Goal: Use online tool/utility: Use online tool/utility

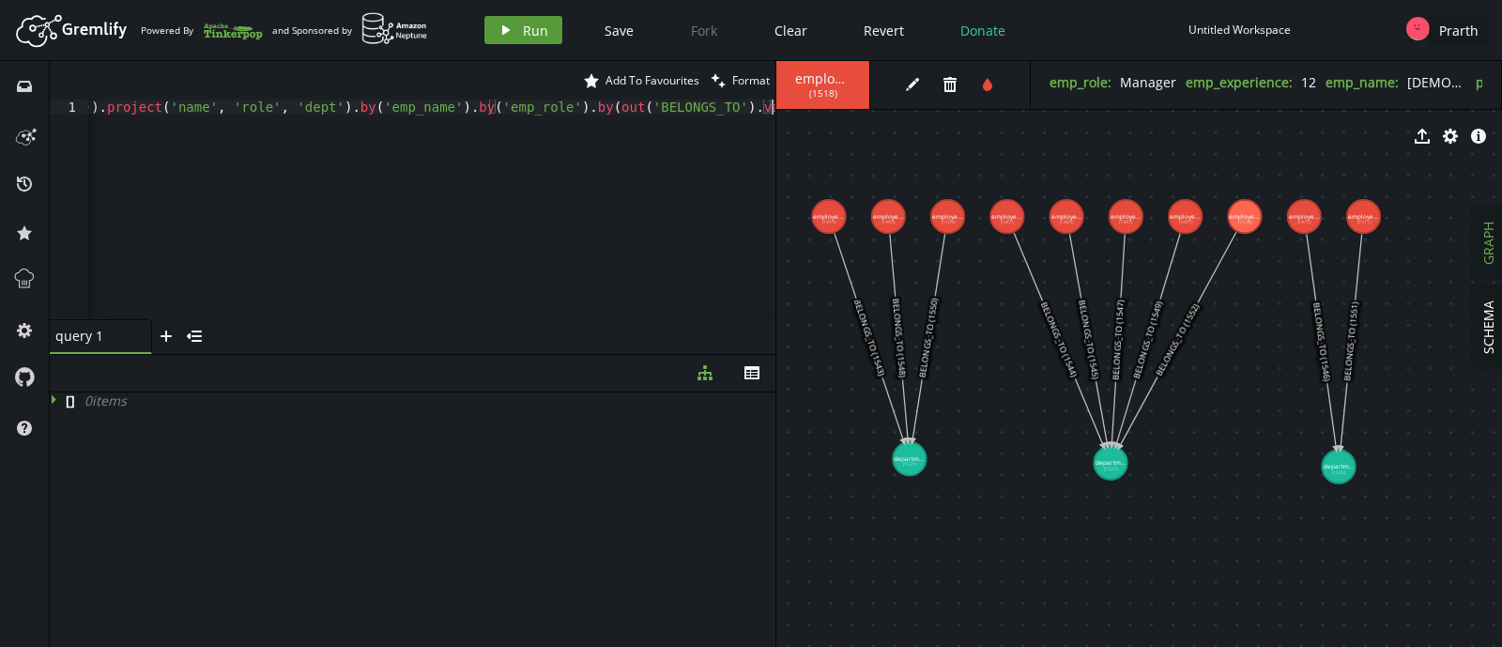
scroll to position [0, 902]
click at [528, 17] on button "play Run" at bounding box center [523, 30] width 78 height 28
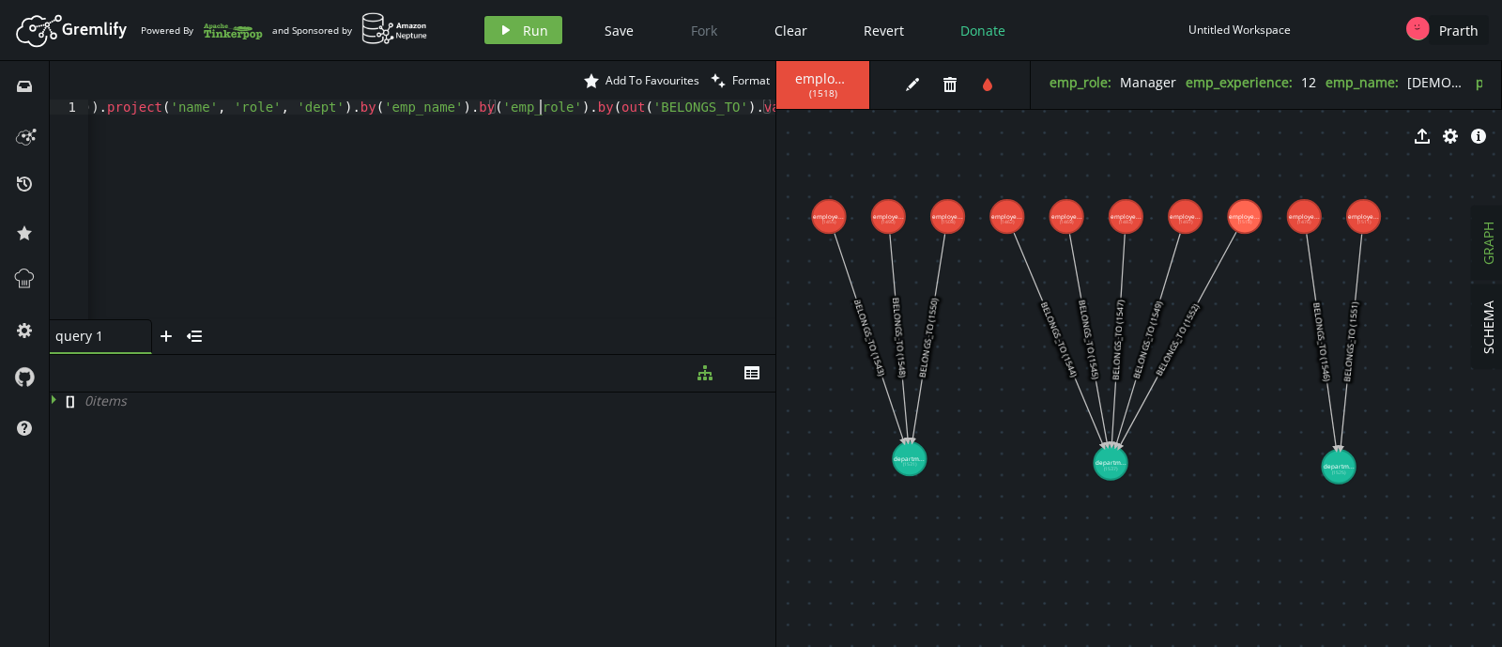
click at [282, 103] on div "g . V ( ) . hasLabel ( 'employee' ) . has ( 'emp_experience' , lt ( 2 )) . wher…" at bounding box center [706, 220] width 1590 height 242
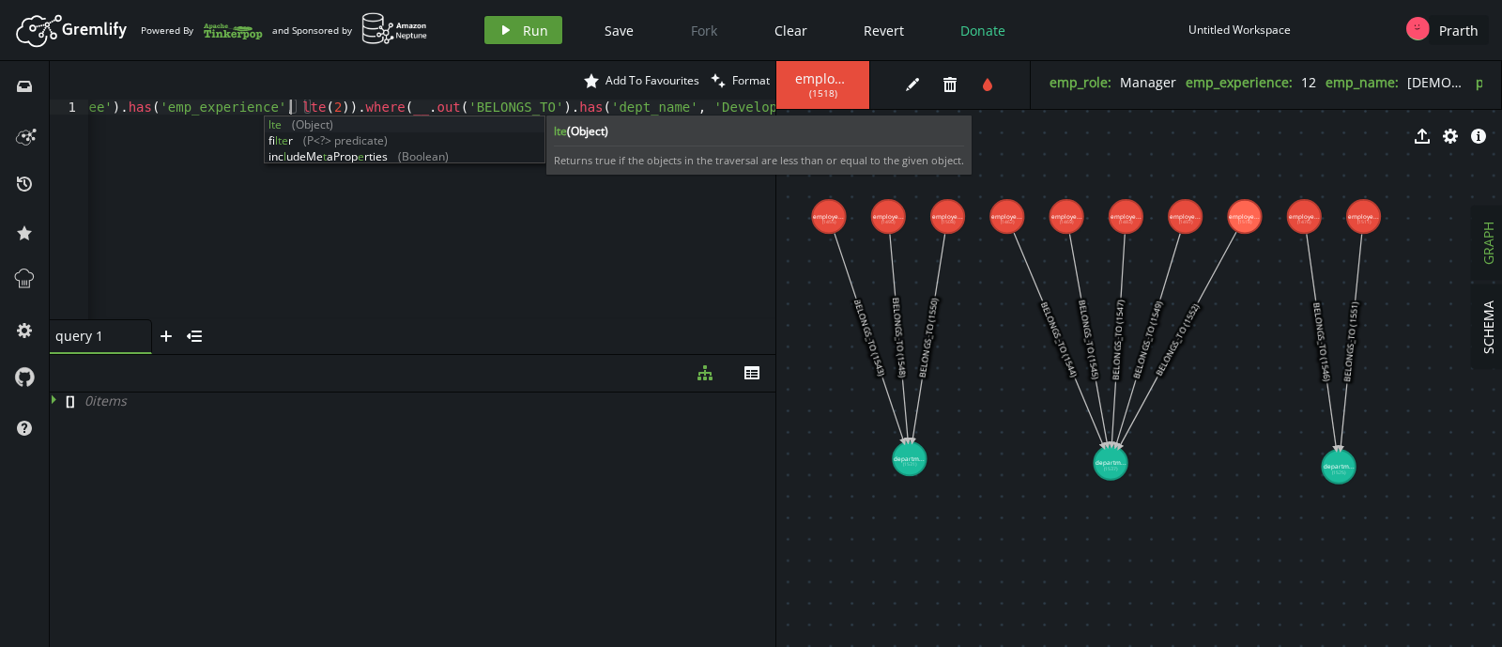
type textarea "g.V().hasLabel('employee').has('emp_experience', lte(2)).where(__.out('BELONGS_…"
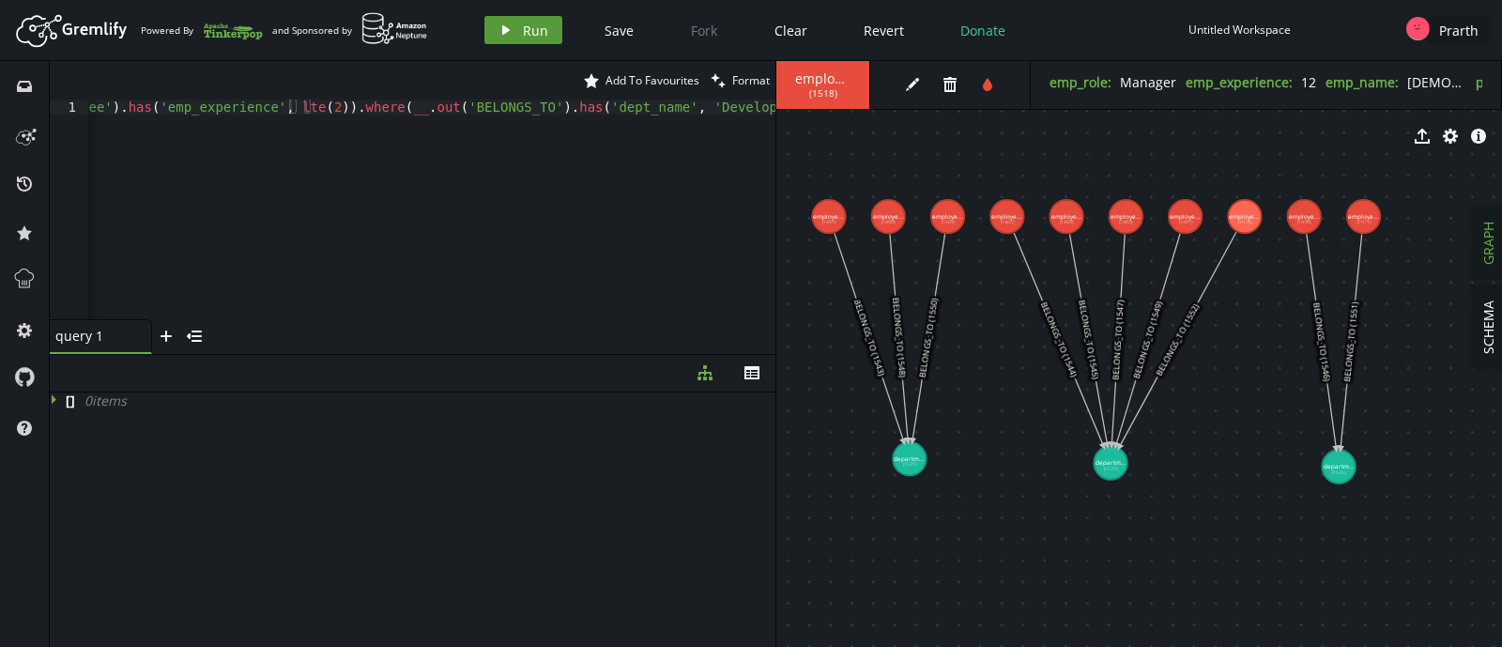
click at [507, 27] on icon "play" at bounding box center [505, 30] width 15 height 15
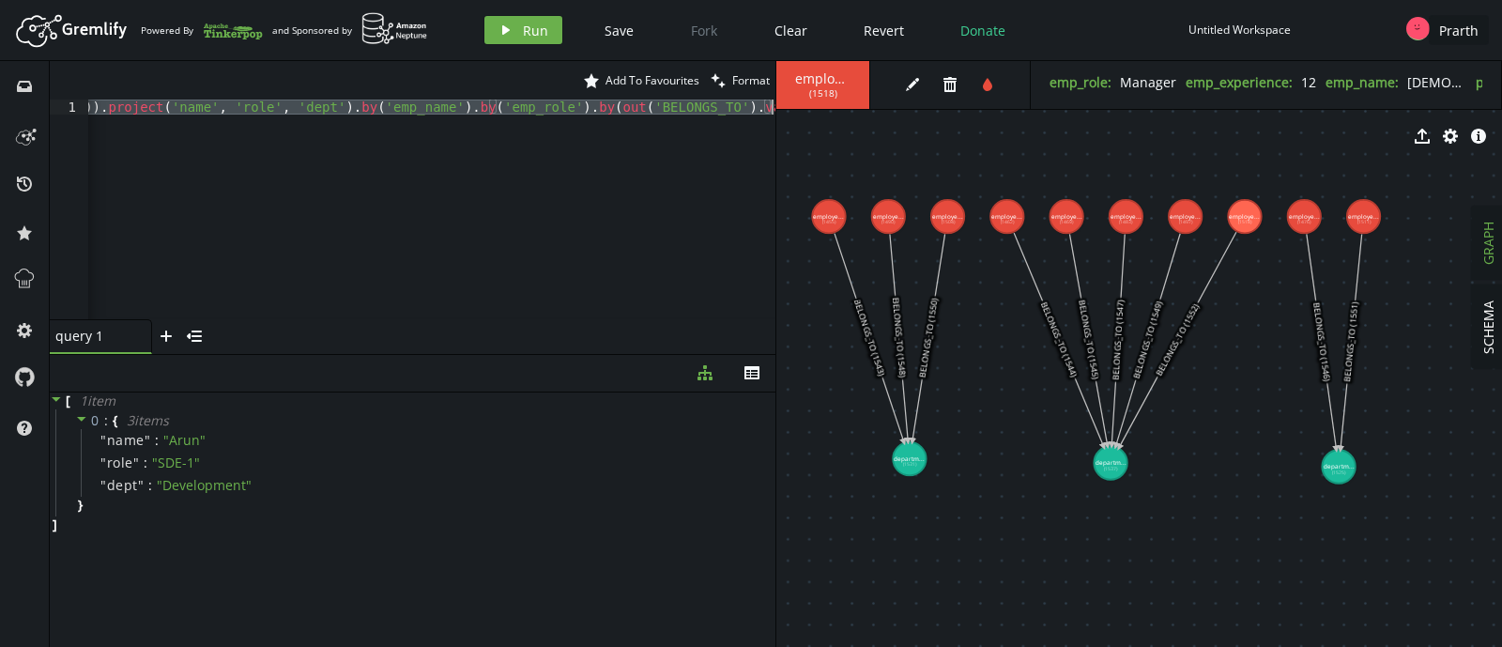
paste textarea
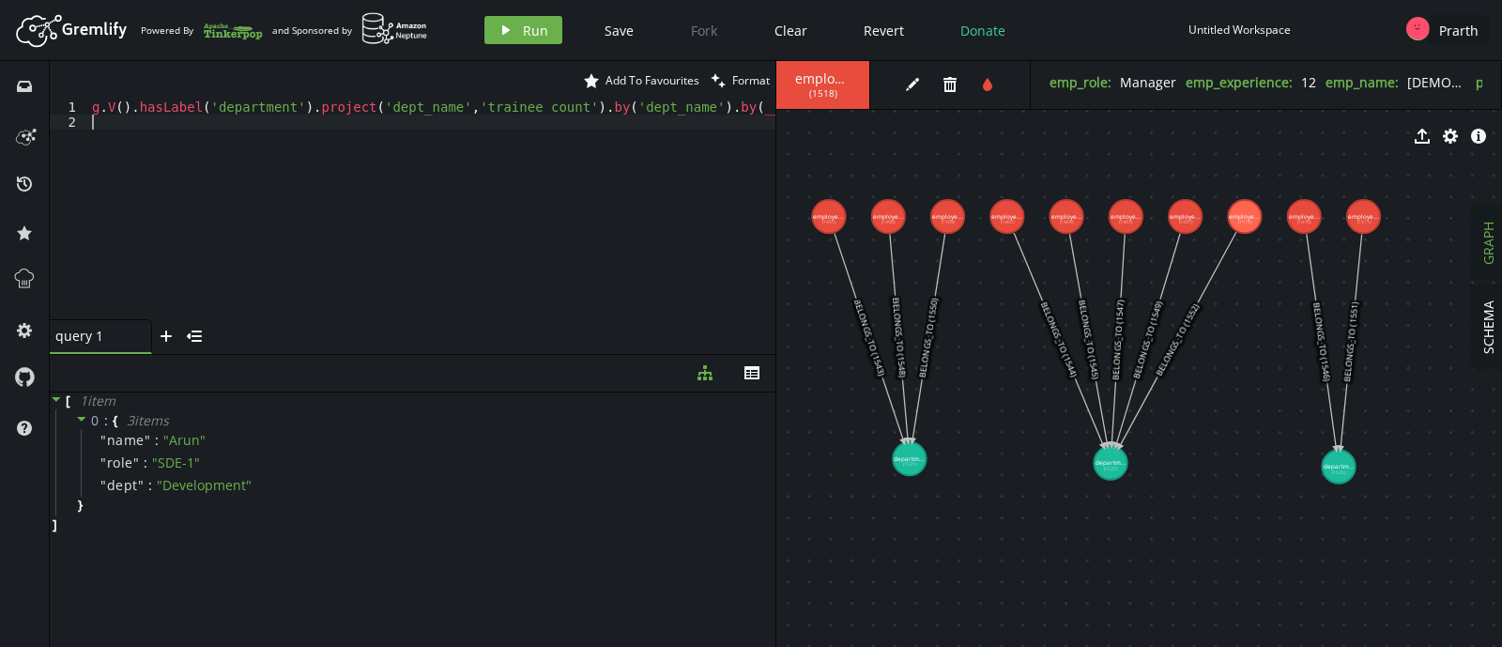
scroll to position [0, 0]
click at [493, 26] on button "play Run" at bounding box center [523, 30] width 78 height 28
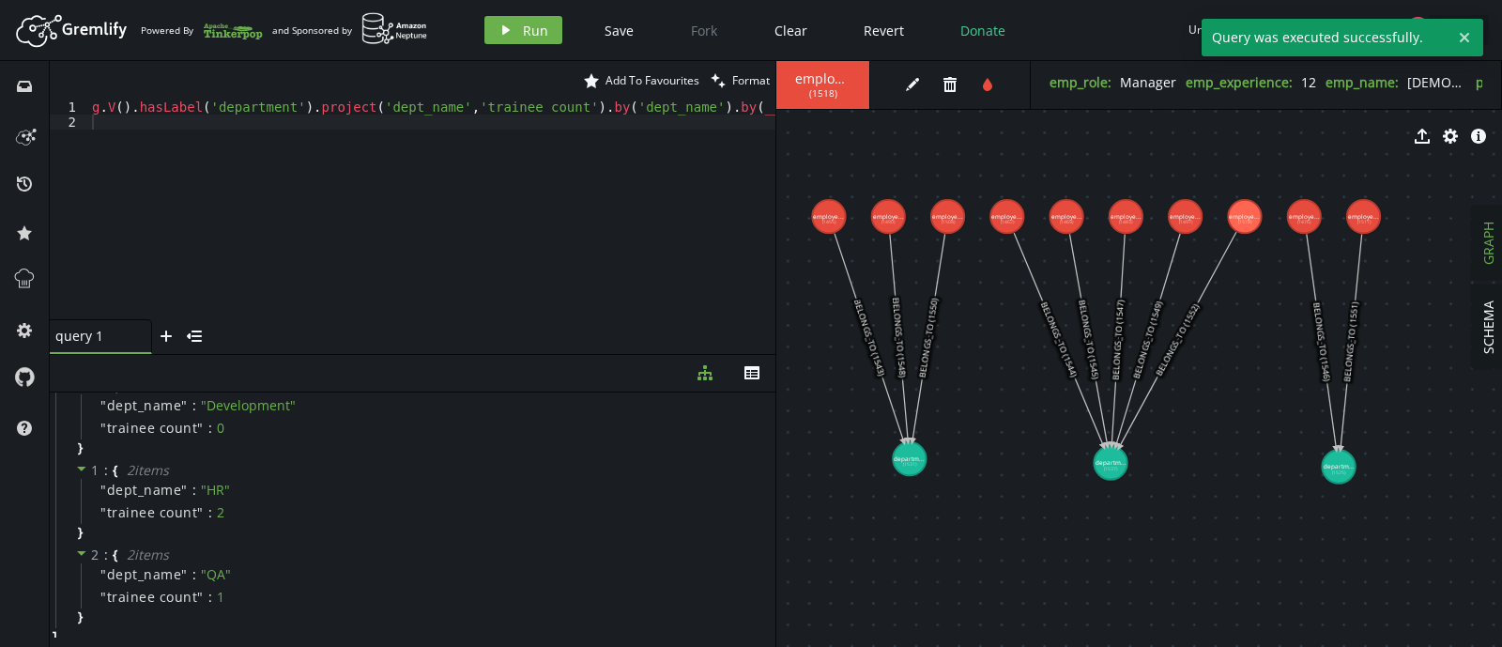
scroll to position [41, 0]
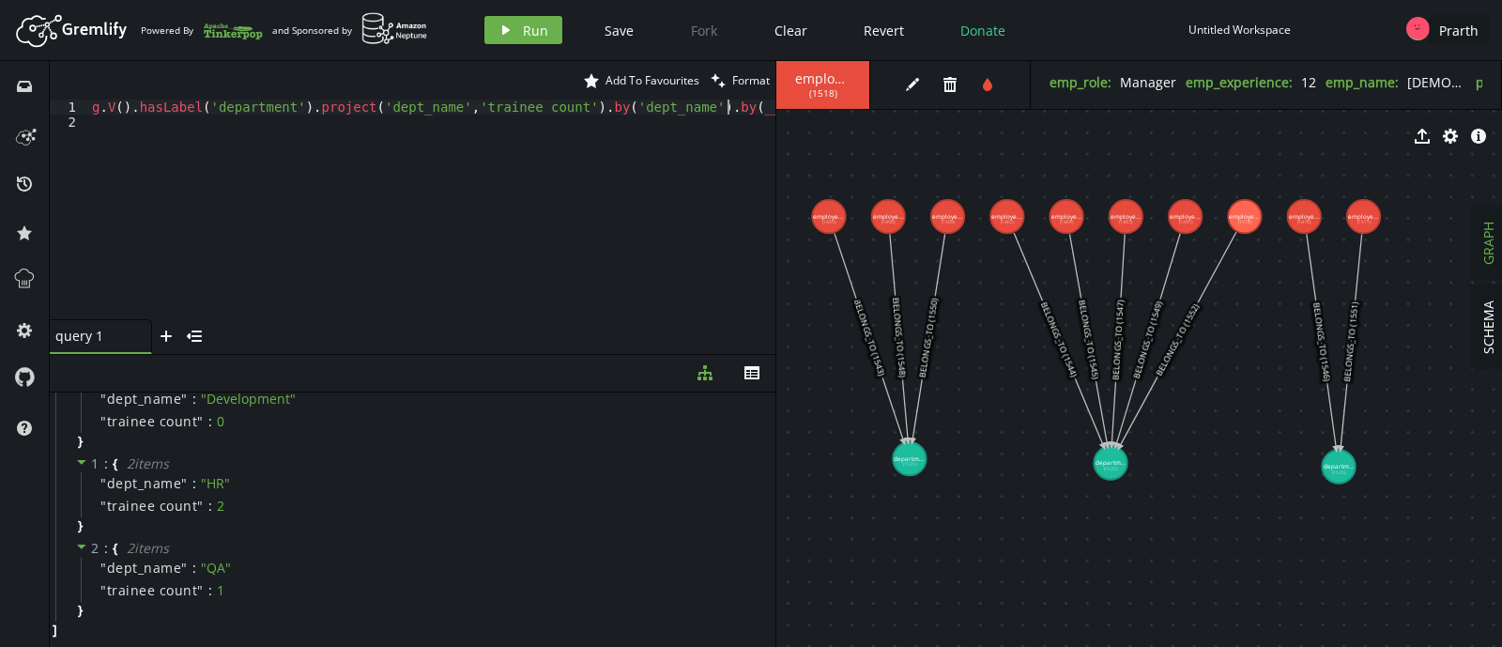
click at [727, 109] on div "g . V ( ) . hasLabel ( 'department' ) . project ( 'dept_name' , 'trainee count'…" at bounding box center [594, 220] width 1012 height 242
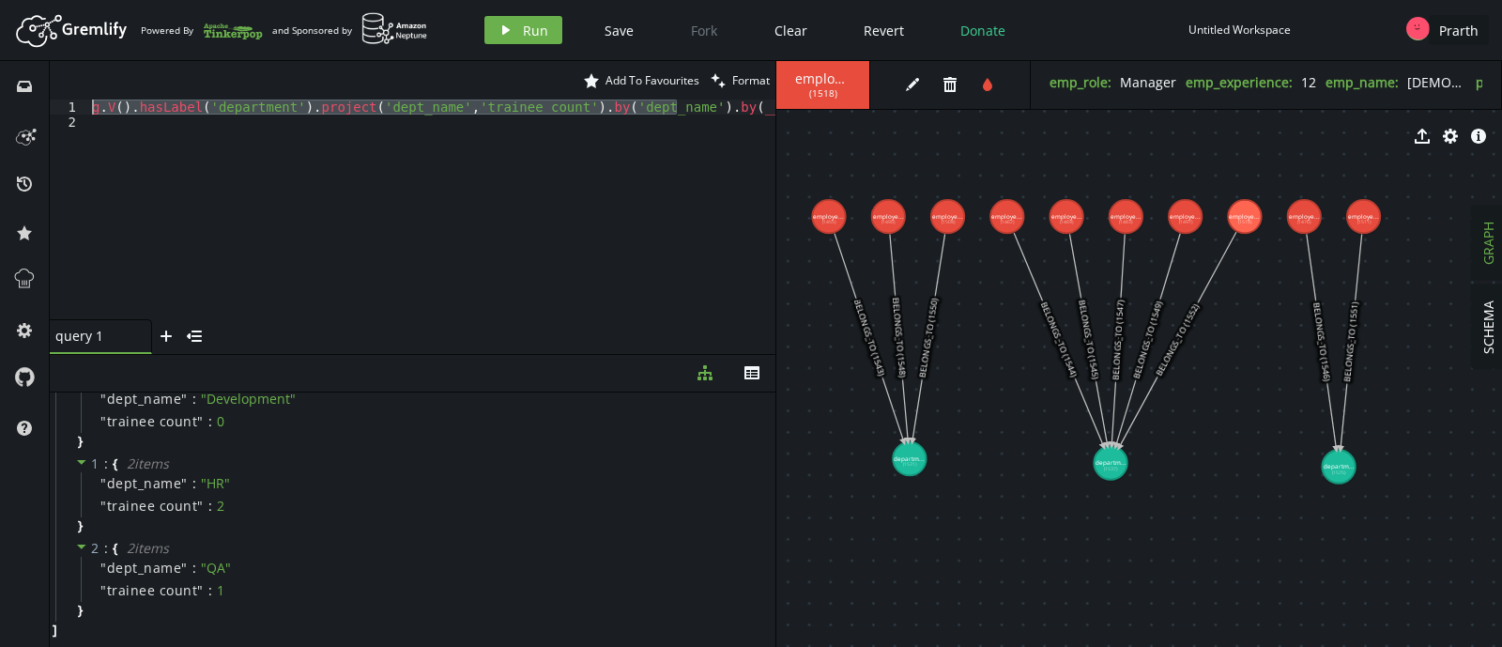
scroll to position [0, 324]
drag, startPoint x: 353, startPoint y: 105, endPoint x: 805, endPoint y: 110, distance: 452.4
click at [805, 110] on div "star Add To Favourites clean Format g.V().hasLabel('department').project('dept_…" at bounding box center [776, 354] width 1452 height 586
type textarea "g.V().hasLabel('department').project('dept_name','trainee count').by('dept_name…"
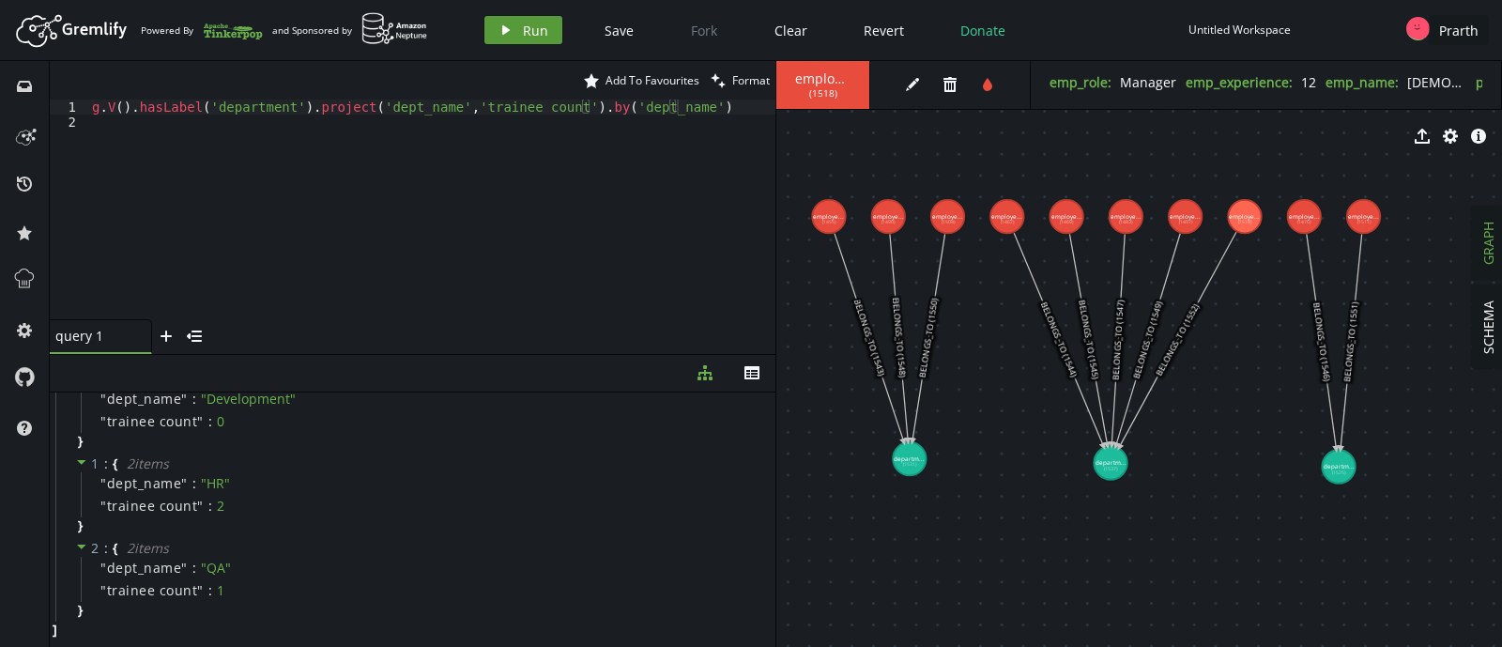
click at [504, 33] on icon "play" at bounding box center [505, 30] width 15 height 15
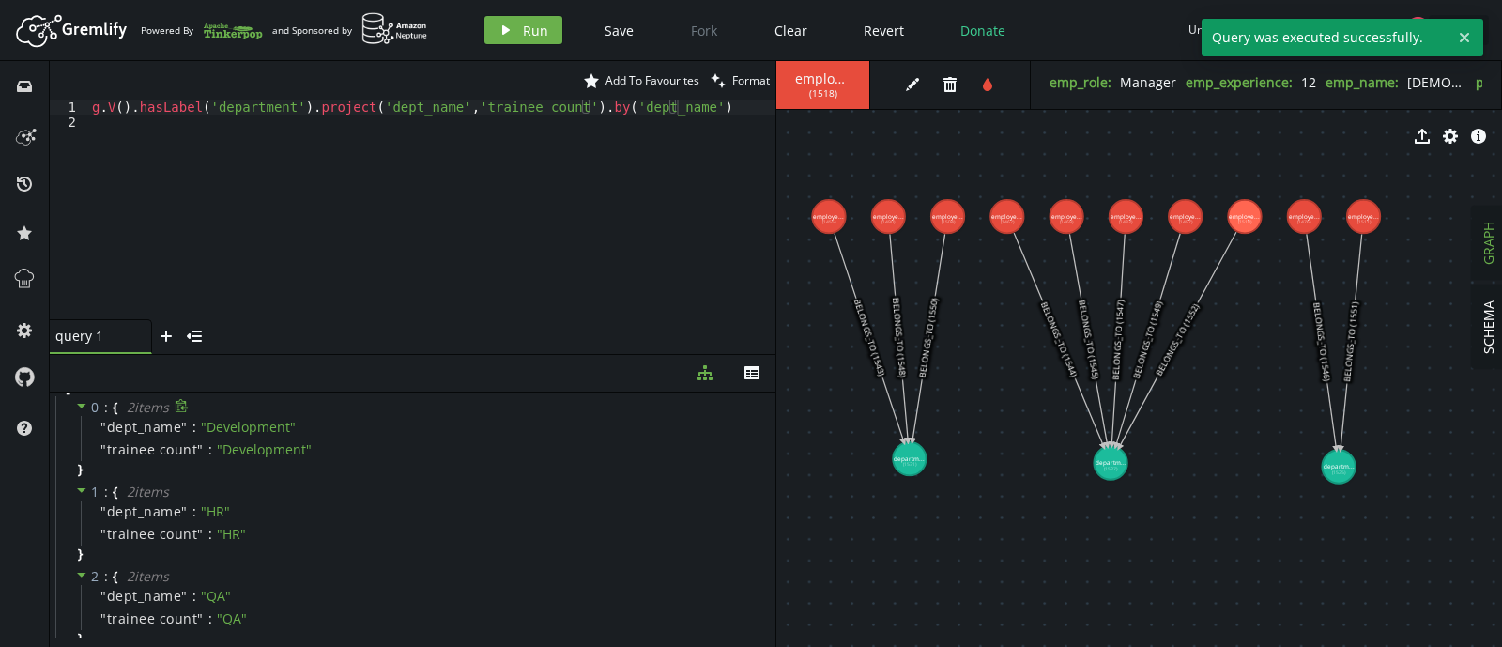
scroll to position [0, 0]
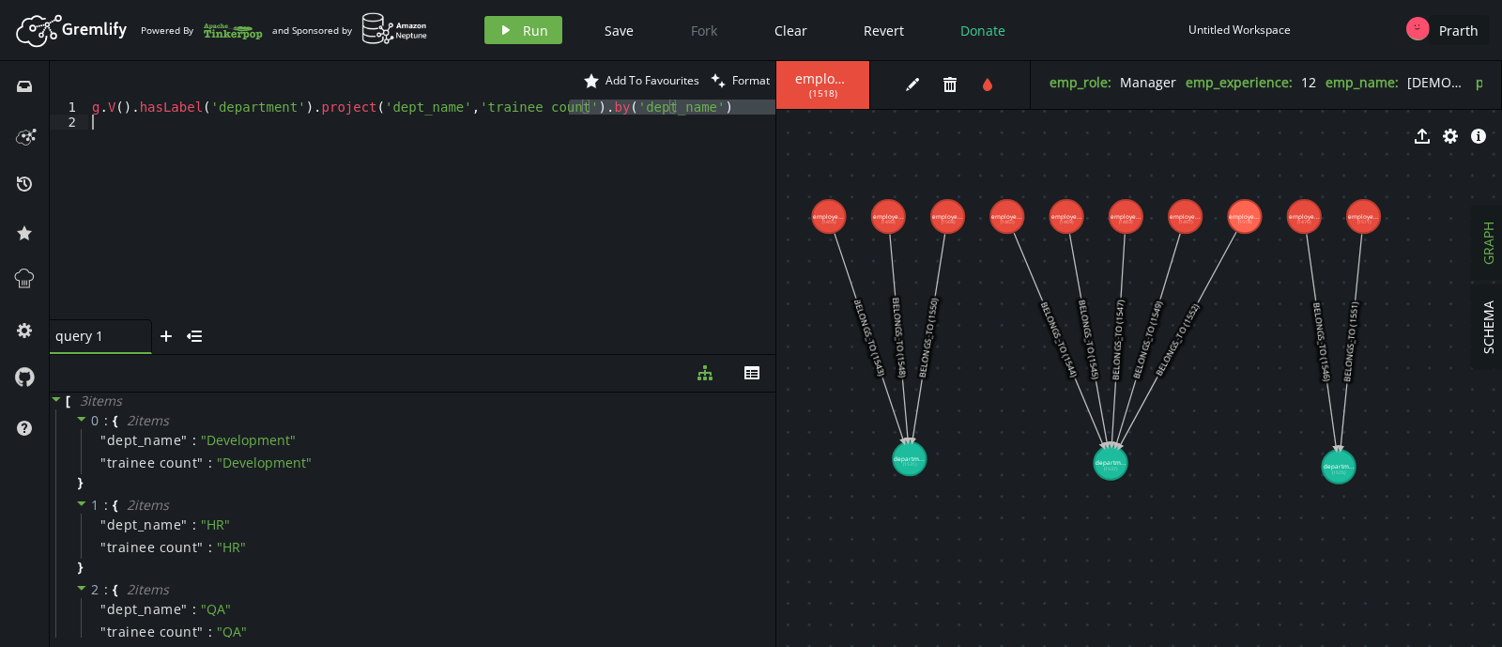
drag, startPoint x: 568, startPoint y: 100, endPoint x: 678, endPoint y: 114, distance: 110.6
click at [678, 114] on div "g . V ( ) . hasLabel ( 'department' ) . project ( 'dept_name' , 'trainee count'…" at bounding box center [431, 224] width 687 height 250
click at [731, 111] on div "g . V ( ) . hasLabel ( 'department' ) . project ( 'dept_name' , 'trainee count'…" at bounding box center [431, 209] width 687 height 220
click at [677, 155] on div "g . V ( ) . hasLabel ( 'department' ) . project ( 'dept_name' , 'trainee count'…" at bounding box center [431, 224] width 687 height 250
type textarea "g.V().hasLabel('department').project('dept_name','trainee count').by('dept_name…"
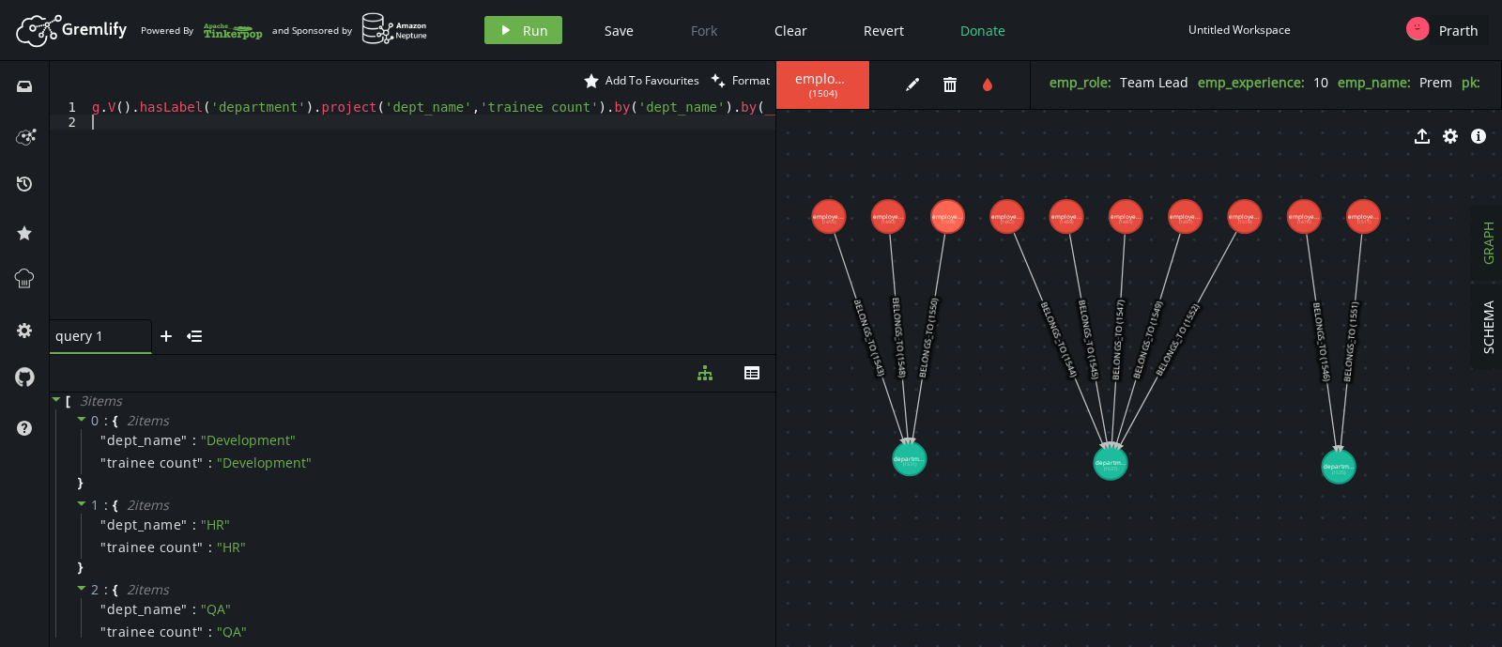
click at [677, 155] on div "g . V ( ) . hasLabel ( 'department' ) . project ( 'dept_name' , 'trainee count'…" at bounding box center [594, 220] width 1012 height 242
click at [531, 39] on button "play Run" at bounding box center [523, 30] width 78 height 28
type textarea "g.V().hasLabel('department').project('dept_name','trainee count').by('dept_name…"
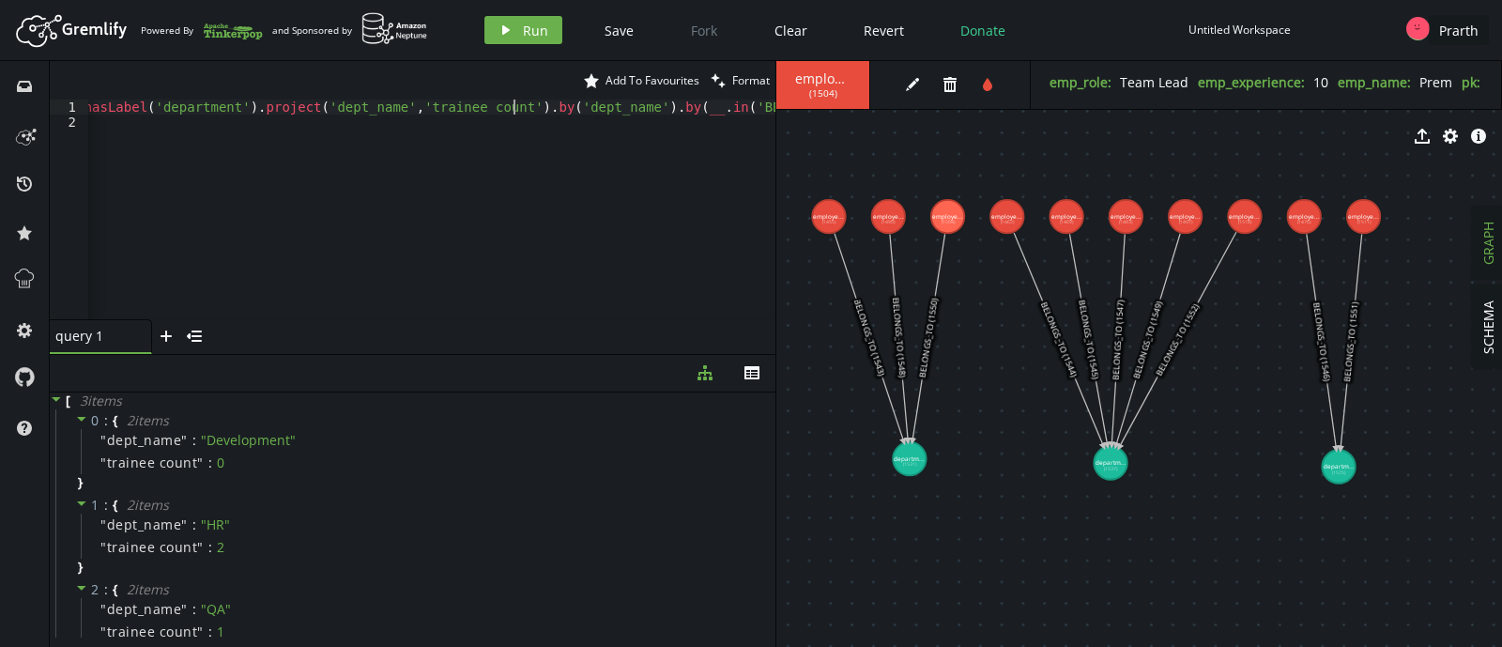
click at [511, 108] on div "g . V ( ) . hasLabel ( 'department' ) . project ( 'dept_name' , 'trainee count'…" at bounding box center [539, 220] width 1012 height 242
click at [432, 130] on div "g . V ( ) . hasLabel ( 'department' ) . project ( 'dept_name' , 'trainee count'…" at bounding box center [594, 220] width 1012 height 242
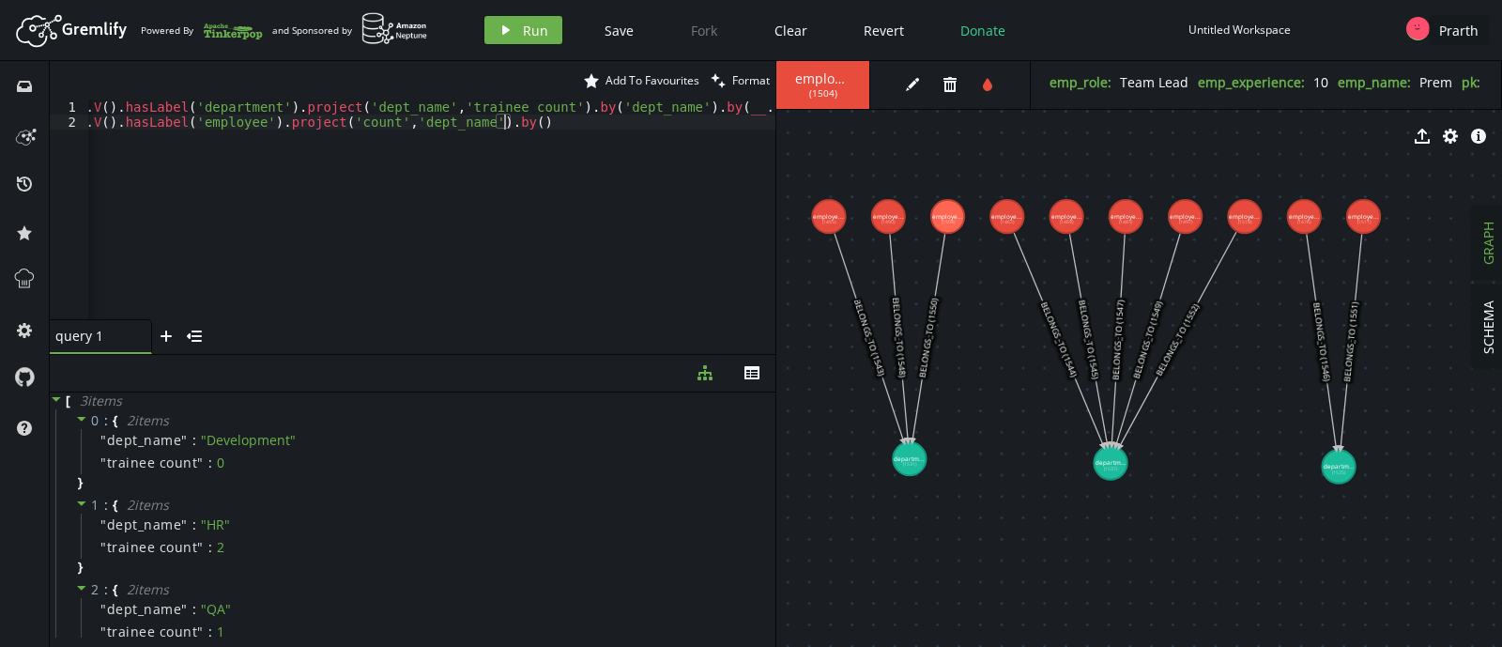
scroll to position [0, 13]
type textarea "g.V"
click at [566, 120] on div "g . V ( ) . hasLabel ( 'department' ) . project ( 'dept_name' , 'trainee count'…" at bounding box center [594, 220] width 1012 height 242
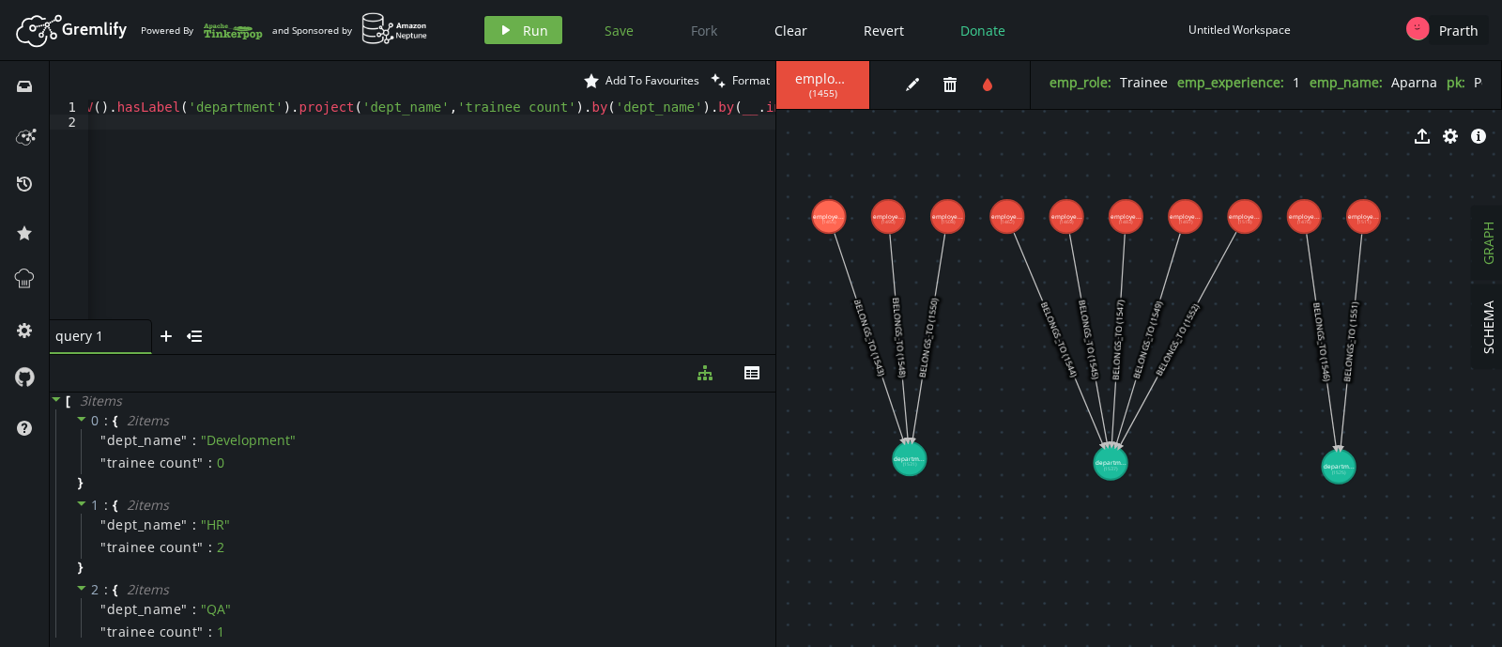
click at [624, 35] on span "Save" at bounding box center [618, 31] width 29 height 18
click at [375, 161] on div "g . V ( ) . hasLabel ( 'department' ) . project ( 'dept_name' , 'trainee count'…" at bounding box center [594, 220] width 1012 height 242
type textarea "g.V().hasLabel('department').project('dept_name','trainee count').by('dept_name…"
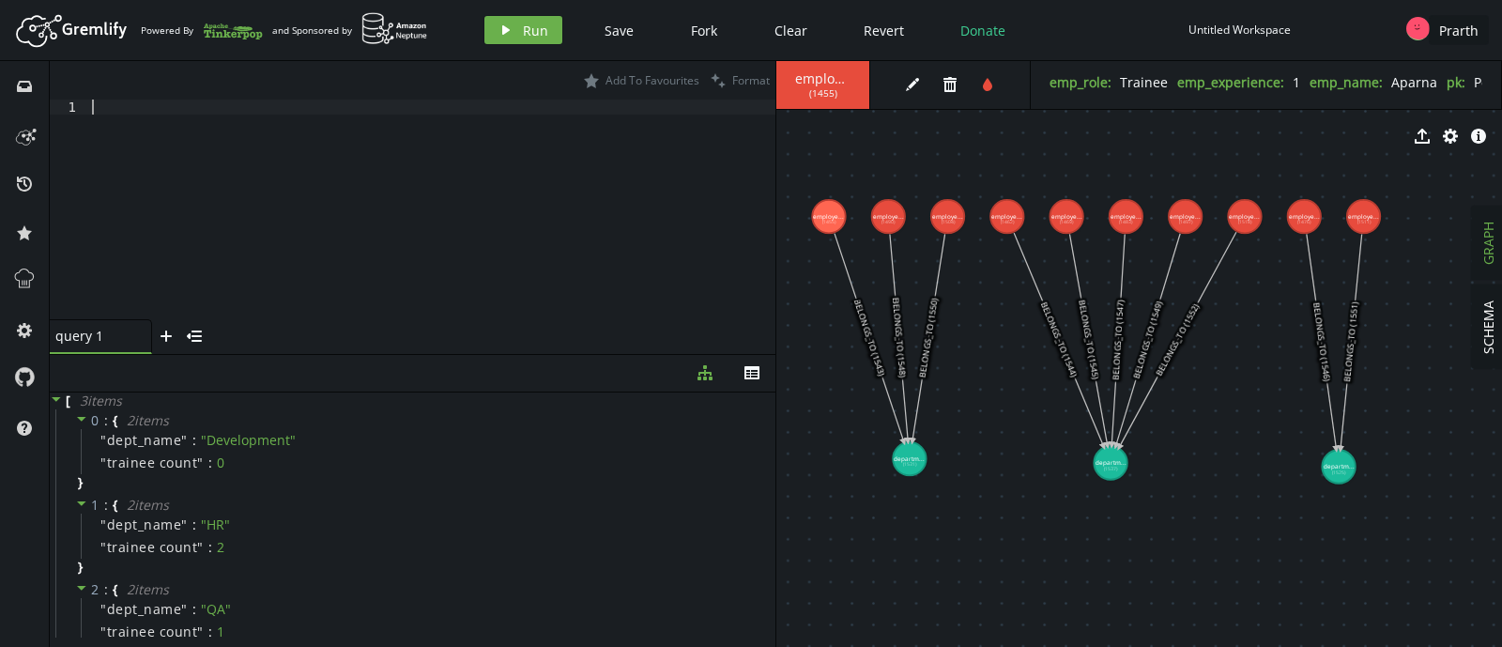
click at [430, 136] on div at bounding box center [431, 224] width 687 height 250
type textarea "g"
click at [907, 79] on icon "edit" at bounding box center [912, 84] width 15 height 15
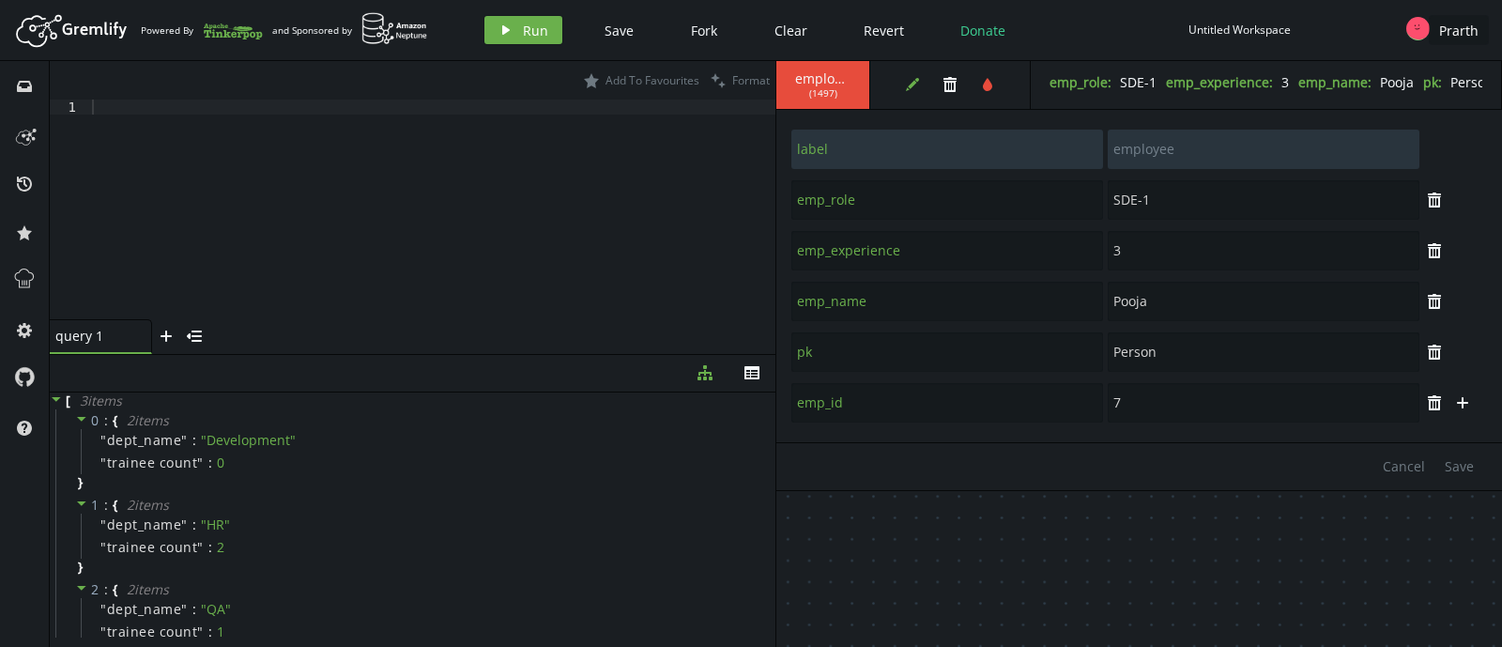
click at [526, 110] on div at bounding box center [431, 224] width 687 height 250
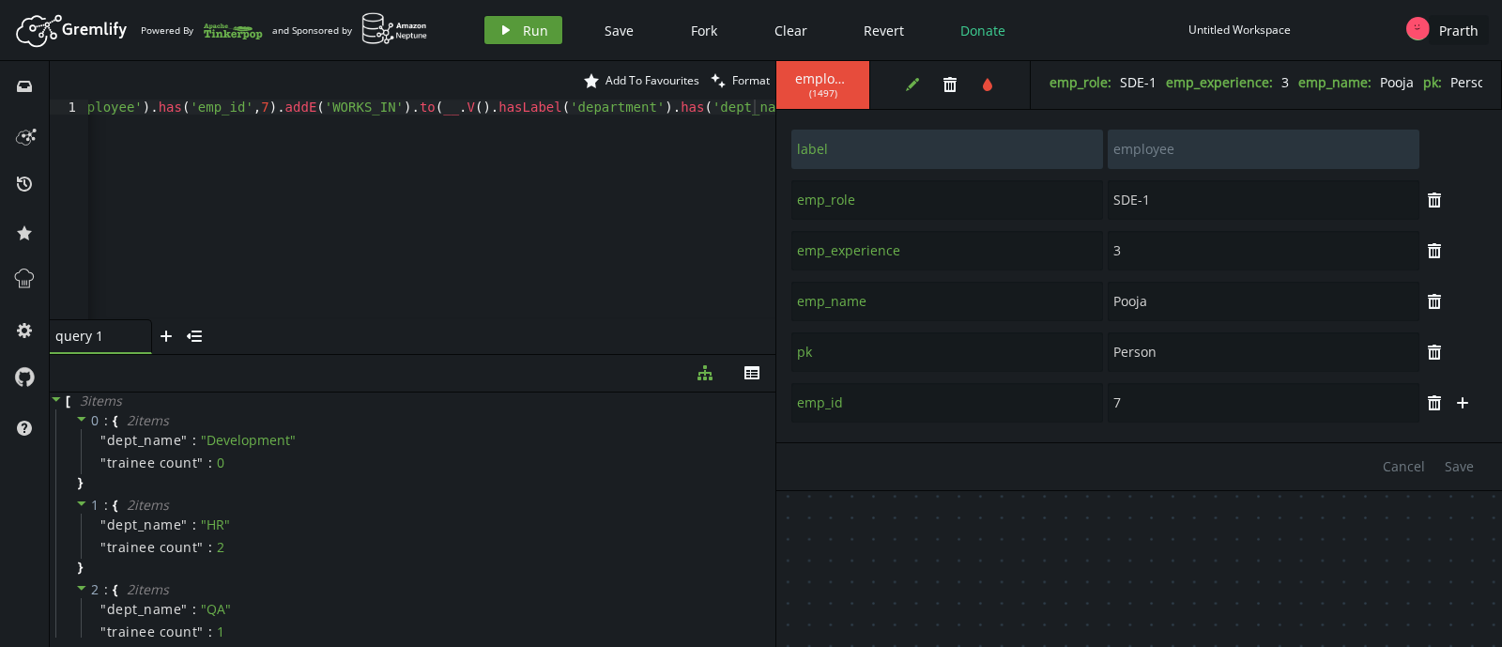
click at [494, 27] on button "play Run" at bounding box center [523, 30] width 78 height 28
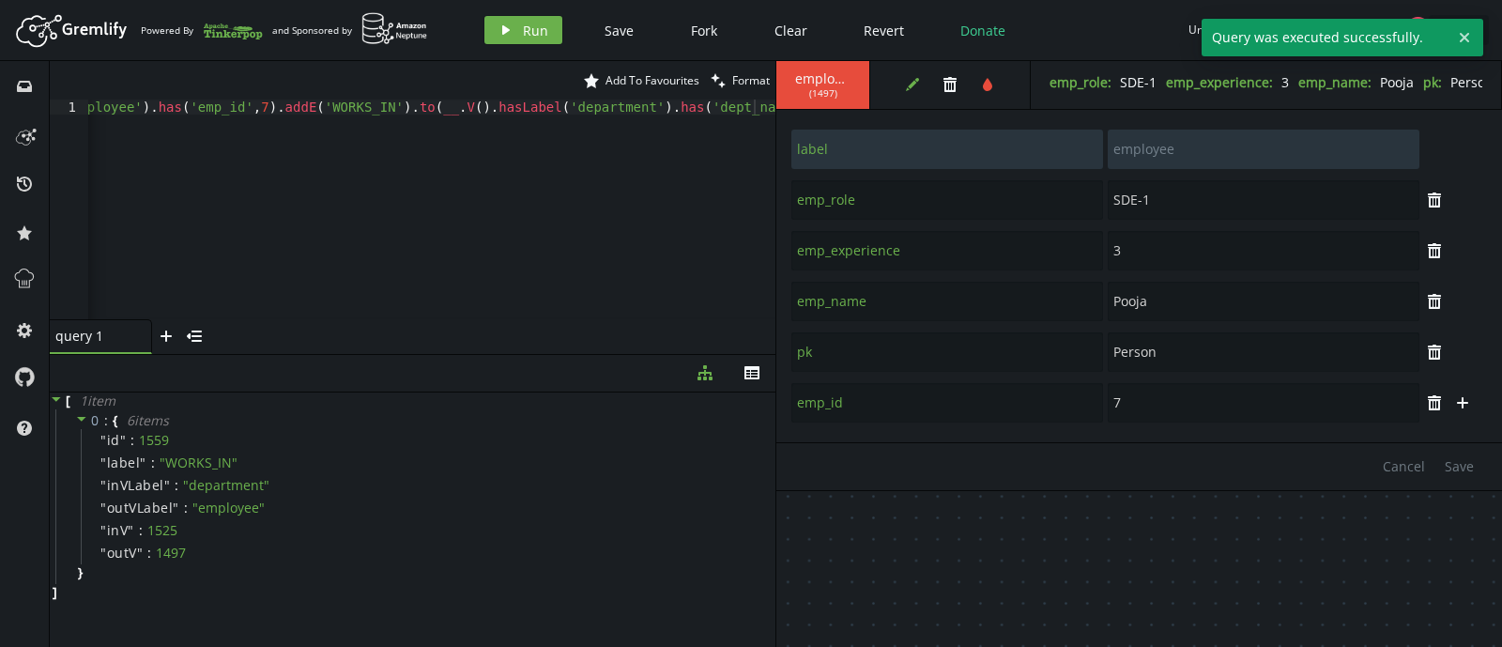
click at [795, 85] on span "employee" at bounding box center [822, 78] width 55 height 17
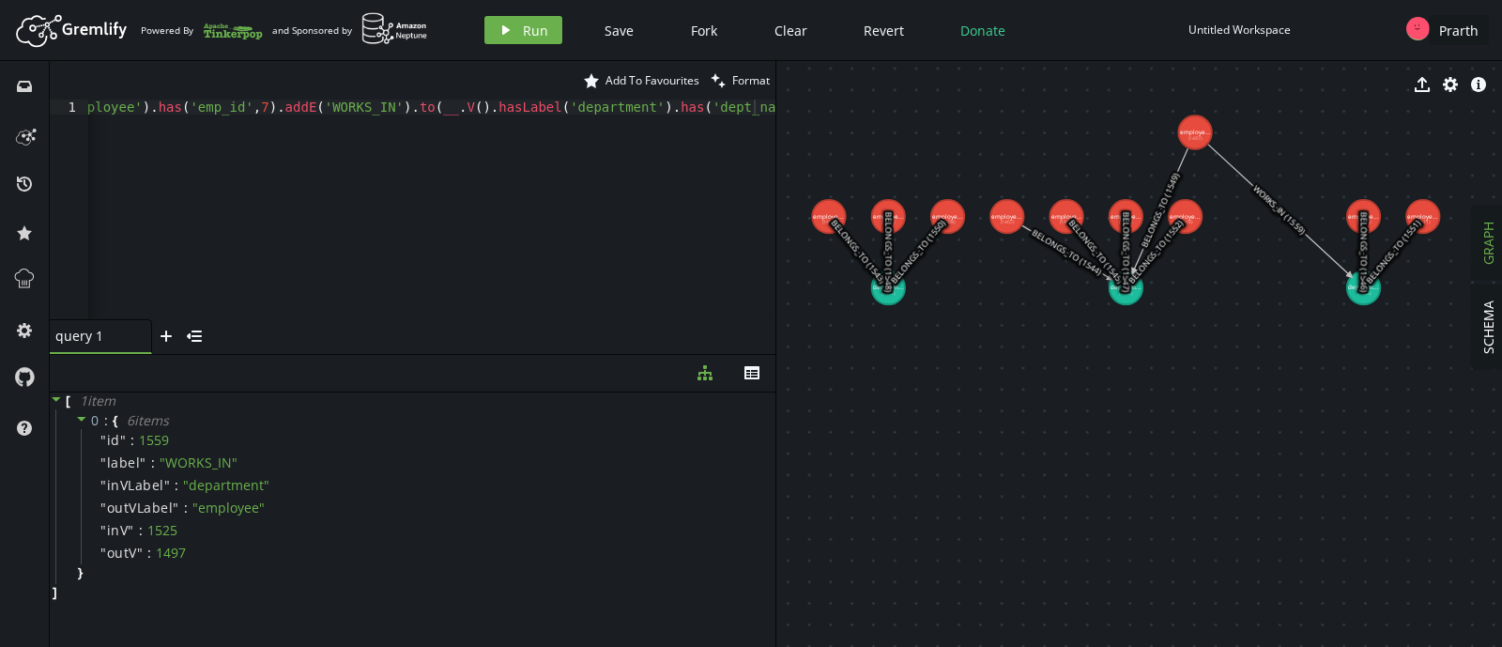
drag, startPoint x: 1274, startPoint y: 216, endPoint x: 1191, endPoint y: 129, distance: 120.2
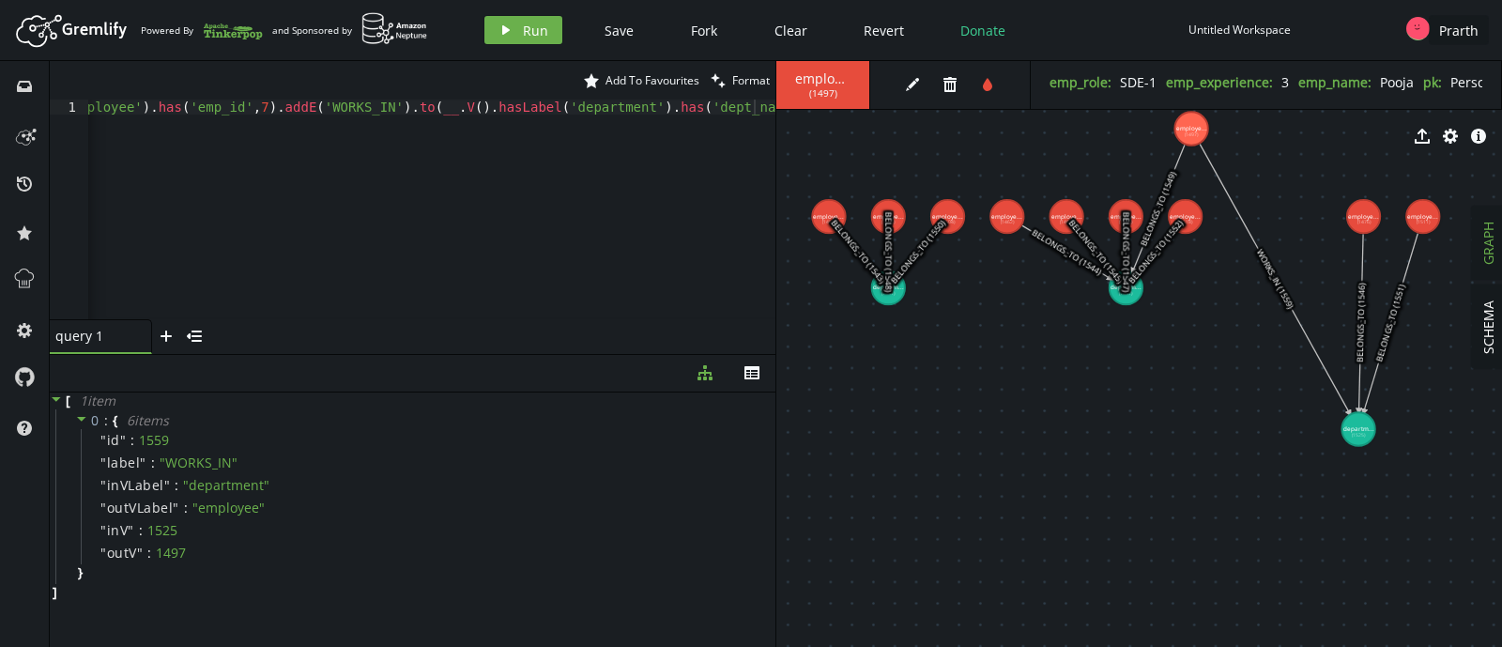
drag, startPoint x: 1354, startPoint y: 298, endPoint x: 1358, endPoint y: 426, distance: 128.6
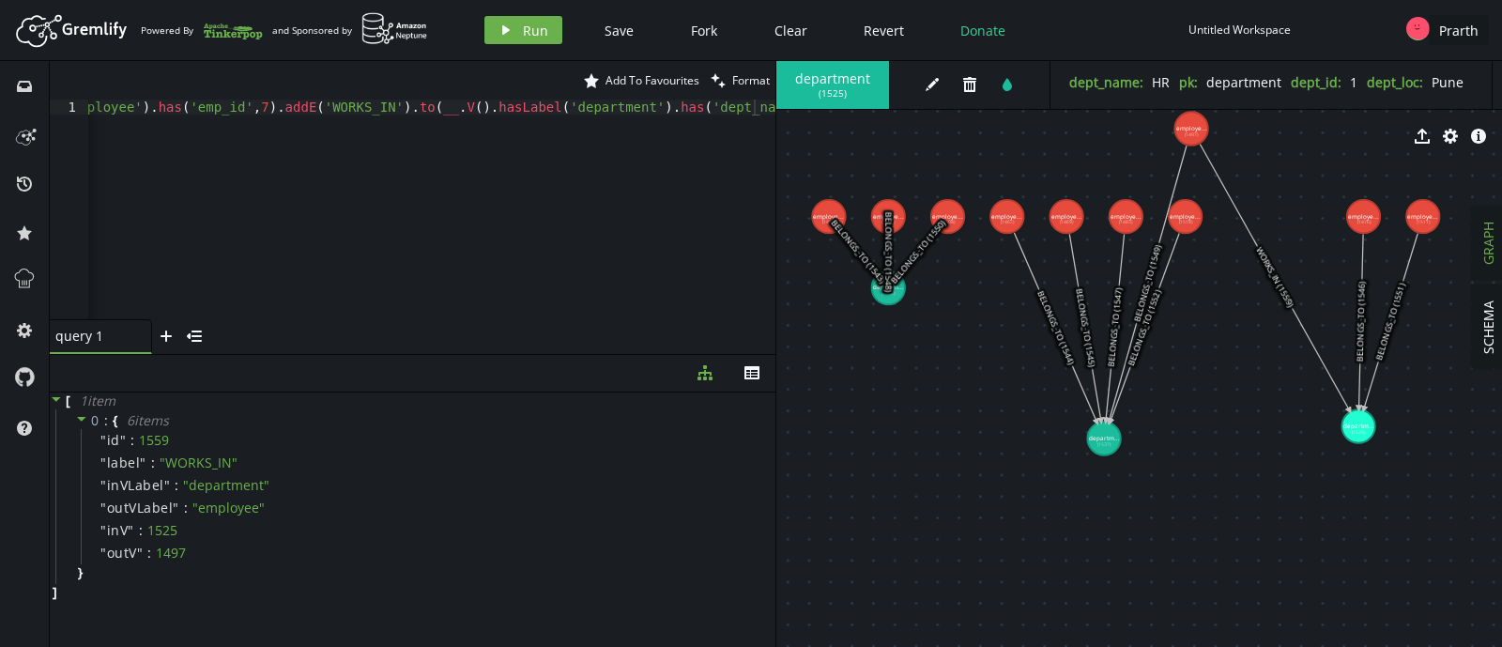
drag, startPoint x: 1117, startPoint y: 293, endPoint x: 1104, endPoint y: 451, distance: 158.2
click at [1184, 129] on div "export cog info-sign" at bounding box center [1139, 136] width 726 height 47
click at [1192, 133] on div "export cog info-sign" at bounding box center [1139, 136] width 726 height 47
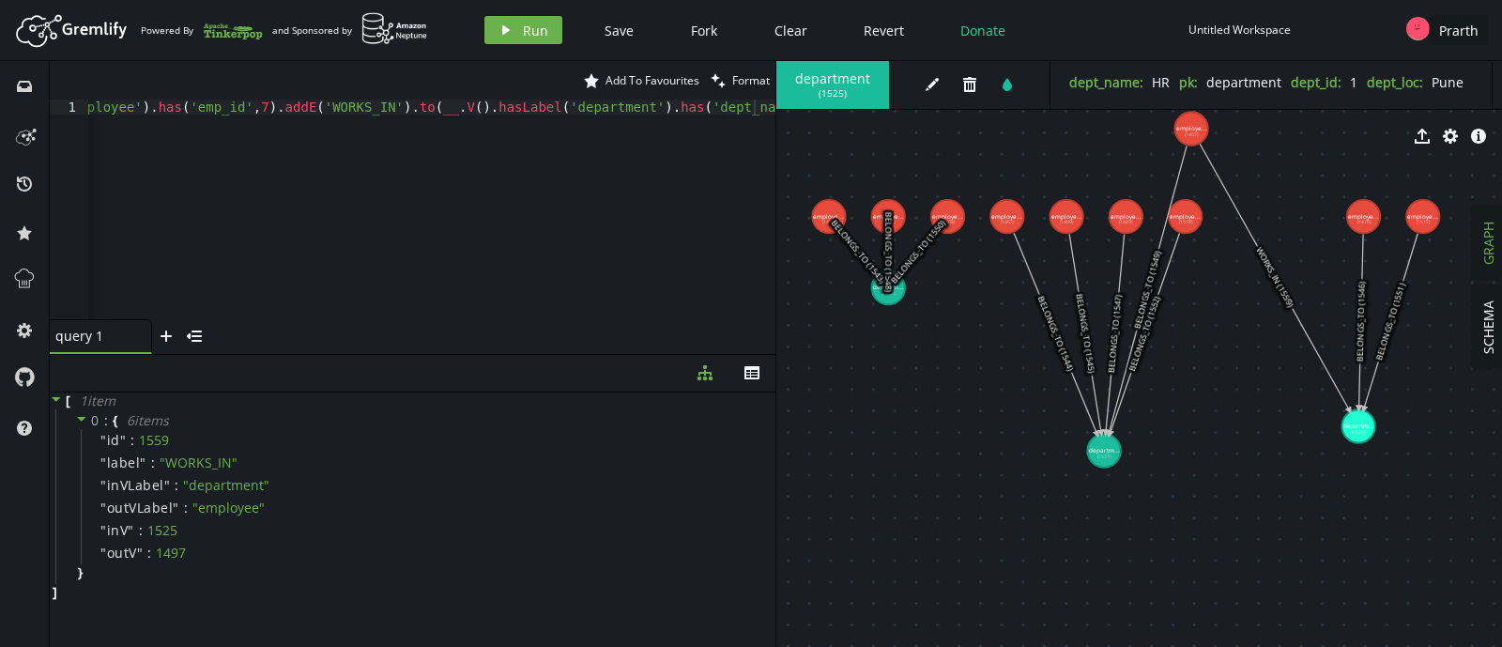
click at [619, 114] on div "g . V ( ) . hasLabel ( 'employee' ) . has ( 'emp_id' , 7 ) . addE ( 'WORKS_IN' …" at bounding box center [360, 220] width 838 height 242
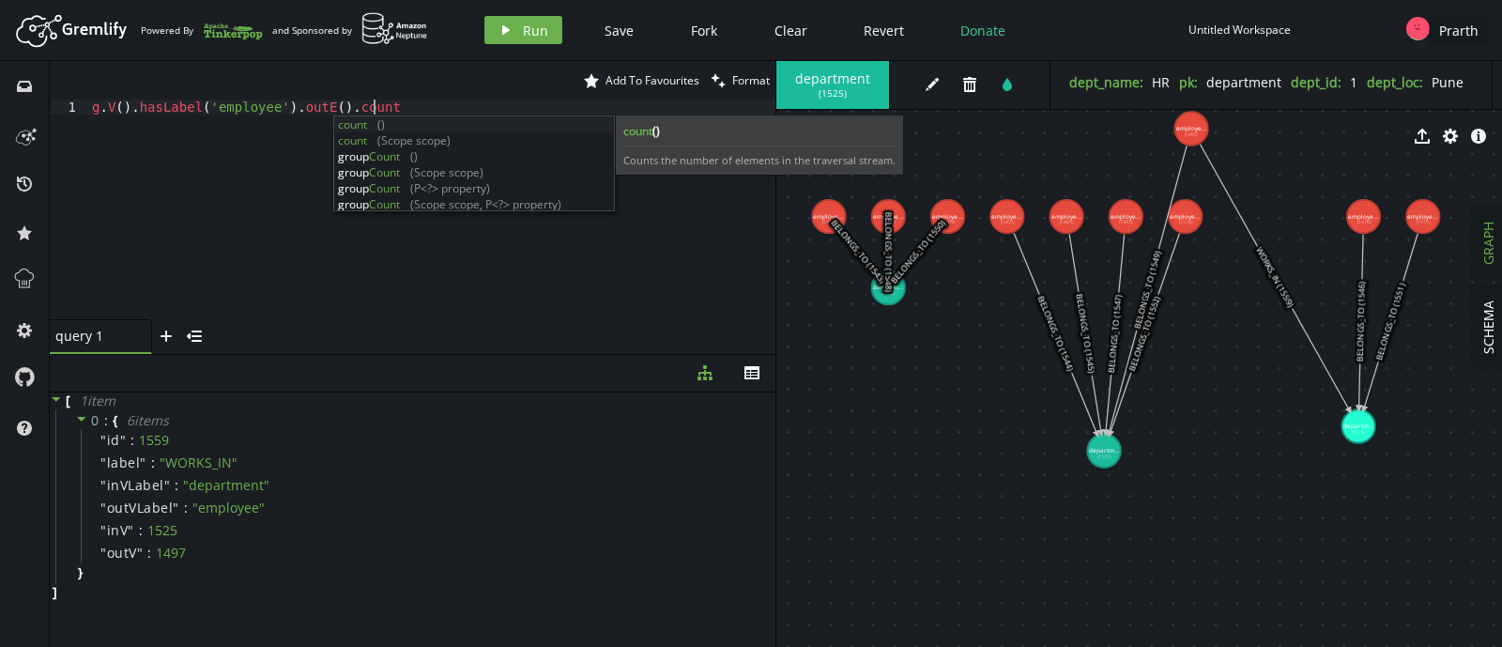
scroll to position [0, 286]
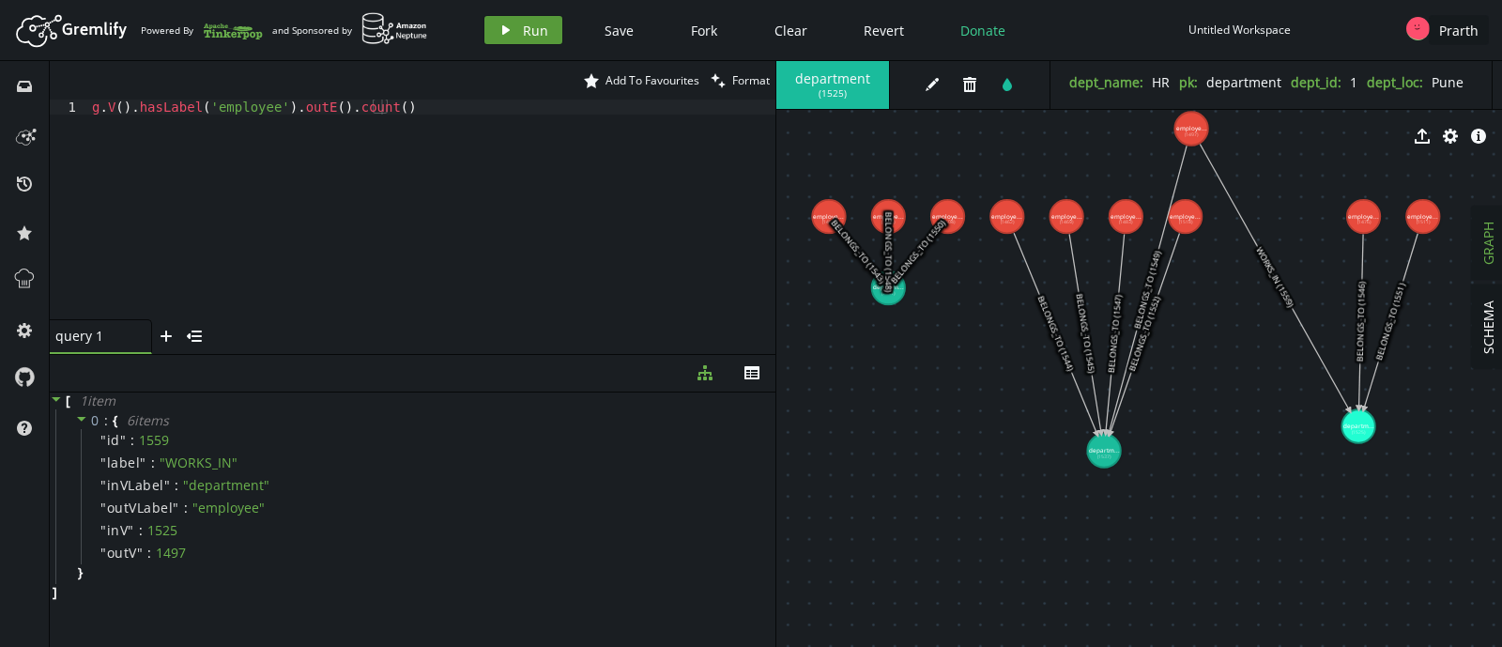
click at [497, 15] on div "Artboard Created with Sketch. Powered By and Sponsored by play Run Save Fork Cl…" at bounding box center [750, 30] width 1483 height 38
click at [512, 28] on icon "play" at bounding box center [505, 30] width 15 height 15
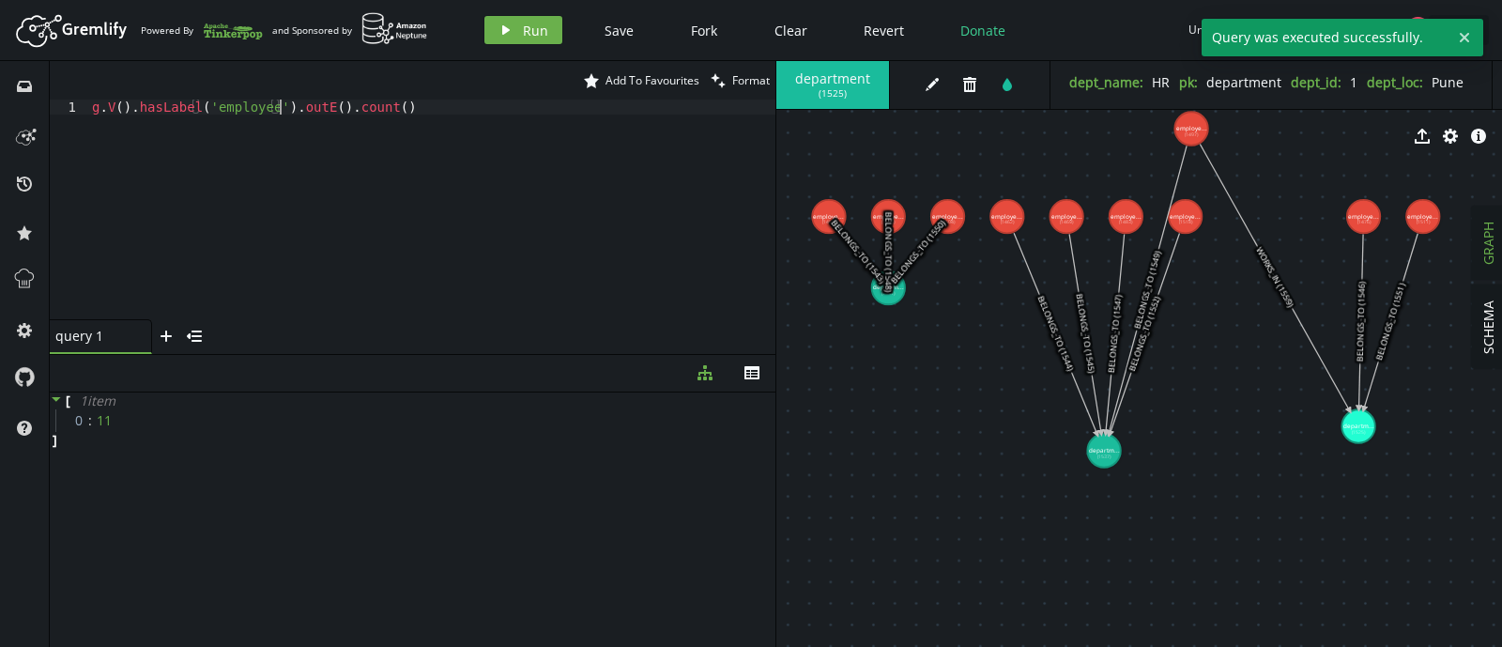
click at [280, 110] on div "g . V ( ) . hasLabel ( 'employee' ) . outE ( ) . count ( )" at bounding box center [431, 224] width 687 height 250
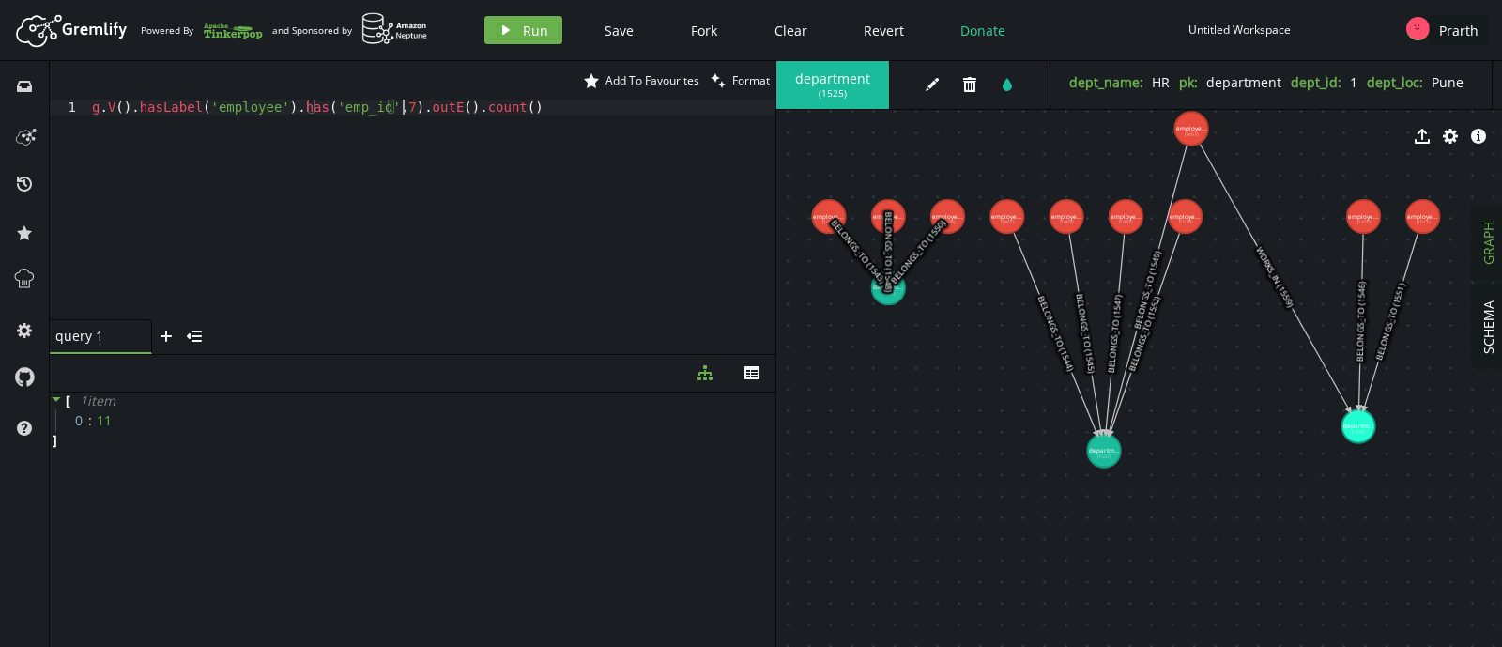
scroll to position [0, 310]
click at [548, 23] on button "play Run" at bounding box center [523, 30] width 78 height 28
drag, startPoint x: 515, startPoint y: 106, endPoint x: 448, endPoint y: 110, distance: 67.7
click at [448, 110] on div "g . V ( ) . hasLabel ( 'employee' ) . has ( 'emp_id' , 7 ) . outE ( ) . count (…" at bounding box center [431, 224] width 687 height 250
click at [511, 36] on icon "play" at bounding box center [505, 30] width 15 height 15
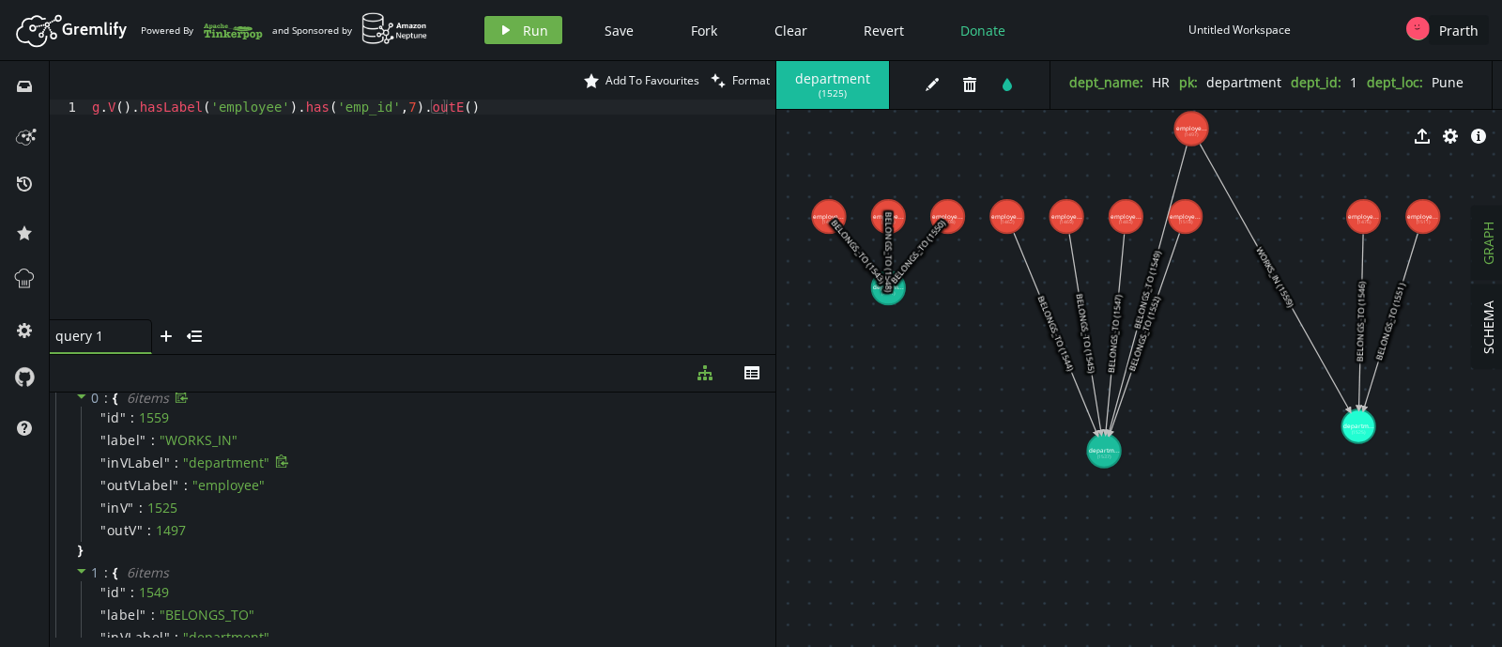
scroll to position [55, 0]
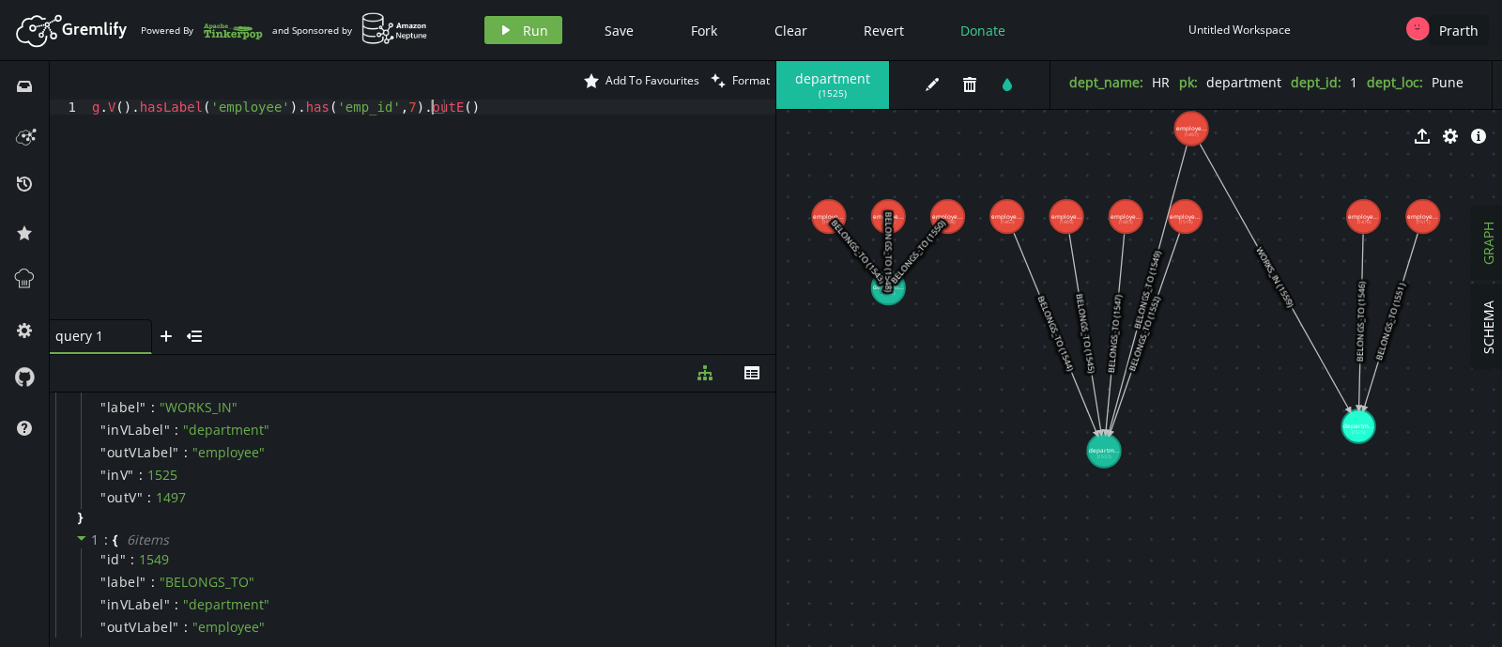
click at [424, 106] on div "g . V ( ) . hasLabel ( 'employee' ) . has ( 'emp_id' , 7 ) . outE ( )" at bounding box center [431, 224] width 687 height 250
click at [543, 28] on span "Run" at bounding box center [535, 31] width 25 height 18
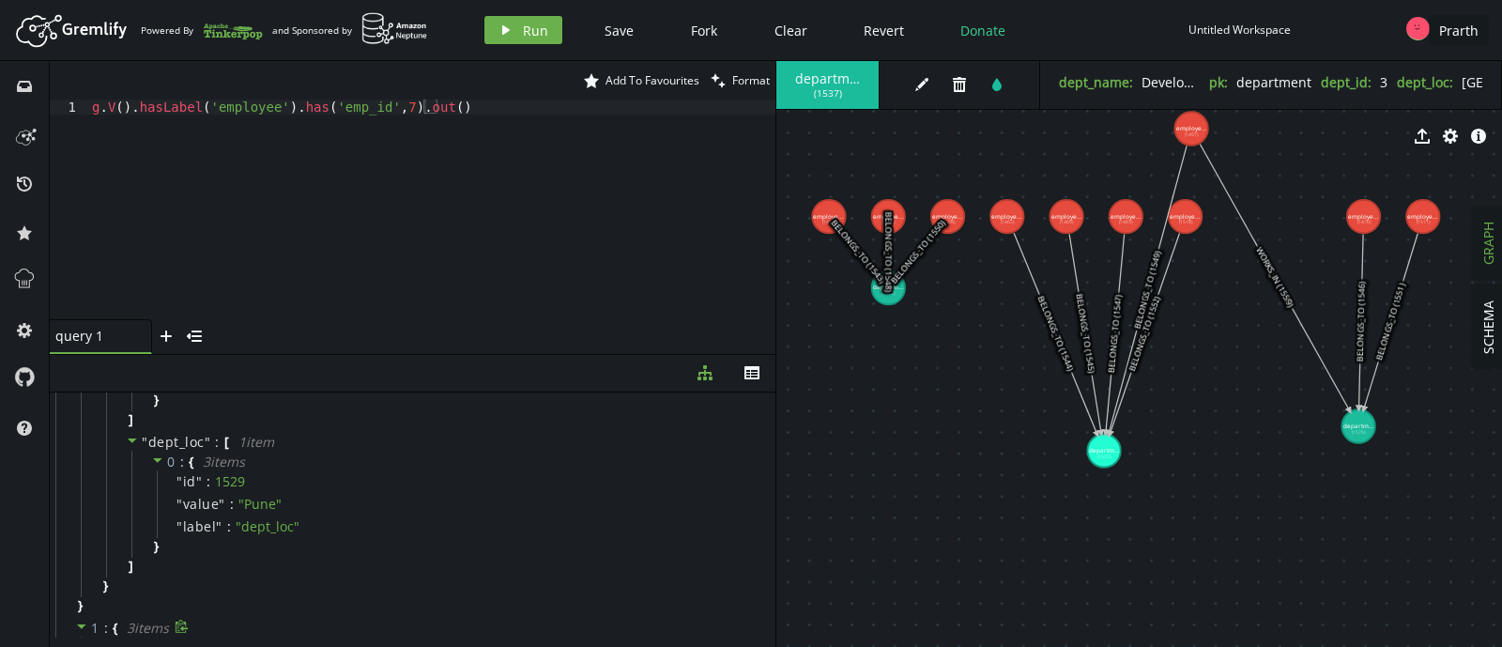
scroll to position [0, 0]
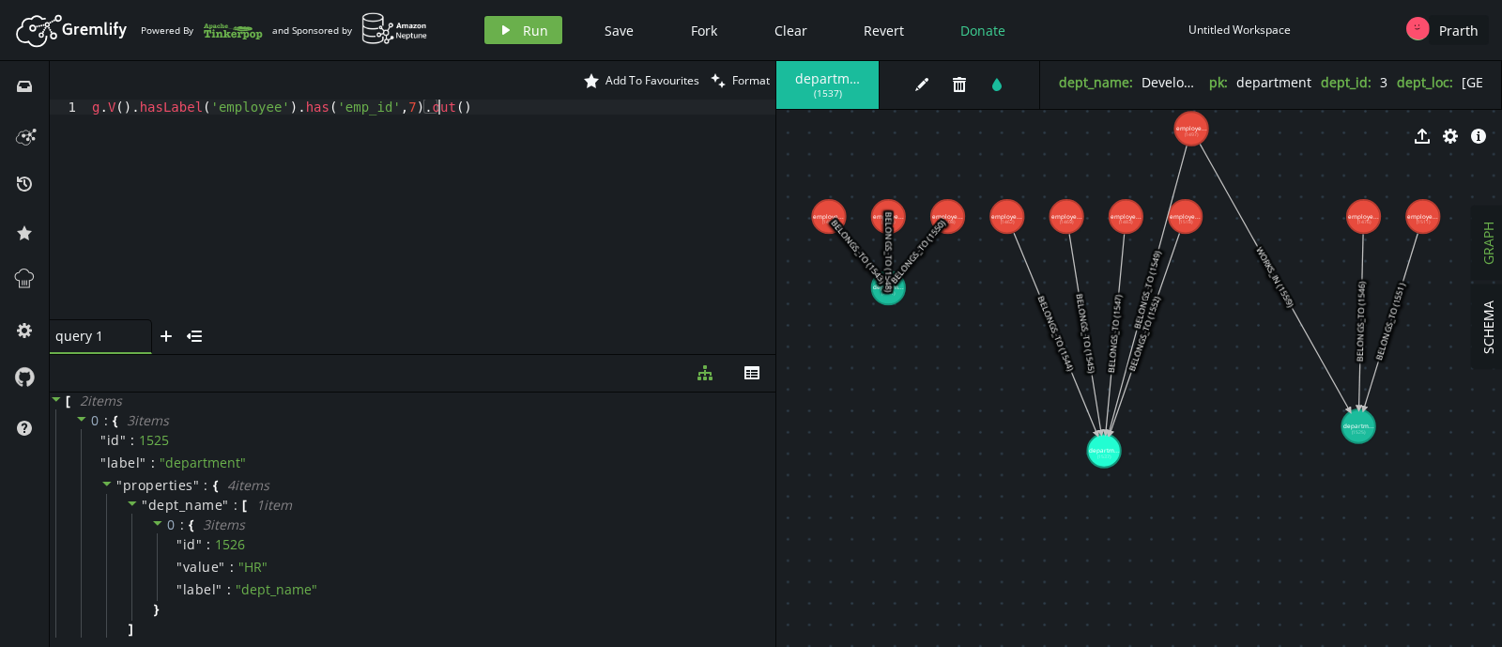
click at [418, 138] on div "g . V ( ) . hasLabel ( 'employee' ) . has ( 'emp_id' , 7 ) . out ( )" at bounding box center [431, 224] width 687 height 250
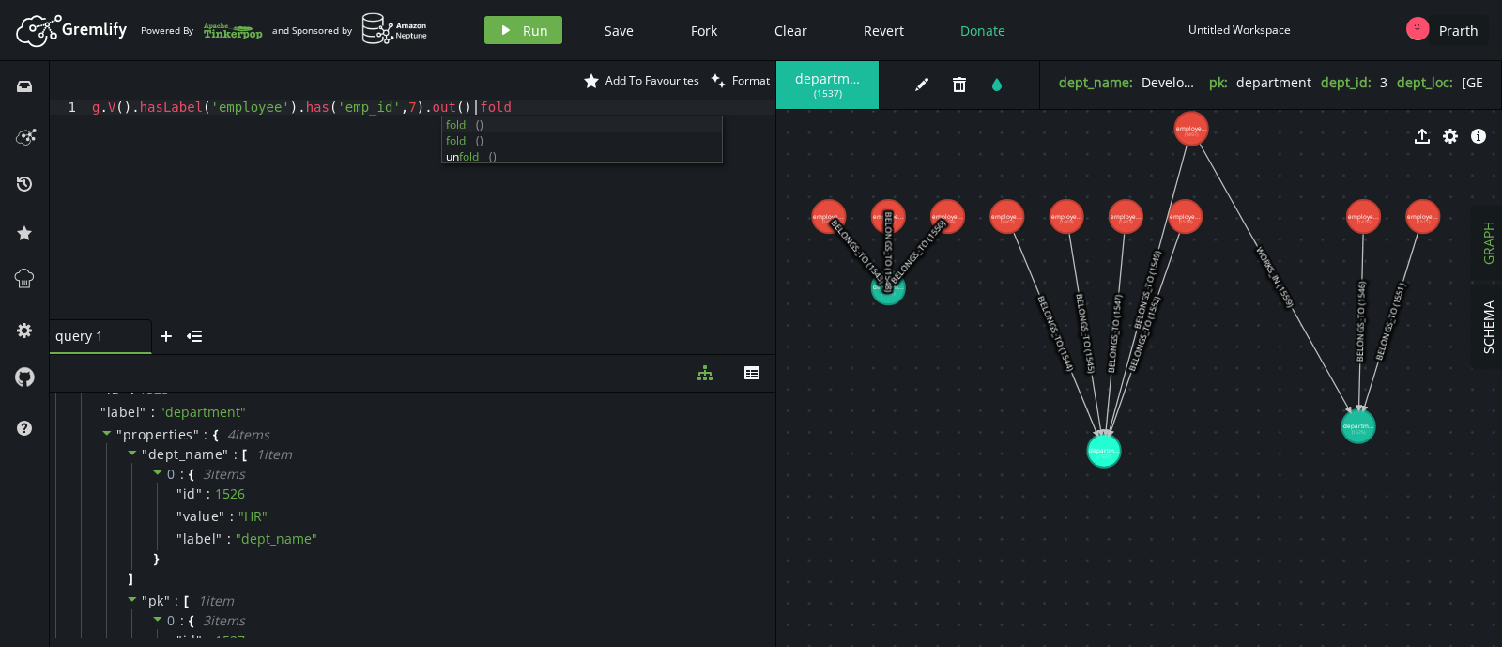
scroll to position [0, 389]
click at [523, 33] on span "Run" at bounding box center [535, 31] width 25 height 18
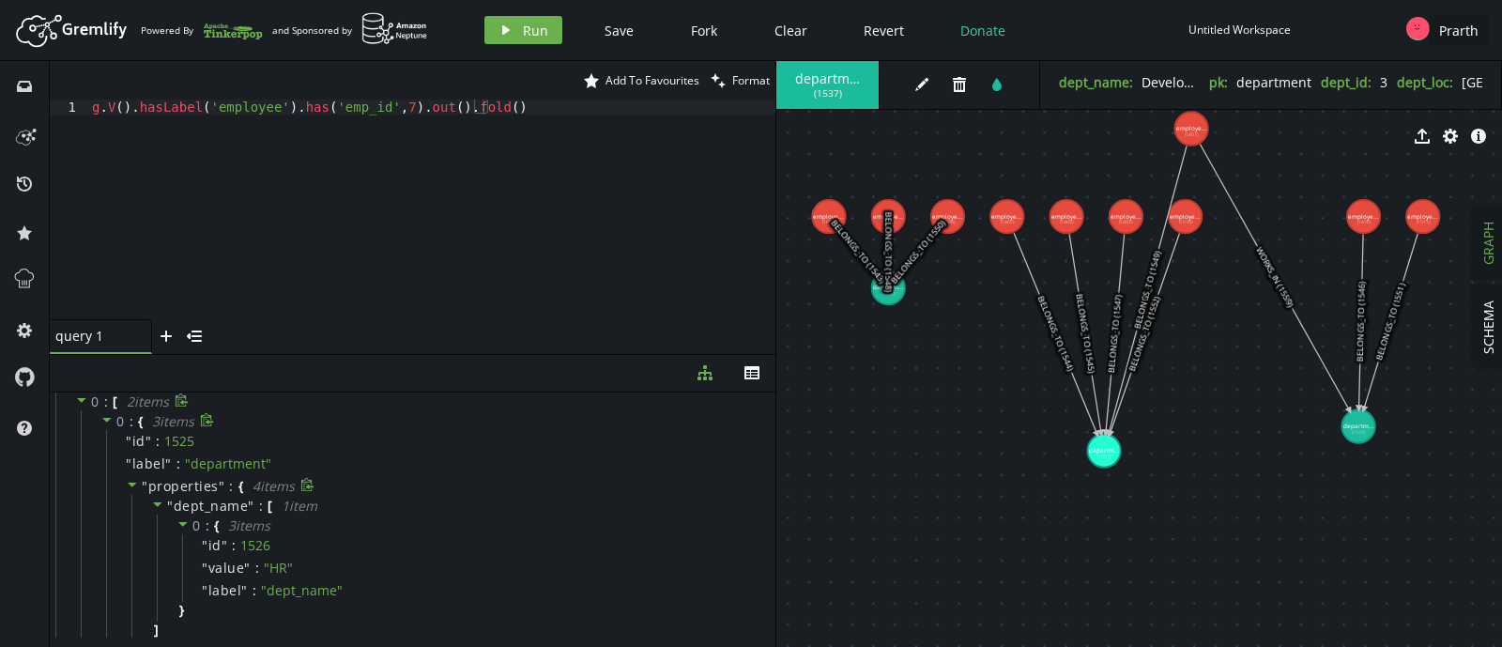
scroll to position [0, 0]
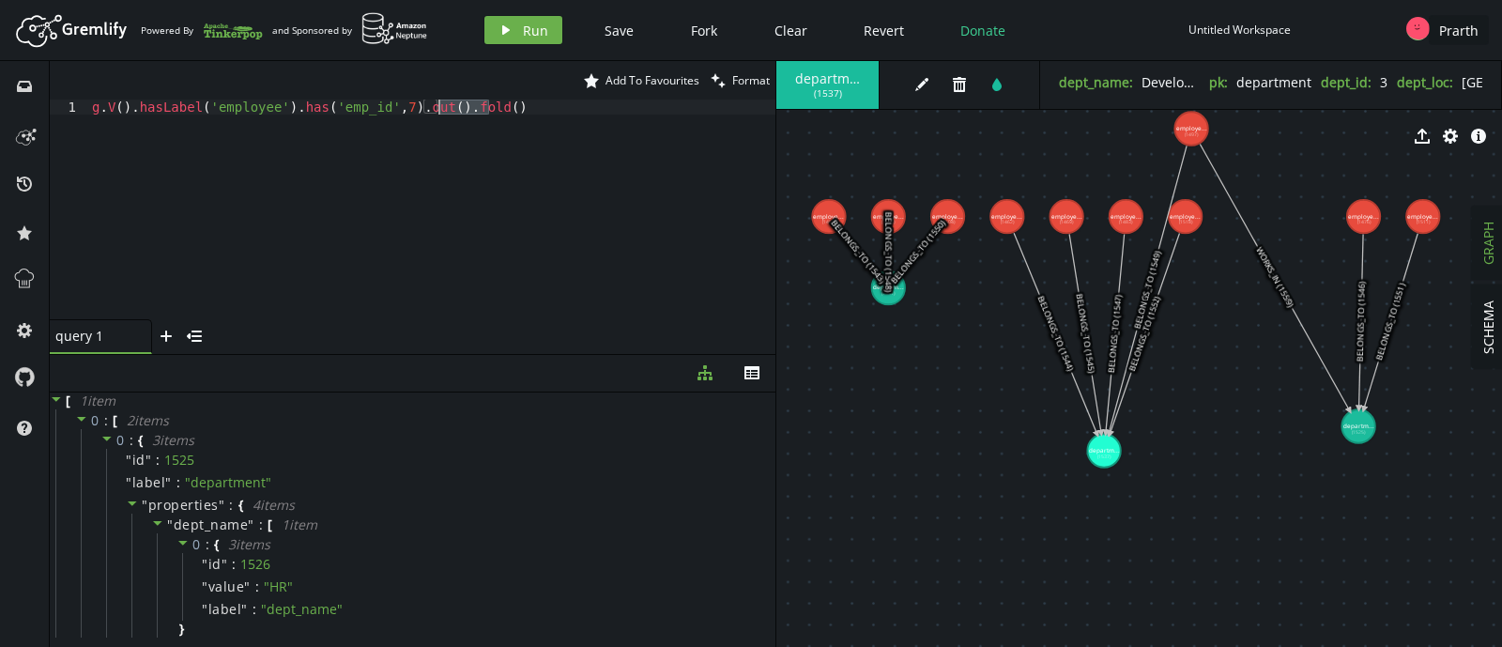
drag, startPoint x: 493, startPoint y: 101, endPoint x: 441, endPoint y: 107, distance: 51.9
click at [441, 107] on div "g . V ( ) . hasLabel ( 'employee' ) . has ( 'emp_id' , 7 ) . out ( ) . fold ( )" at bounding box center [431, 224] width 687 height 250
click at [540, 28] on span "Run" at bounding box center [535, 31] width 25 height 18
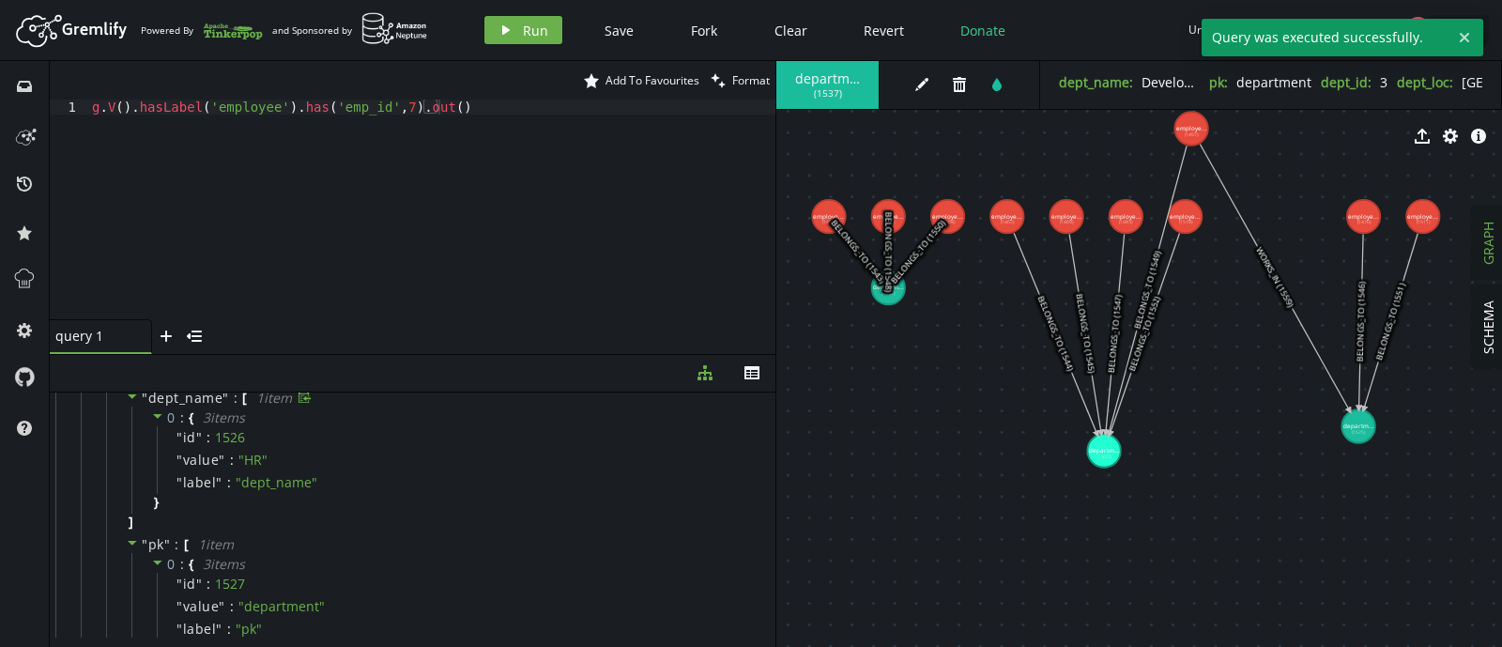
scroll to position [109, 0]
click at [437, 147] on div "g . V ( ) . hasLabel ( 'employee' ) . has ( 'emp_id' , 7 ) . out ( )" at bounding box center [431, 224] width 687 height 250
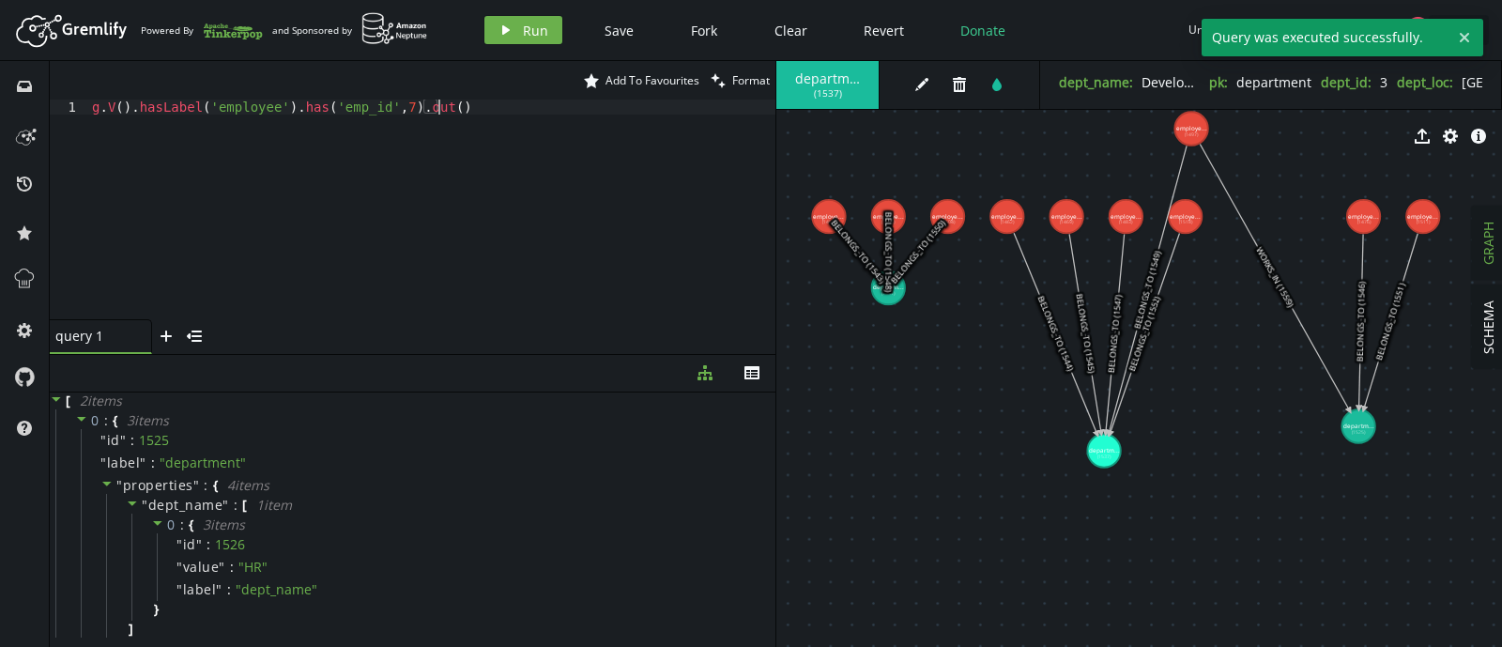
click at [417, 312] on div "g . V ( ) . hasLabel ( 'employee' ) . has ( 'emp_id' , 7 ) . out ( )" at bounding box center [431, 224] width 687 height 250
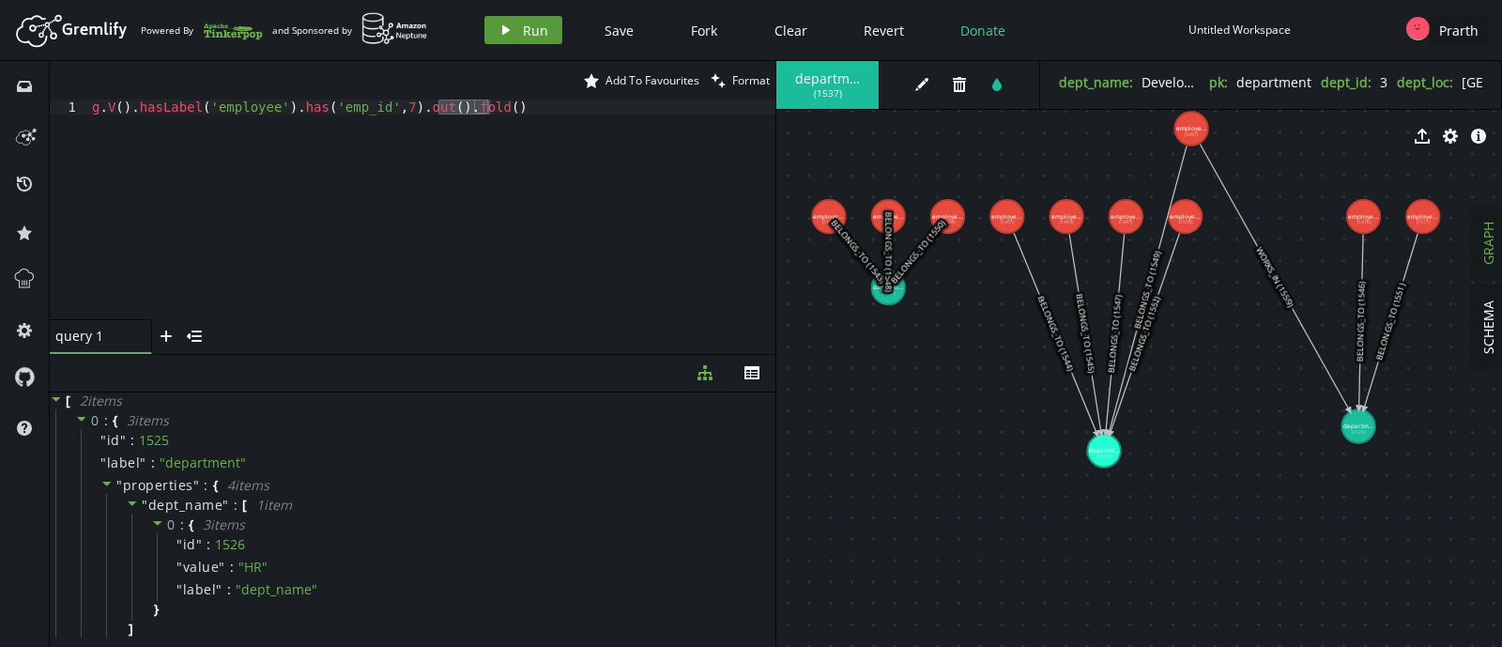
click at [526, 36] on span "Run" at bounding box center [535, 31] width 25 height 18
click at [513, 98] on div "star Add To Favourites clean Format" at bounding box center [413, 80] width 726 height 38
drag, startPoint x: 510, startPoint y: 109, endPoint x: 441, endPoint y: 107, distance: 68.5
click at [441, 107] on div "g . V ( ) . hasLabel ( 'employee' ) . has ( 'emp_id' , 7 ) . out ( ) . fold ( )" at bounding box center [431, 224] width 687 height 250
click at [510, 40] on button "play Run" at bounding box center [523, 30] width 78 height 28
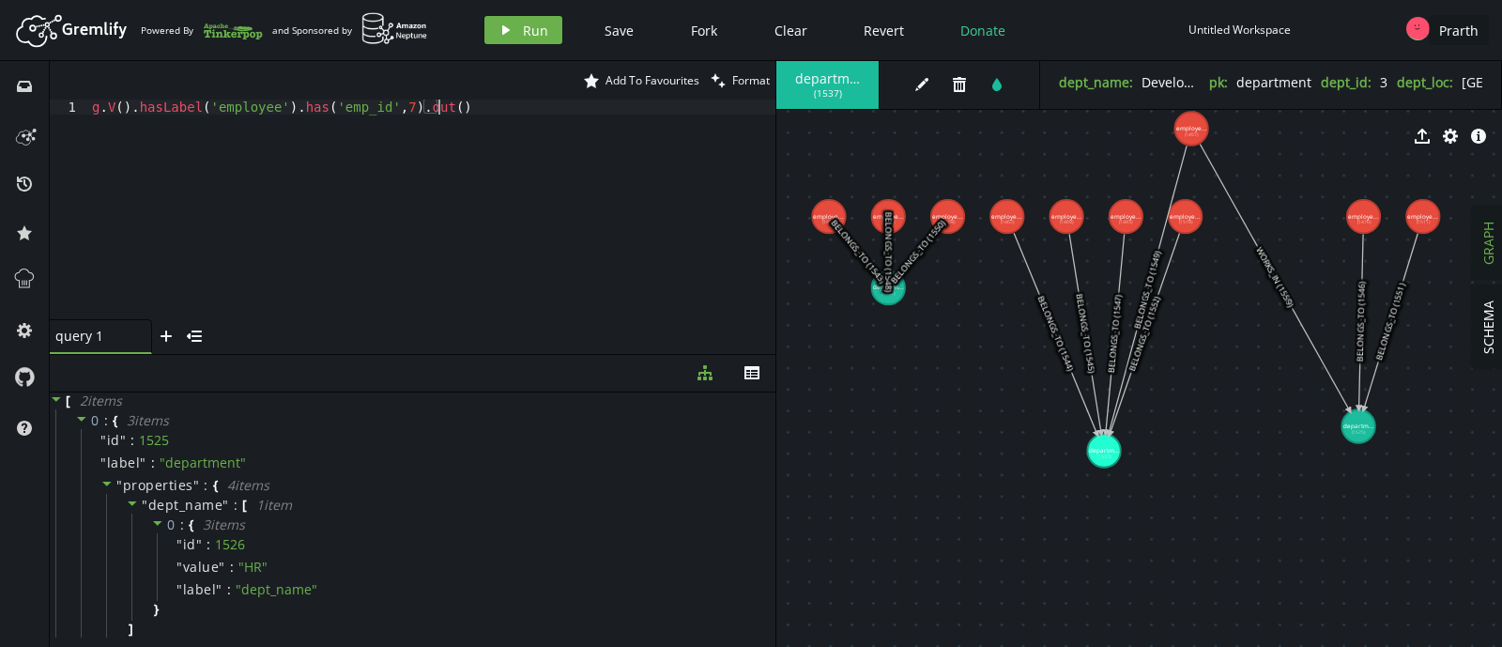
click at [451, 127] on div "g . V ( ) . hasLabel ( 'employee' ) . has ( 'emp_id' , 7 ) . out ( )" at bounding box center [431, 224] width 687 height 250
type textarea "g.V().hasLabel('employee').has('emp_id',7).out().fold()"
click at [497, 180] on div "g . V ( ) . hasLabel ( 'employee' ) . has ( 'emp_id' , 7 ) . out ( ) . fold ( )" at bounding box center [431, 209] width 687 height 220
click at [499, 37] on icon "play" at bounding box center [505, 30] width 15 height 15
click at [351, 147] on div "g . V ( ) . hasLabel ( 'employee' ) . has ( 'emp_id' , 7 ) . out ( ) . fold ( )" at bounding box center [431, 224] width 687 height 250
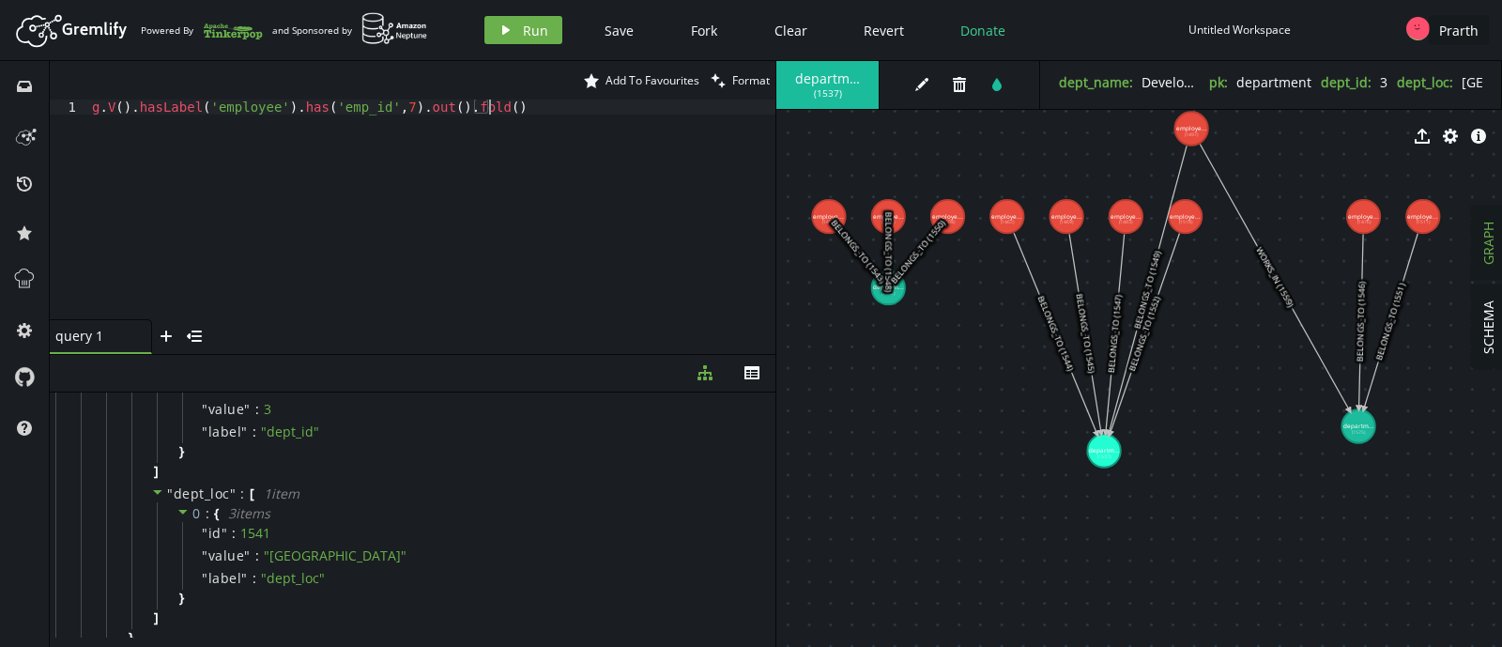
scroll to position [1246, 0]
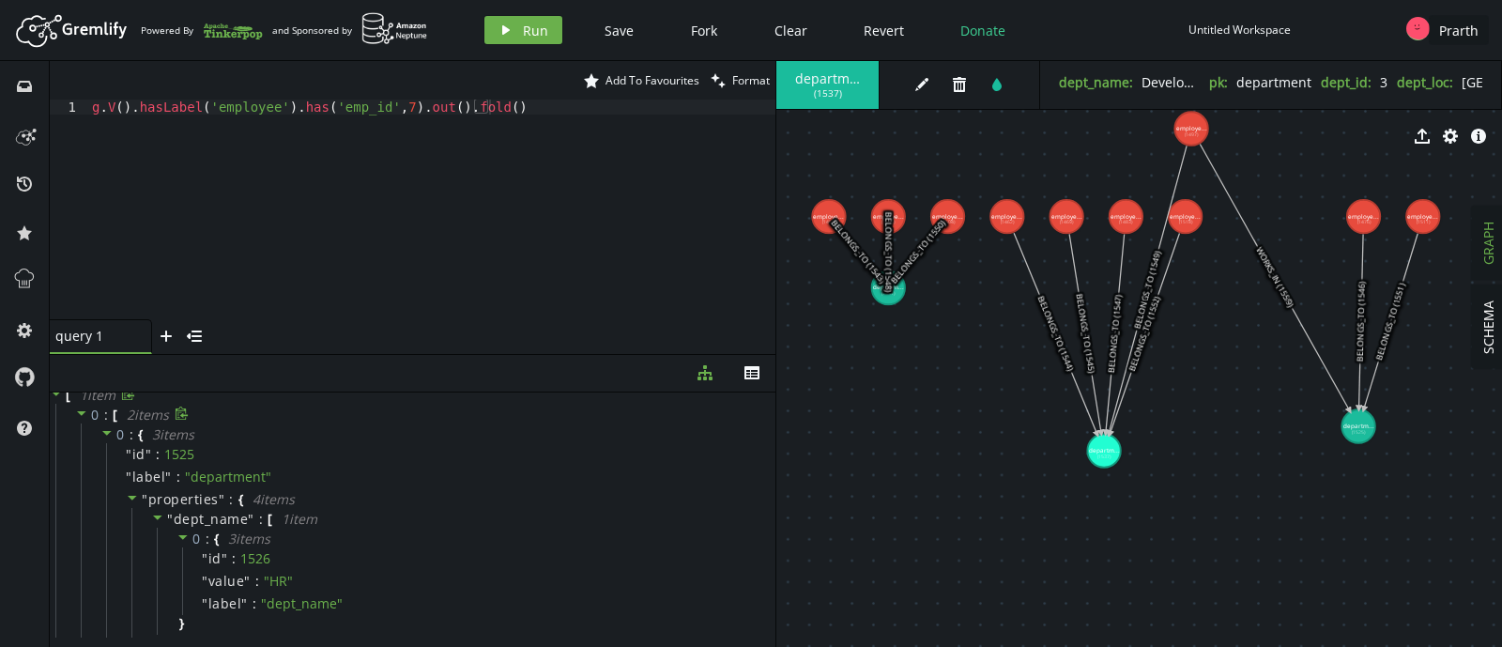
scroll to position [0, 0]
click at [526, 185] on div "g . V ( ) . hasLabel ( 'employee' ) . has ( 'emp_id' , 7 ) . out ( ) . fold ( )" at bounding box center [431, 224] width 687 height 250
drag, startPoint x: 892, startPoint y: 303, endPoint x: 887, endPoint y: 380, distance: 77.1
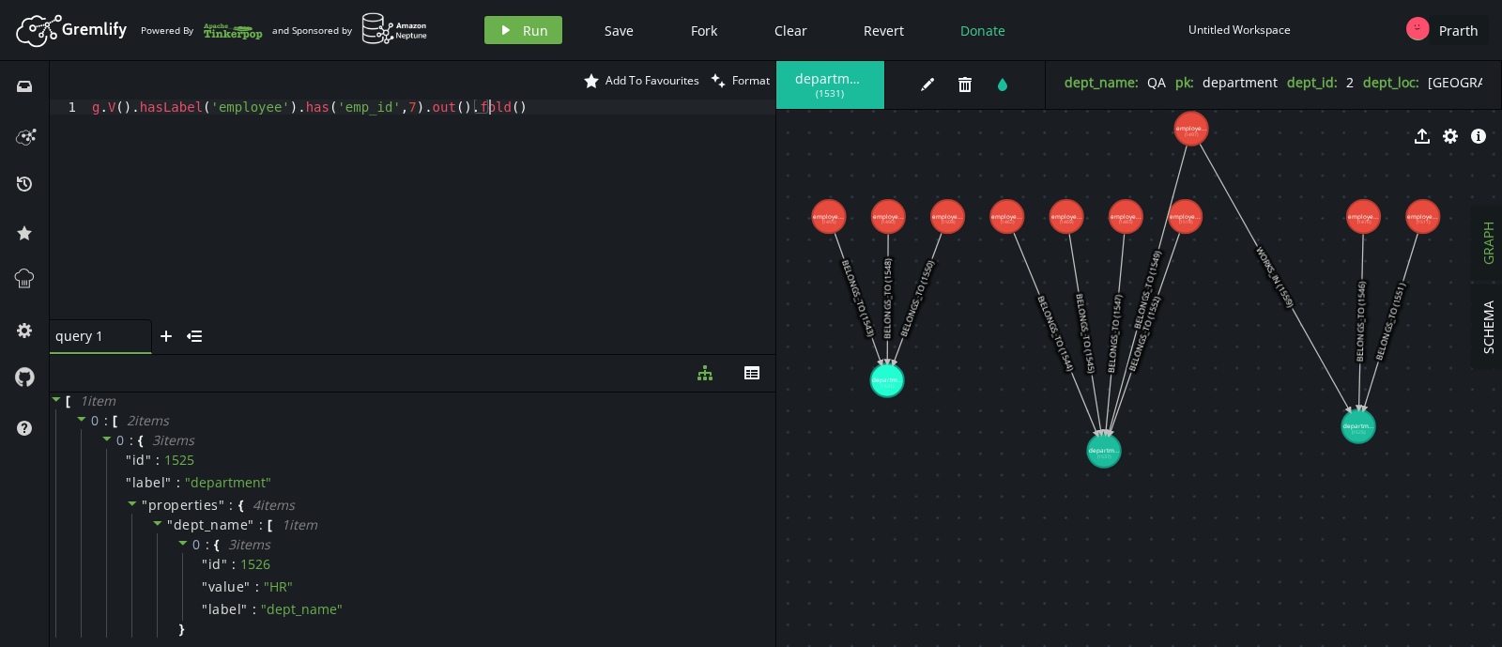
click at [562, 165] on div "g . V ( ) . hasLabel ( 'employee' ) . has ( 'emp_id' , 7 ) . out ( ) . fold ( )" at bounding box center [431, 224] width 687 height 250
click at [223, 107] on div "g . V ( ) . hasLabel ( 'employee' ) . has ( 'emp_id' , 7 ) . out ( ) . fold ( )" at bounding box center [431, 224] width 687 height 250
click at [286, 115] on div "g . V ( ) . hasLabel ( 'employee' ) . has ( 'emp_id' , 7 ) . out ( ) . fold ( )" at bounding box center [431, 224] width 687 height 250
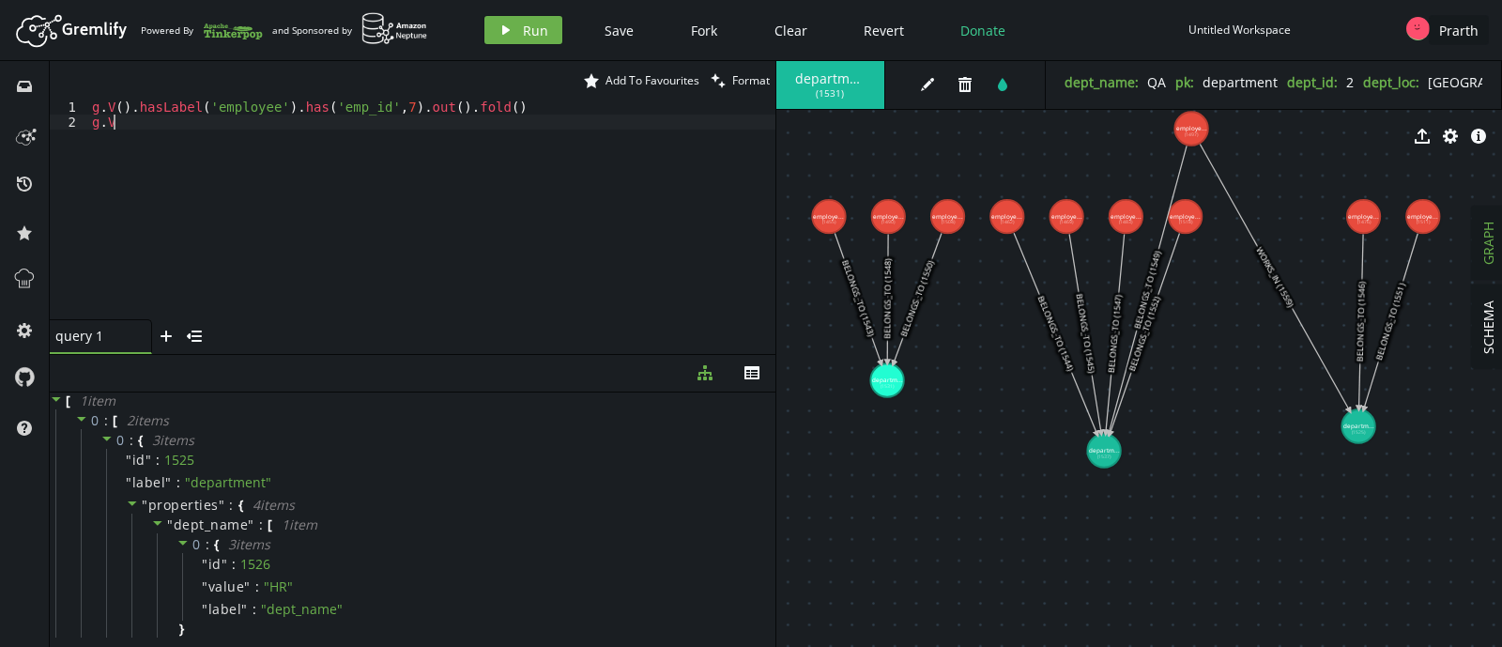
click at [491, 222] on div "g . V ( ) . hasLabel ( 'employee' ) . has ( 'emp_id' , 7 ) . out ( ) . fold ( )…" at bounding box center [431, 224] width 687 height 250
drag, startPoint x: 472, startPoint y: 126, endPoint x: 303, endPoint y: 124, distance: 169.0
click at [303, 124] on div "g . V ( ) . hasLabel ( 'employee' ) . has ( 'emp_id' , 7 ) . out ( ) . fold ( )…" at bounding box center [431, 224] width 687 height 250
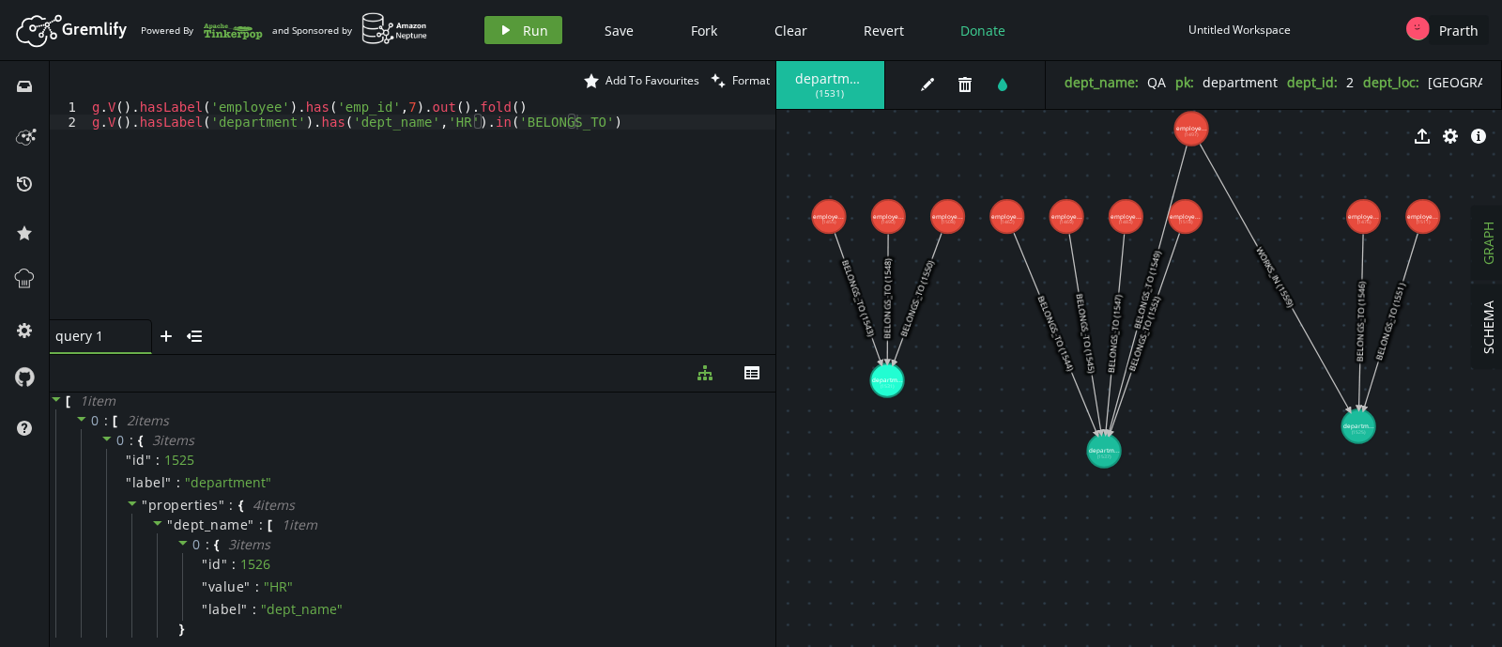
click at [531, 25] on span "Run" at bounding box center [535, 31] width 25 height 18
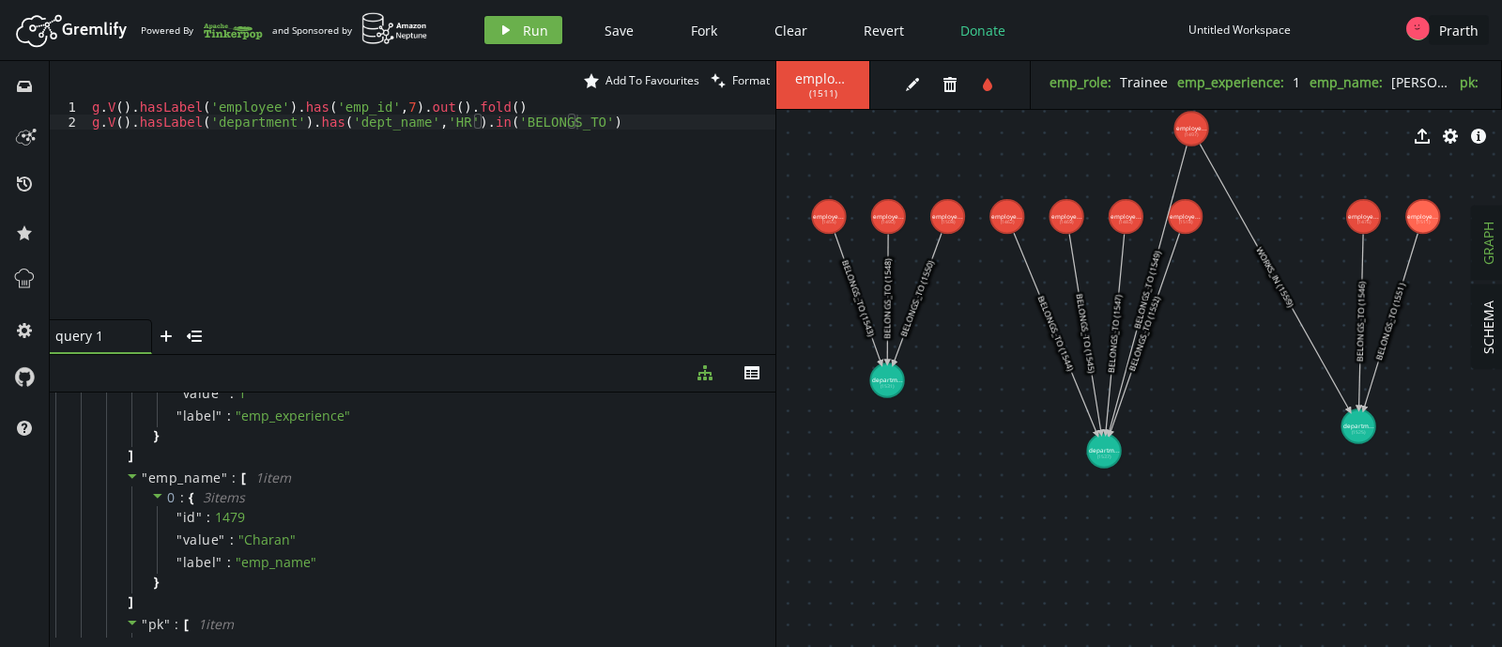
scroll to position [316, 0]
type textarea "g.V().hasLabel('employee').has('emp_id',7).out().fold()"
drag, startPoint x: 508, startPoint y: 105, endPoint x: 79, endPoint y: 98, distance: 429.0
click at [79, 98] on div "star Add To Favourites clean Format g.V().hasLabel('employee').has('emp_id',7).…" at bounding box center [413, 207] width 726 height 293
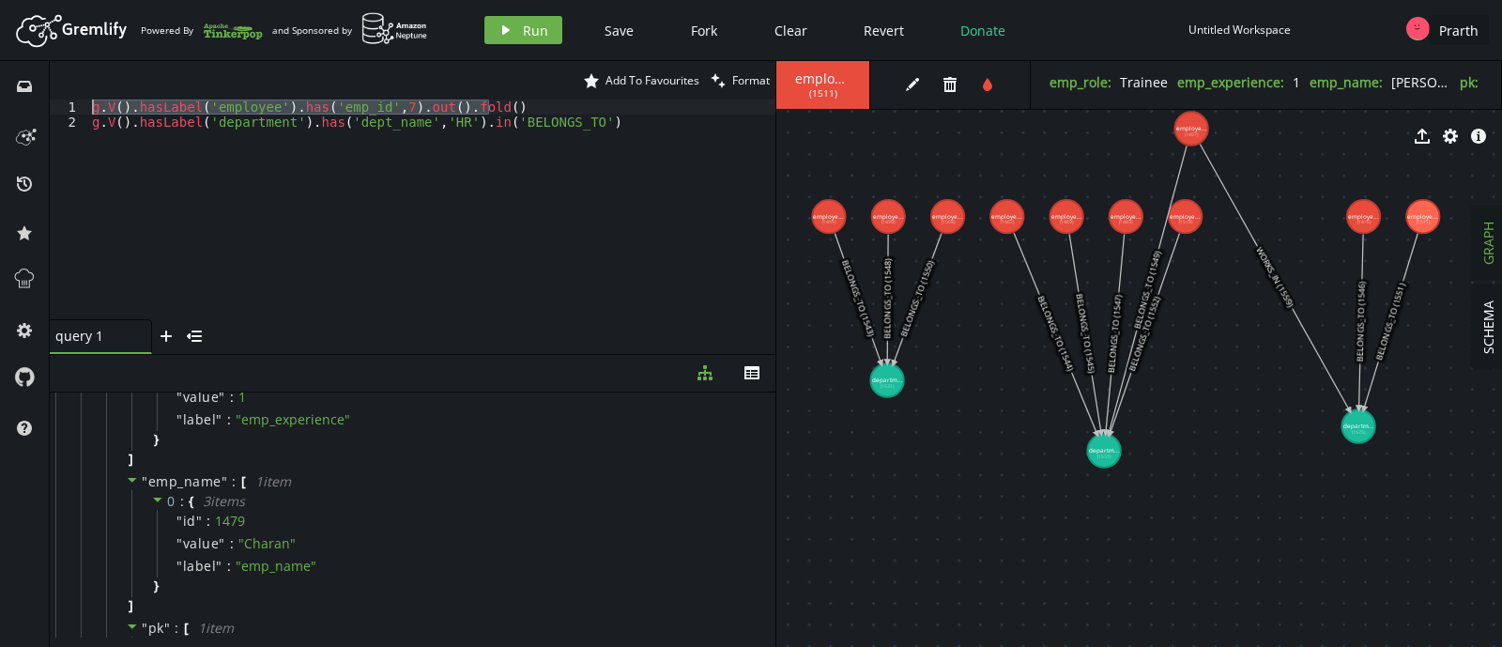
scroll to position [0, 0]
click at [270, 206] on div "g . V ( ) . hasLabel ( 'department' ) . has ( 'dept_name' , 'HR' ) . in ( 'BELO…" at bounding box center [431, 224] width 687 height 250
click at [532, 128] on div "g . V ( ) . hasLabel ( 'department' ) . has ( 'dept_name' , 'HR' ) . in ( 'BELO…" at bounding box center [431, 224] width 687 height 250
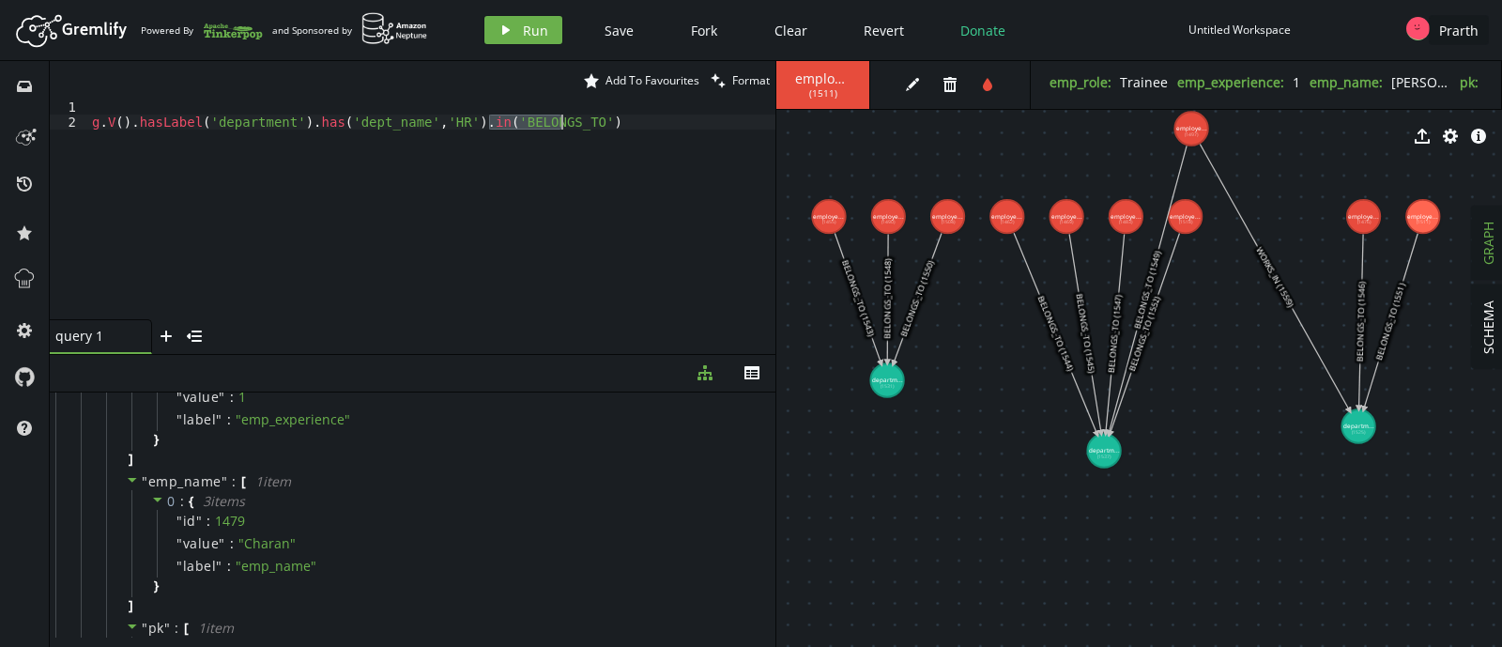
click at [532, 128] on div "g . V ( ) . hasLabel ( 'department' ) . has ( 'dept_name' , 'HR' ) . in ( 'BELO…" at bounding box center [431, 224] width 687 height 250
click at [498, 25] on icon "play" at bounding box center [505, 30] width 15 height 15
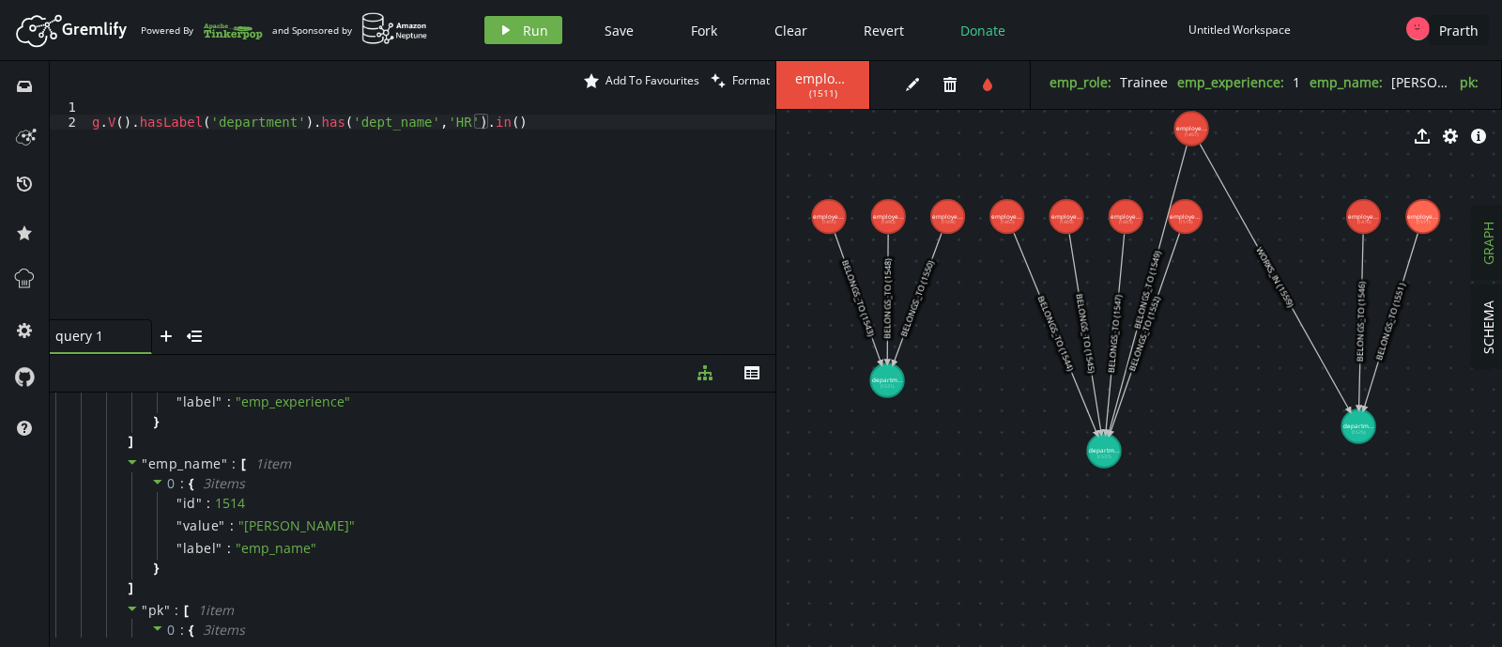
scroll to position [2047, 0]
click at [1184, 124] on div "export cog info-sign" at bounding box center [1139, 136] width 726 height 47
click at [1185, 140] on div "export cog info-sign" at bounding box center [1139, 136] width 726 height 47
click at [1196, 130] on div "export cog info-sign" at bounding box center [1139, 136] width 726 height 47
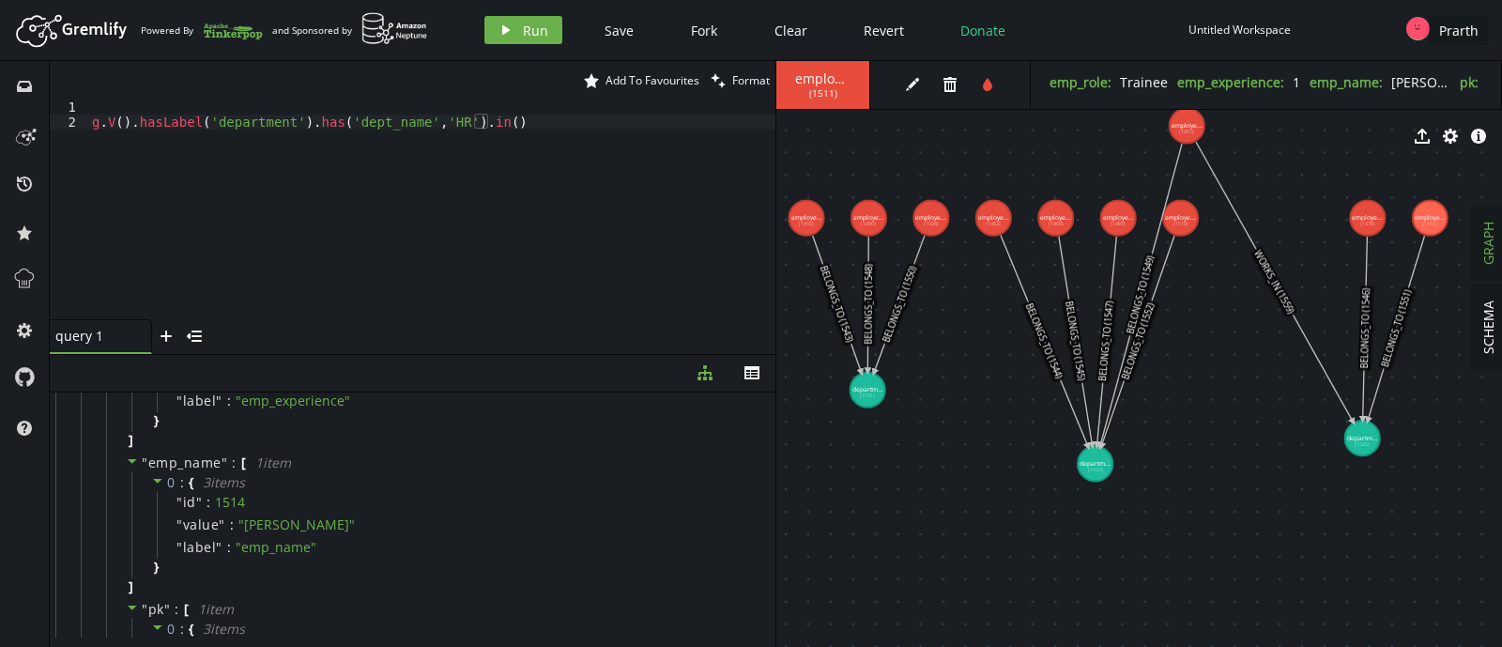
click at [1172, 120] on div "export cog info-sign" at bounding box center [1139, 136] width 726 height 47
drag, startPoint x: 1254, startPoint y: 186, endPoint x: 1254, endPoint y: 202, distance: 16.0
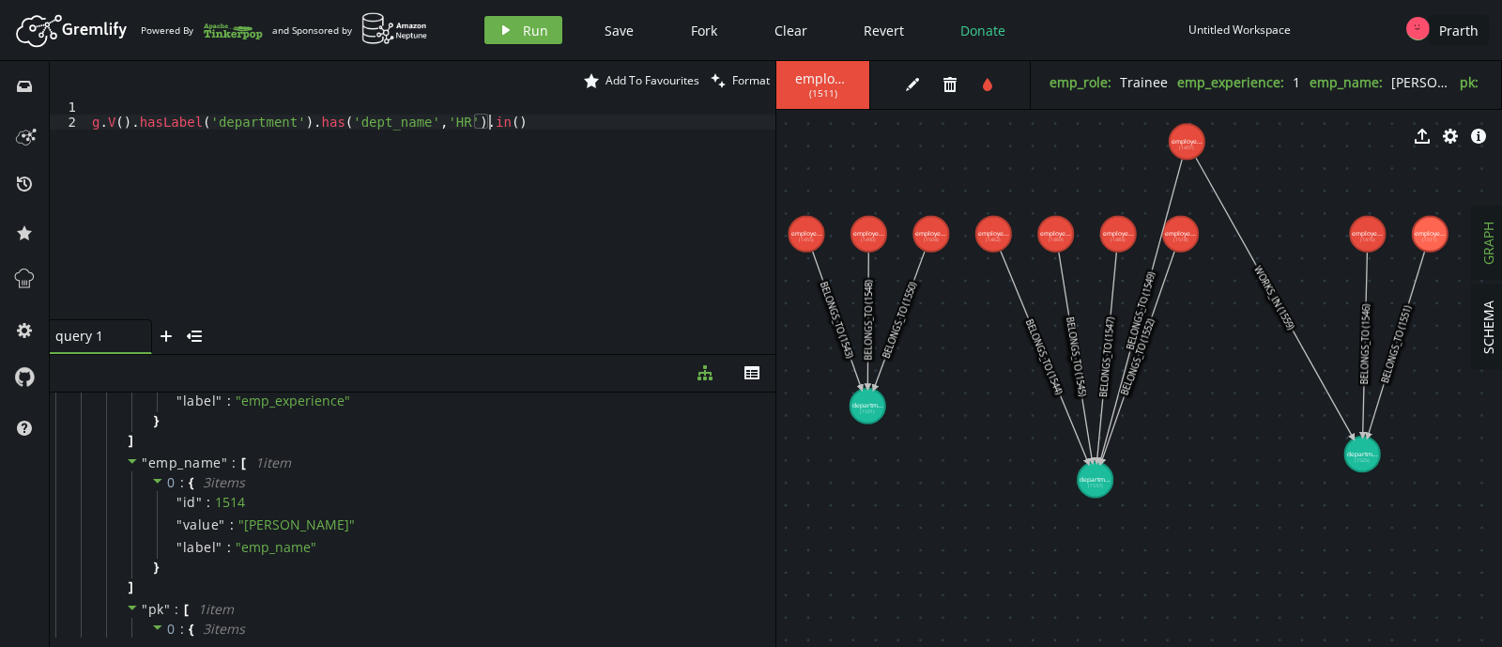
click at [516, 131] on div "g . V ( ) . hasLabel ( 'department' ) . has ( 'dept_name' , 'HR' ) . in ( )" at bounding box center [431, 224] width 687 height 250
click at [516, 43] on button "play Run" at bounding box center [523, 30] width 78 height 28
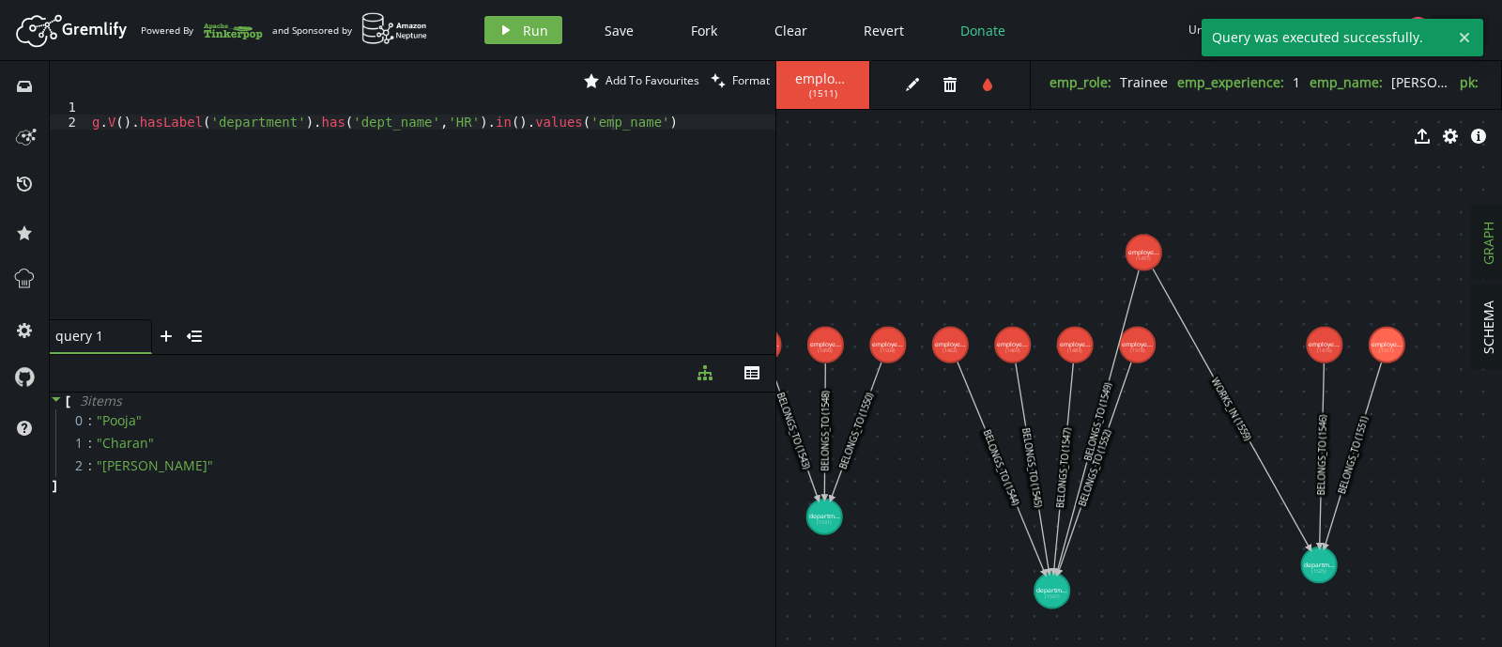
drag, startPoint x: 1237, startPoint y: 384, endPoint x: 1192, endPoint y: 504, distance: 128.3
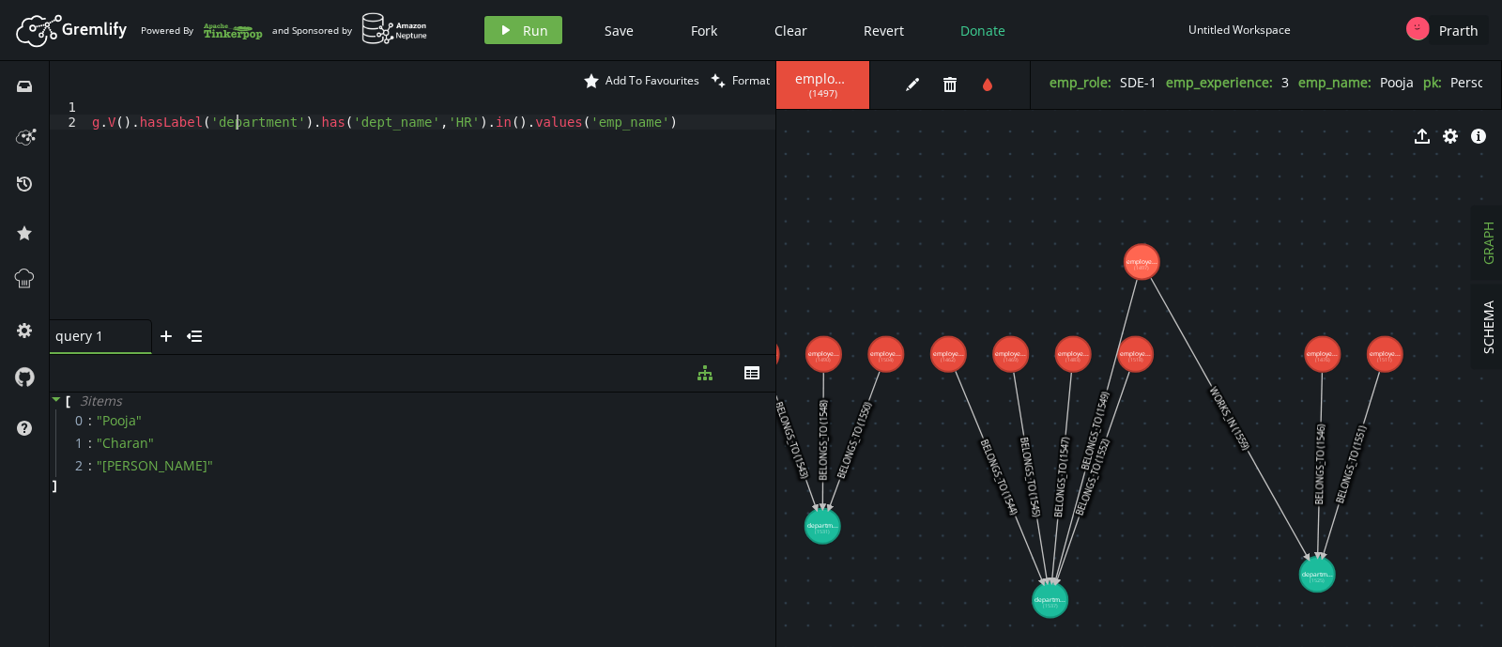
click at [233, 119] on div "g . V ( ) . hasLabel ( 'department' ) . has ( 'dept_name' , 'HR' ) . in ( ) . v…" at bounding box center [431, 224] width 687 height 250
click at [353, 123] on div "g . V ( ) . hasLabel ( 'employee' ) . has ( 'dept_name' , 'HR' ) . in ( ) . val…" at bounding box center [431, 224] width 687 height 250
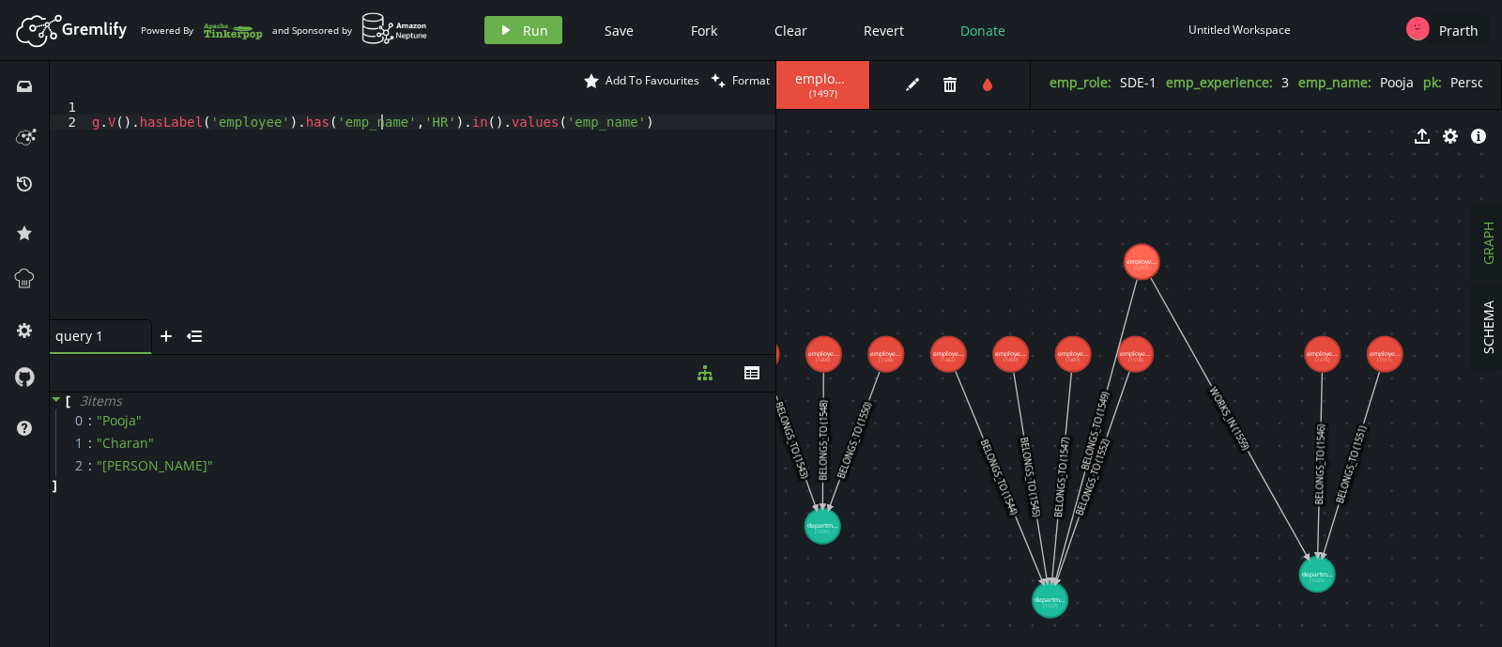
scroll to position [0, 288]
click at [406, 123] on div "g . V ( ) . hasLabel ( 'employee' ) . has ( 'emp_name' , 'HR' ) . in ( ) . valu…" at bounding box center [431, 224] width 687 height 250
click at [471, 124] on div "g . V ( ) . hasLabel ( 'employee' ) . has ( 'emp_name' , 'Pooja' ) . in ( ) . v…" at bounding box center [431, 224] width 687 height 250
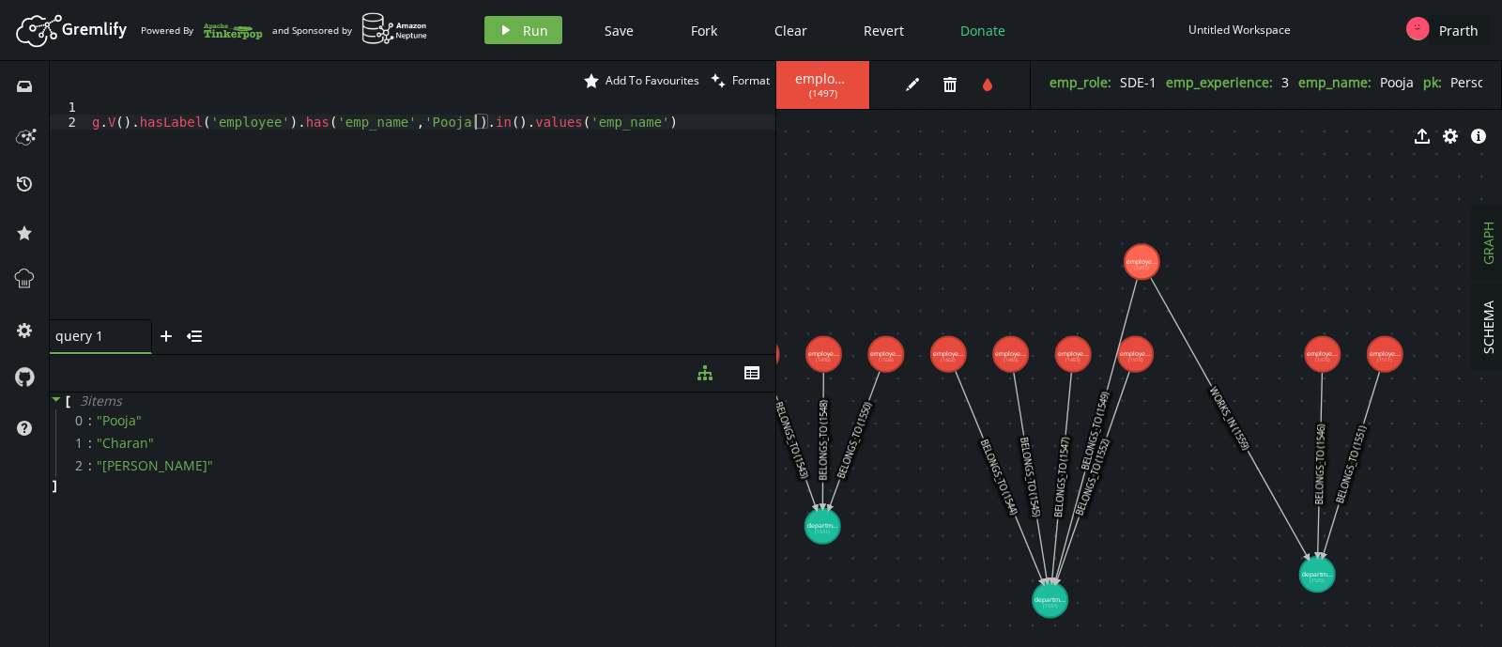
click at [471, 124] on div "g . V ( ) . hasLabel ( 'employee' ) . has ( 'emp_name' , 'Pooja' ) . in ( ) . v…" at bounding box center [431, 224] width 687 height 250
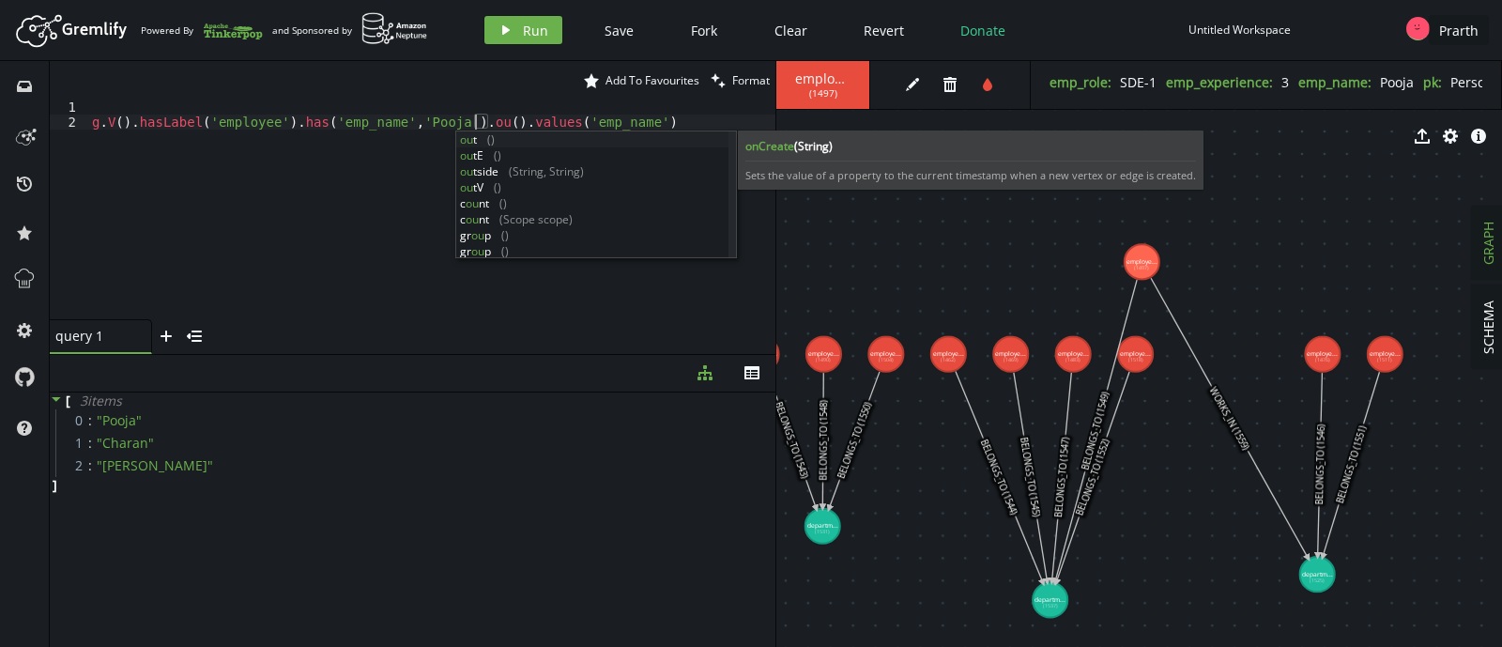
scroll to position [0, 389]
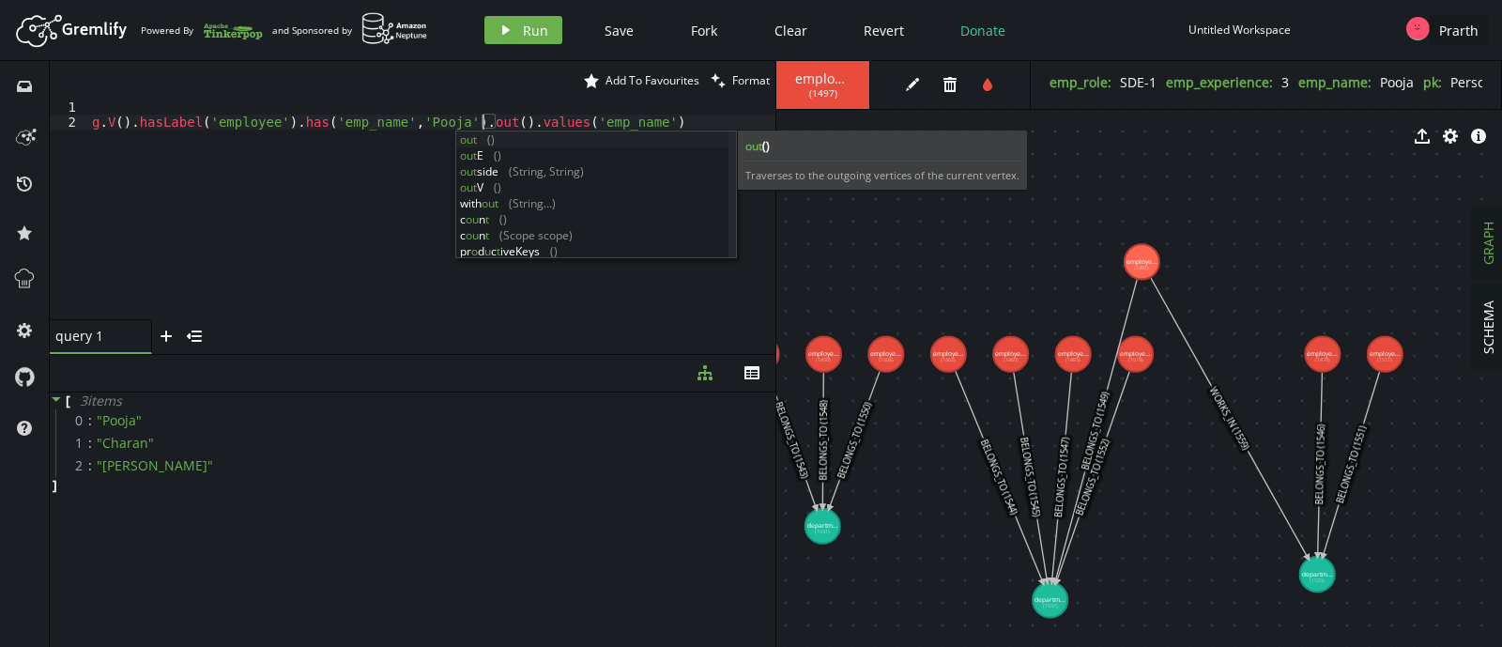
click at [597, 124] on div "g . V ( ) . hasLabel ( 'employee' ) . has ( 'emp_name' , 'Pooja' ) . out ( ) . …" at bounding box center [431, 224] width 687 height 250
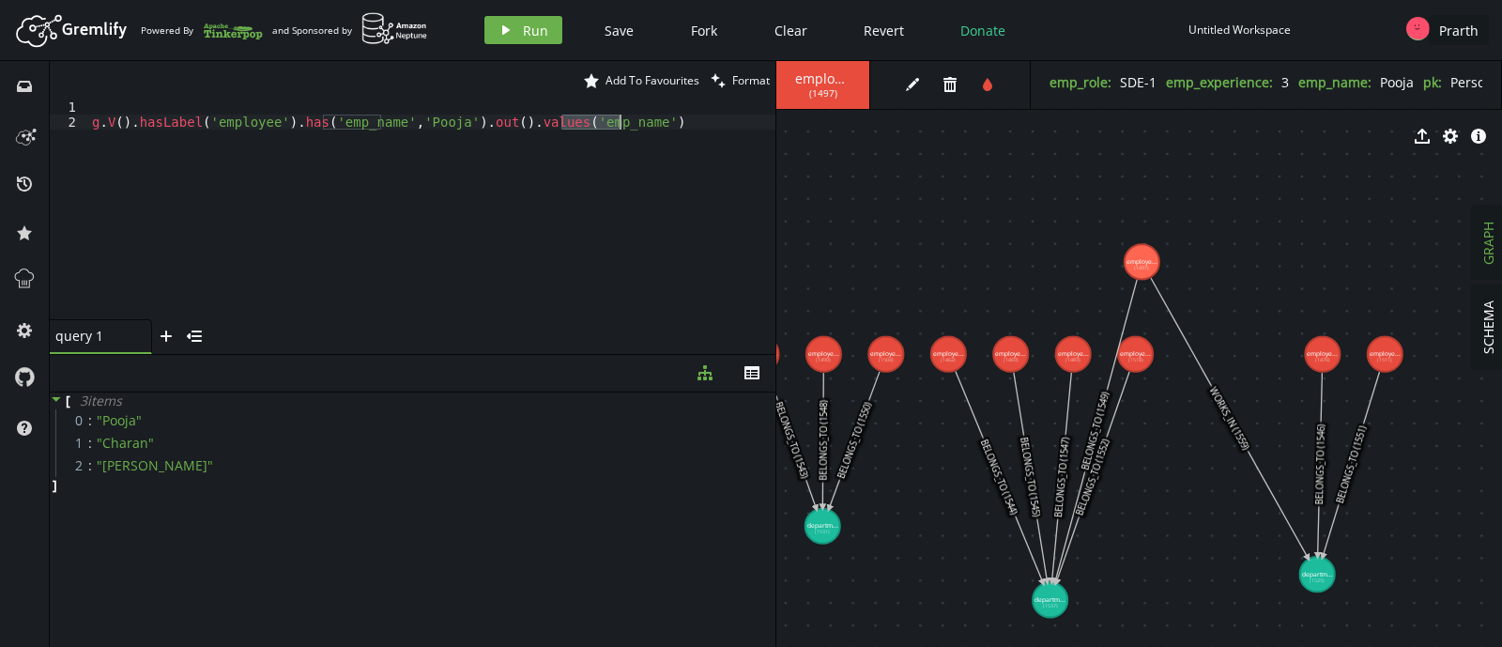
click at [597, 124] on div "g . V ( ) . hasLabel ( 'employee' ) . has ( 'emp_name' , 'Pooja' ) . out ( ) . …" at bounding box center [431, 224] width 687 height 250
click at [498, 30] on icon "play" at bounding box center [505, 30] width 15 height 15
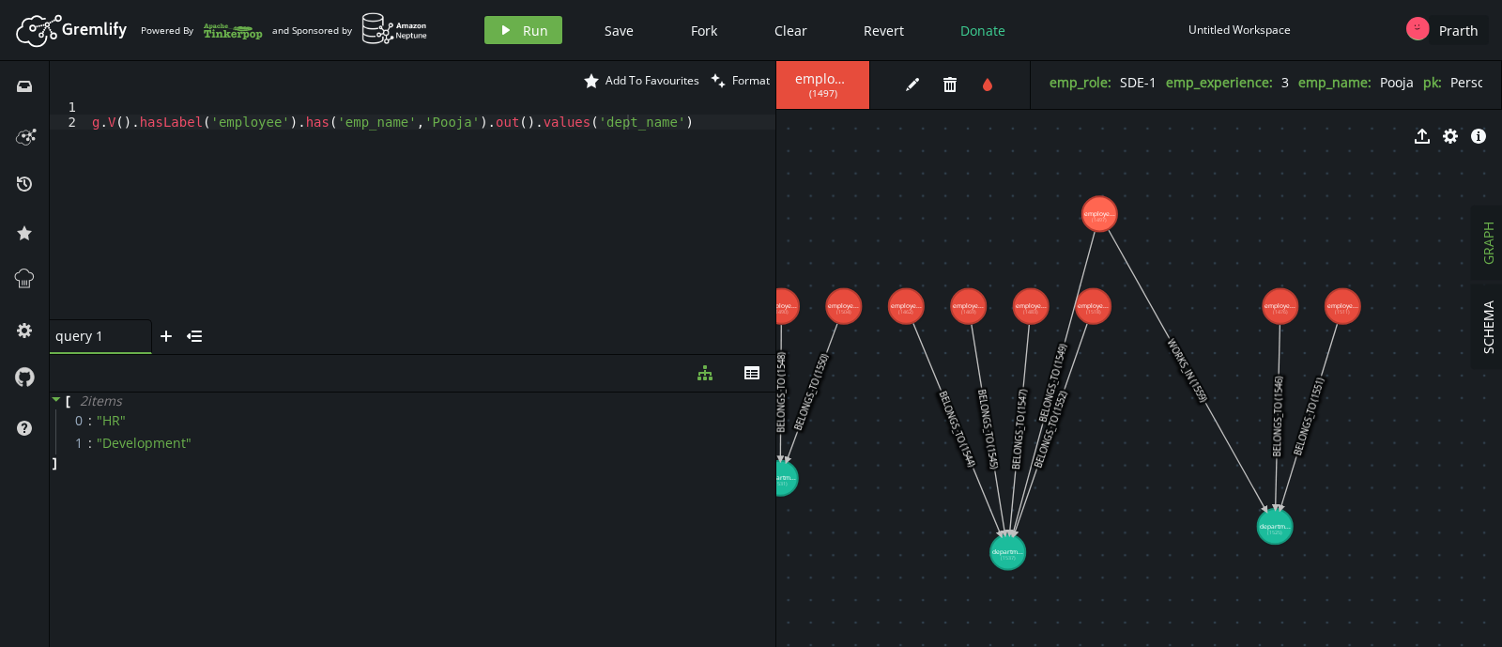
drag, startPoint x: 1191, startPoint y: 522, endPoint x: 1149, endPoint y: 471, distance: 66.0
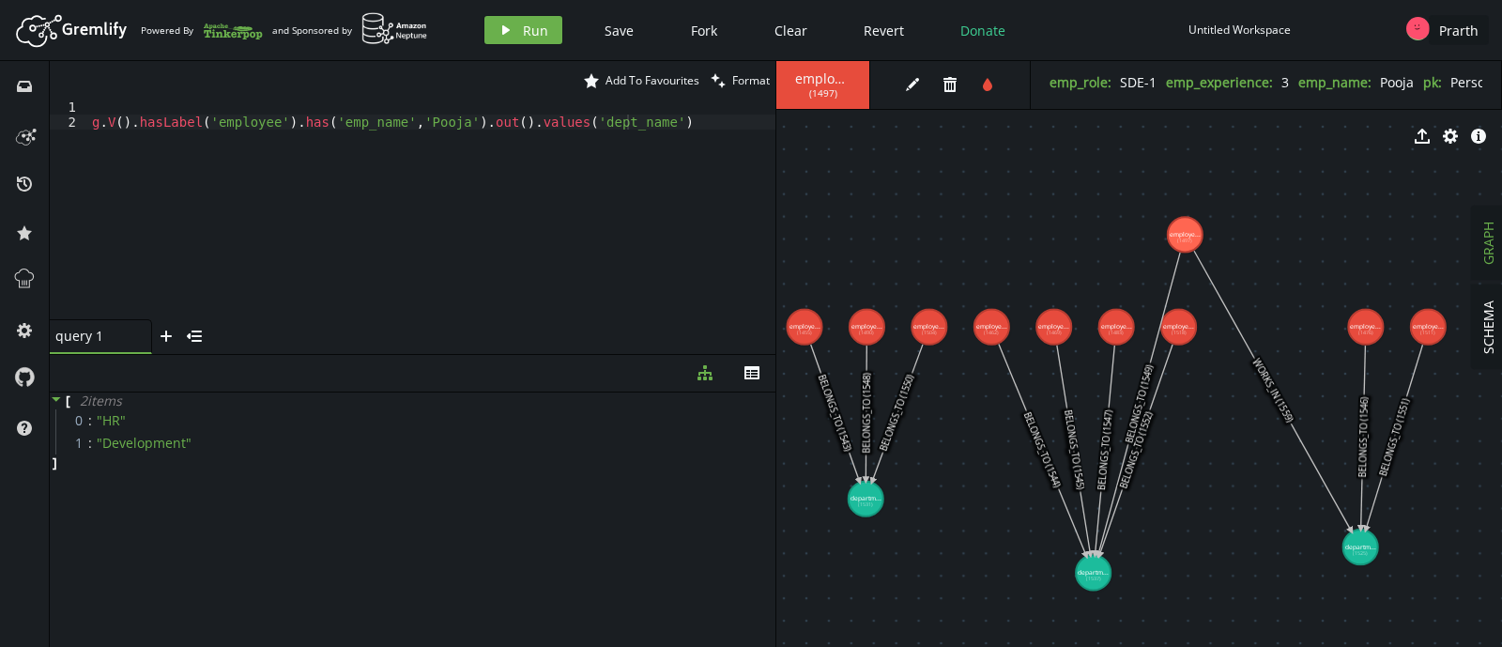
drag, startPoint x: 1149, startPoint y: 471, endPoint x: 1234, endPoint y: 495, distance: 88.6
drag, startPoint x: 643, startPoint y: 121, endPoint x: 497, endPoint y: 127, distance: 146.5
click at [497, 127] on div "g . V ( ) . hasLabel ( 'employee' ) . has ( 'emp_name' , 'Pooja' ) . out ( ) . …" at bounding box center [431, 224] width 687 height 250
click at [283, 124] on div "g . V ( ) . hasLabel ( 'employee' ) . has ( 'emp_name' , 'Pooja' ) . out ( ) . …" at bounding box center [431, 224] width 687 height 250
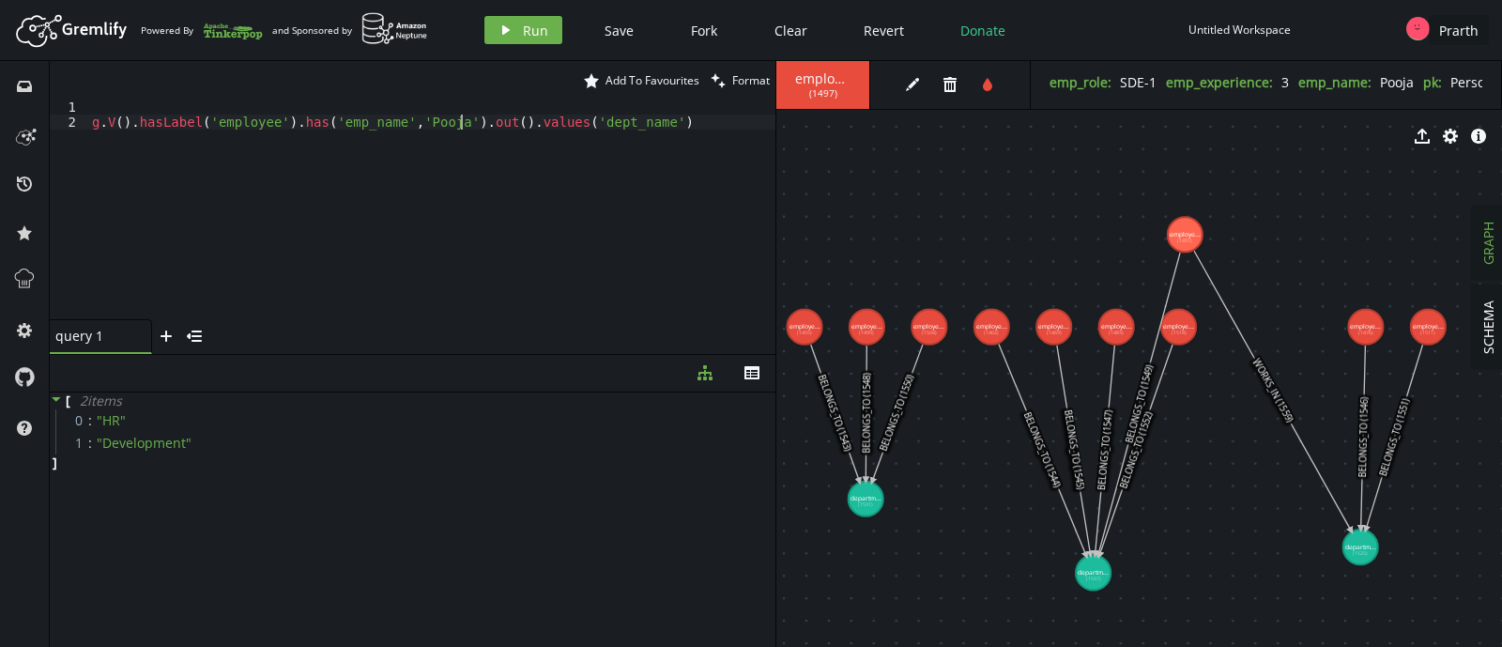
click at [460, 125] on div "g . V ( ) . hasLabel ( 'employee' ) . has ( 'emp_name' , 'Pooja' ) . out ( ) . …" at bounding box center [431, 224] width 687 height 250
type textarea "g.V().hasLabel('employee').has('emp_name','Pooja').project('name','dept_name').…"
click at [497, 21] on button "play Run" at bounding box center [523, 30] width 78 height 28
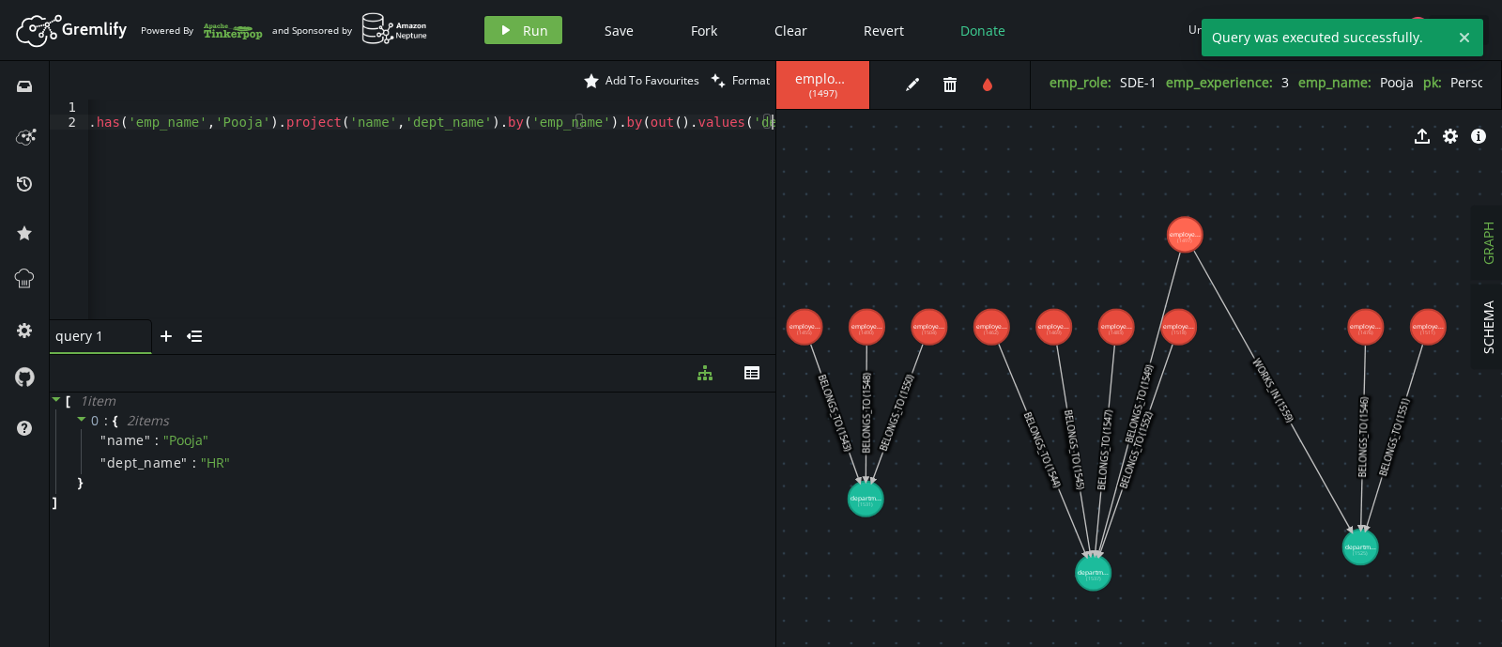
click at [690, 133] on div "g . V ( ) . hasLabel ( 'employee' ) . has ( 'emp_name' , 'Pooja' ) . project ( …" at bounding box center [327, 220] width 896 height 242
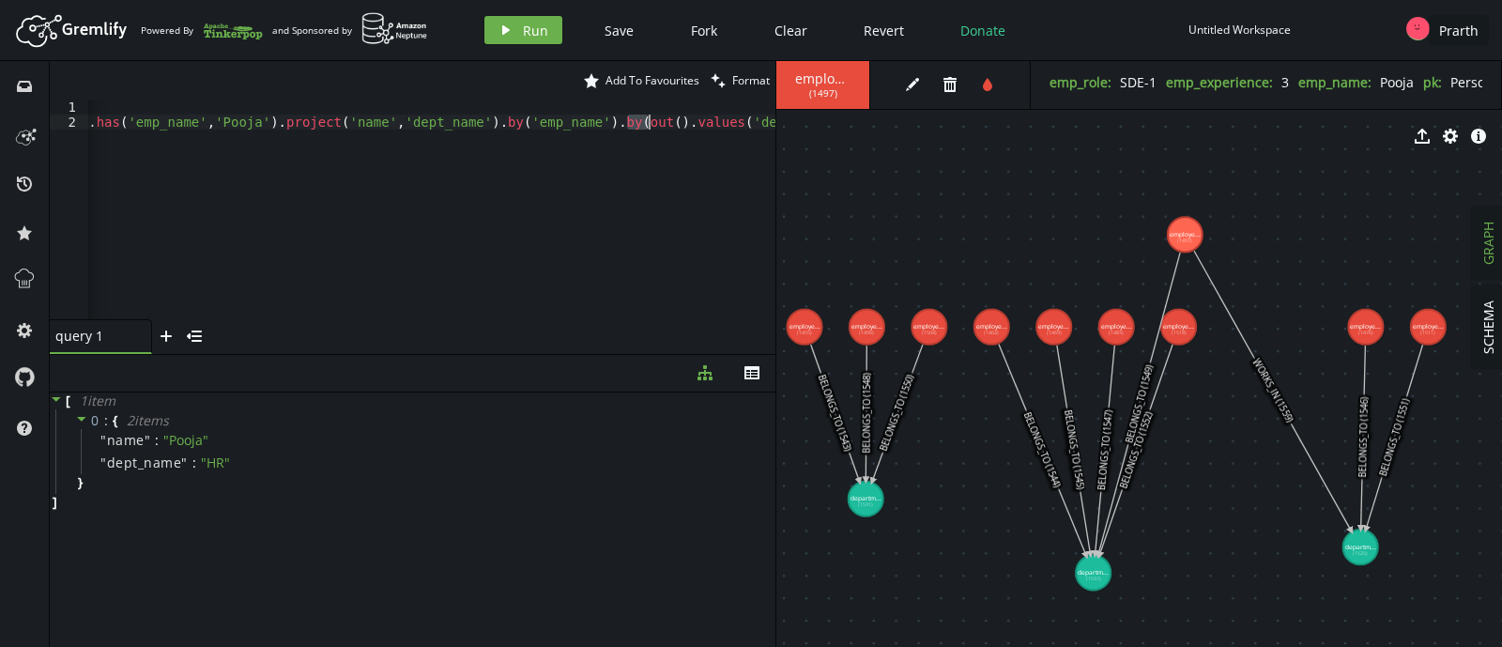
drag, startPoint x: 627, startPoint y: 125, endPoint x: 648, endPoint y: 125, distance: 20.6
click at [648, 125] on div "g . V ( ) . hasLabel ( 'employee' ) . has ( 'emp_name' , 'Pooja' ) . project ( …" at bounding box center [327, 220] width 896 height 242
click at [648, 125] on div "g . V ( ) . hasLabel ( 'employee' ) . has ( 'emp_name' , 'Pooja' ) . project ( …" at bounding box center [431, 209] width 687 height 220
click at [585, 120] on div "g . V ( ) . hasLabel ( 'employee' ) . has ( 'emp_name' , 'Pooja' ) . project ( …" at bounding box center [327, 220] width 896 height 242
click at [627, 163] on div "g . V ( ) . hasLabel ( 'employee' ) . has ( 'emp_name' , 'Pooja' ) . project ( …" at bounding box center [327, 220] width 896 height 242
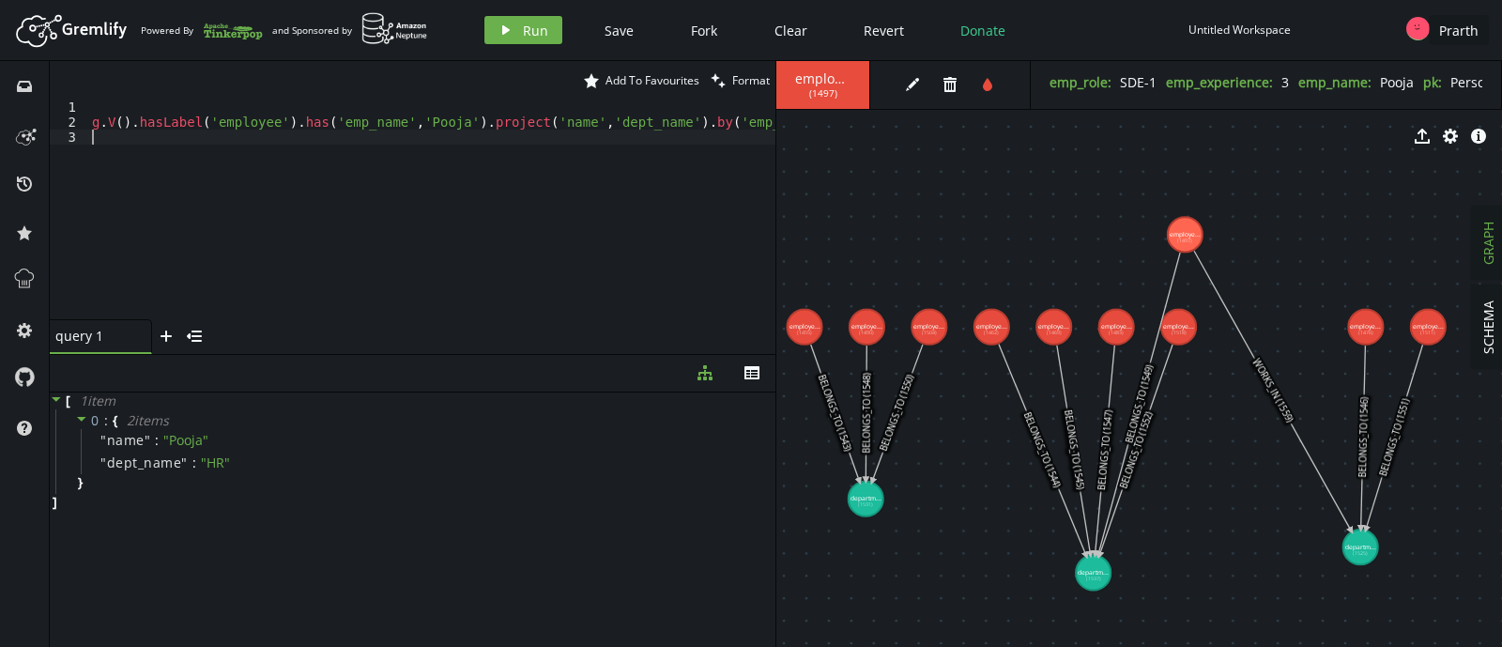
scroll to position [0, 0]
click at [405, 126] on div "g . V ( ) . hasLabel ( 'employee' ) . has ( 'emp_name' , 'Pooja' ) . project ( …" at bounding box center [536, 220] width 896 height 242
type textarea "g.V().hasLabel('employee').has('emp_name','Pooja').project('name','dept_name').…"
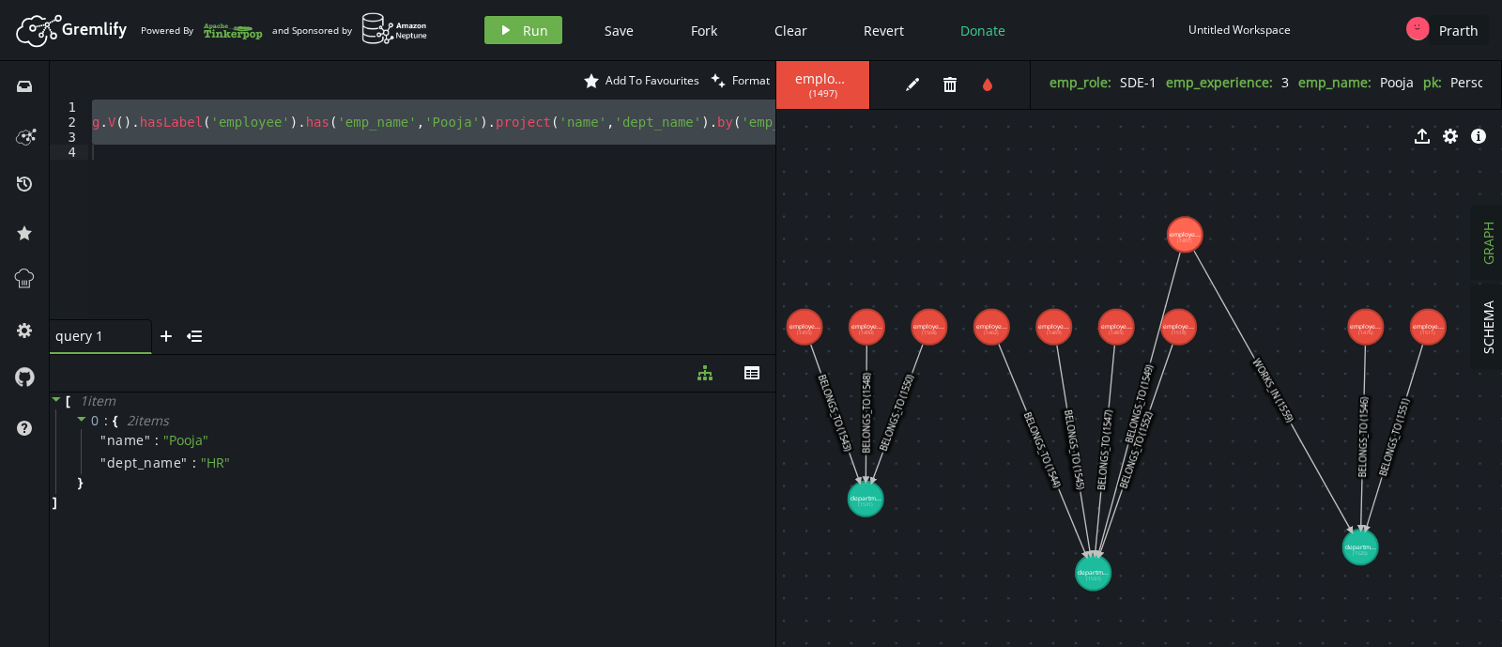
click at [413, 155] on div "g . V ( ) . hasLabel ( 'employee' ) . has ( 'emp_name' , 'Pooja' ) . project ( …" at bounding box center [431, 209] width 687 height 220
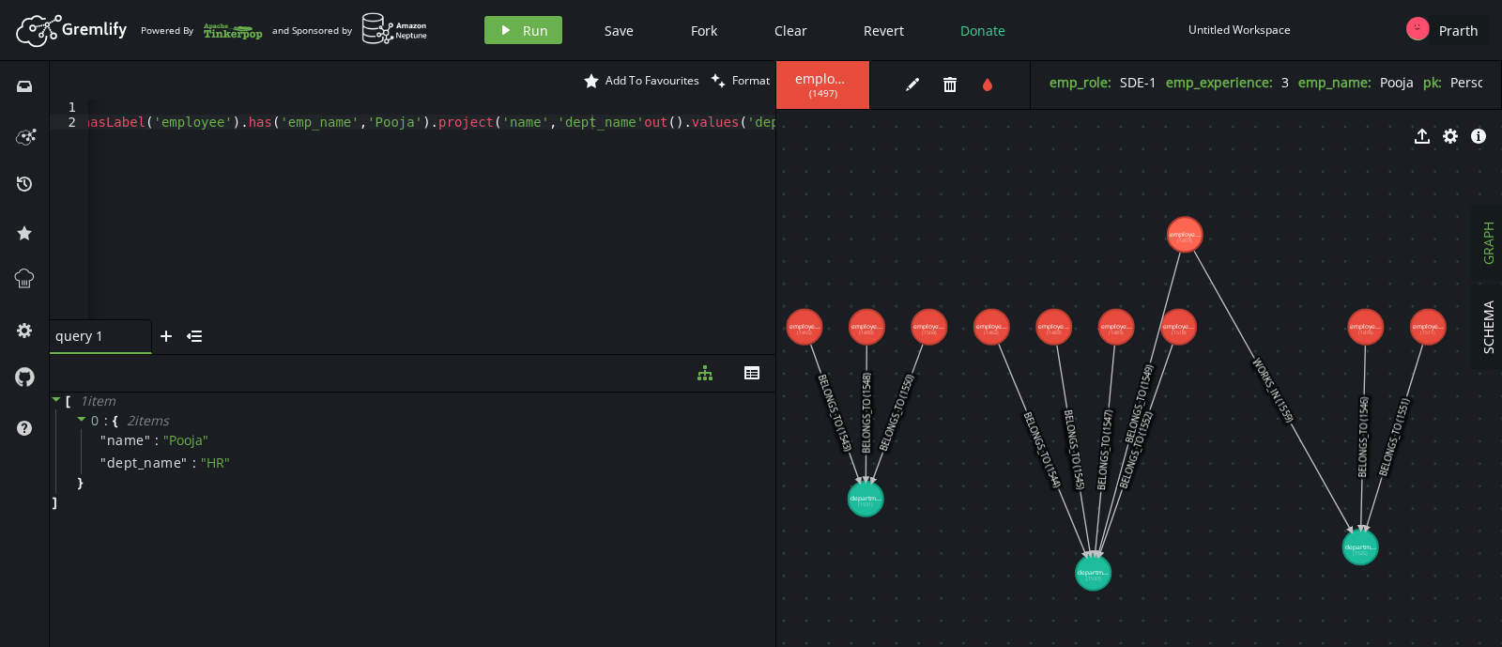
scroll to position [0, 13]
click at [464, 157] on div "g . V ( ) . hasLabel ( 'employee' ) . has ( 'emp_name' , 'Pooja' ) . out ( ) . …" at bounding box center [431, 224] width 687 height 250
click at [488, 29] on button "play Run" at bounding box center [523, 30] width 78 height 28
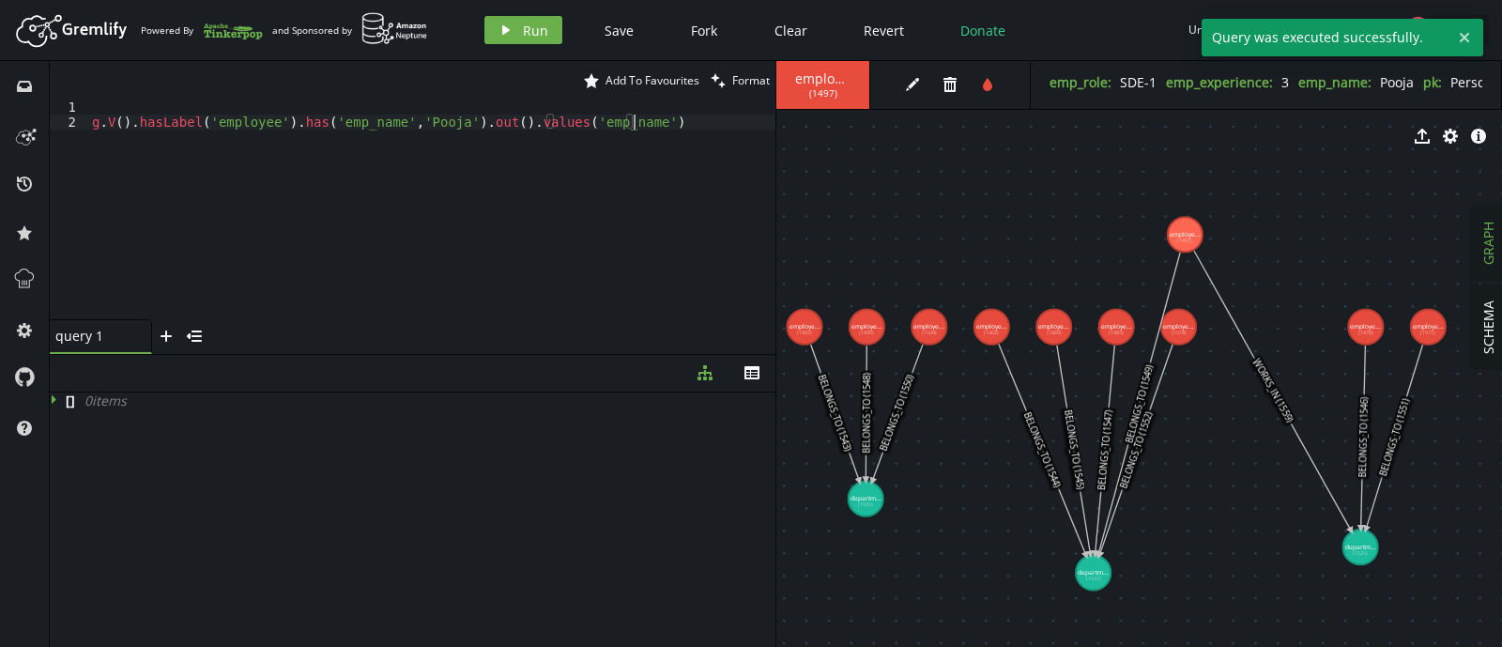
click at [507, 148] on div "g . V ( ) . hasLabel ( 'employee' ) . has ( 'emp_name' , 'Pooja' ) . out ( ) . …" at bounding box center [431, 224] width 687 height 250
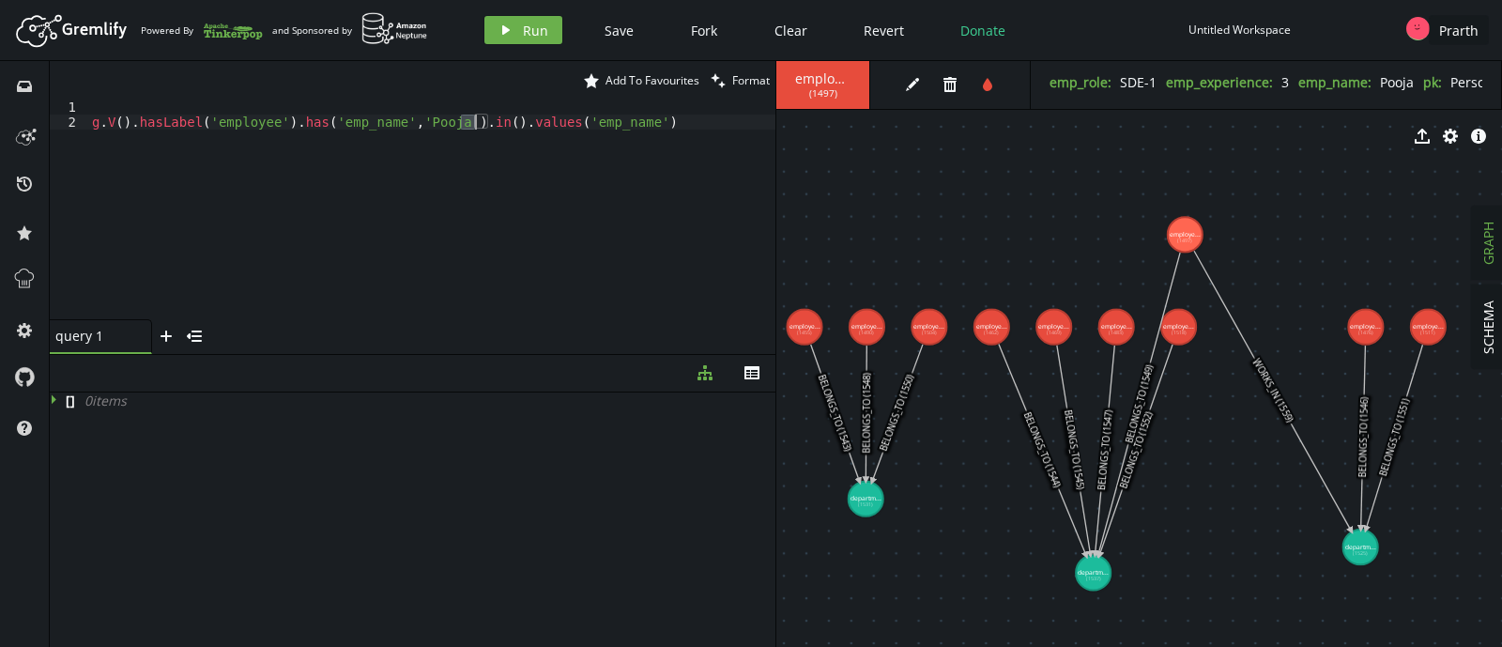
scroll to position [0, 512]
click at [509, 39] on button "play Run" at bounding box center [523, 30] width 78 height 28
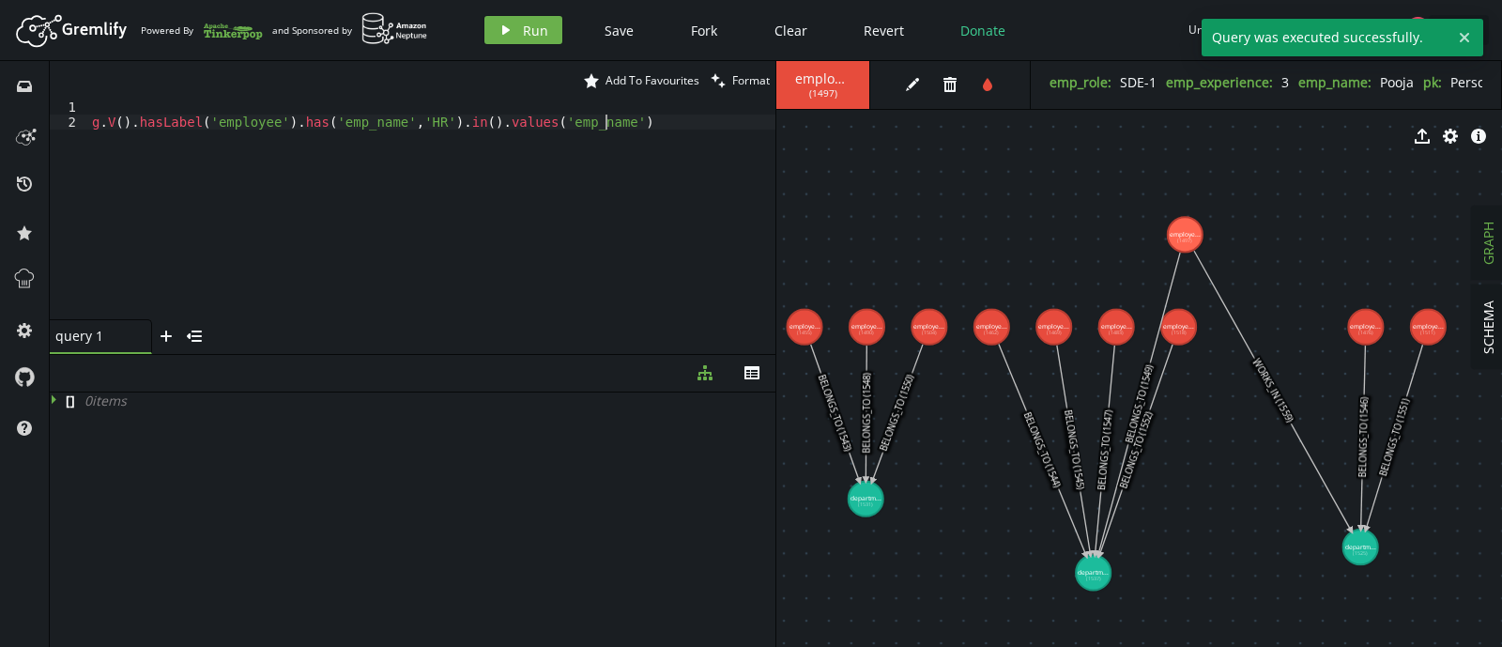
click at [599, 132] on div "g . V ( ) . hasLabel ( 'employee' ) . has ( 'emp_name' , 'HR' ) . in ( ) . valu…" at bounding box center [431, 224] width 687 height 250
click at [642, 122] on div "g . V ( ) . hasLabel ( 'employee' ) . has ( 'emp_name' , 'HR' ) . in ( ) . valu…" at bounding box center [431, 224] width 687 height 250
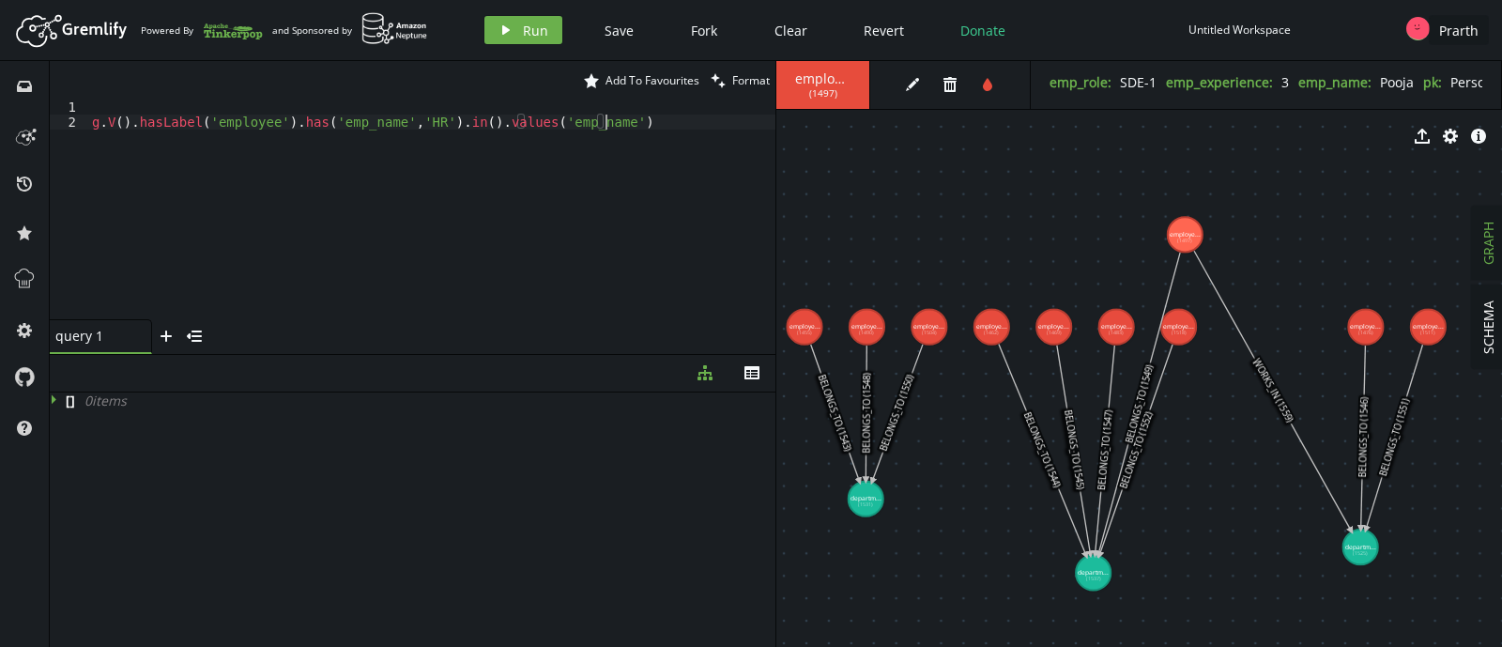
click at [658, 130] on div "g . V ( ) . hasLabel ( 'employee' ) . has ( 'emp_name' , 'HR' ) . in ( ) . valu…" at bounding box center [431, 224] width 687 height 250
drag, startPoint x: 630, startPoint y: 123, endPoint x: 463, endPoint y: 127, distance: 167.1
click at [463, 127] on div "g . V ( ) . hasLabel ( 'employee' ) . has ( 'emp_name' , 'HR' ) . in ( ) . valu…" at bounding box center [431, 224] width 687 height 250
click at [687, 146] on div "g . V ( ) . hasLabel ( 'employee' ) . has ( 'emp_name' , 'HR' ) . in ( ) . valu…" at bounding box center [431, 209] width 687 height 220
click at [652, 200] on div "g . V ( ) . hasLabel ( 'employee' ) . has ( 'emp_name' , 'HR' ) . in ( ) . valu…" at bounding box center [431, 224] width 687 height 250
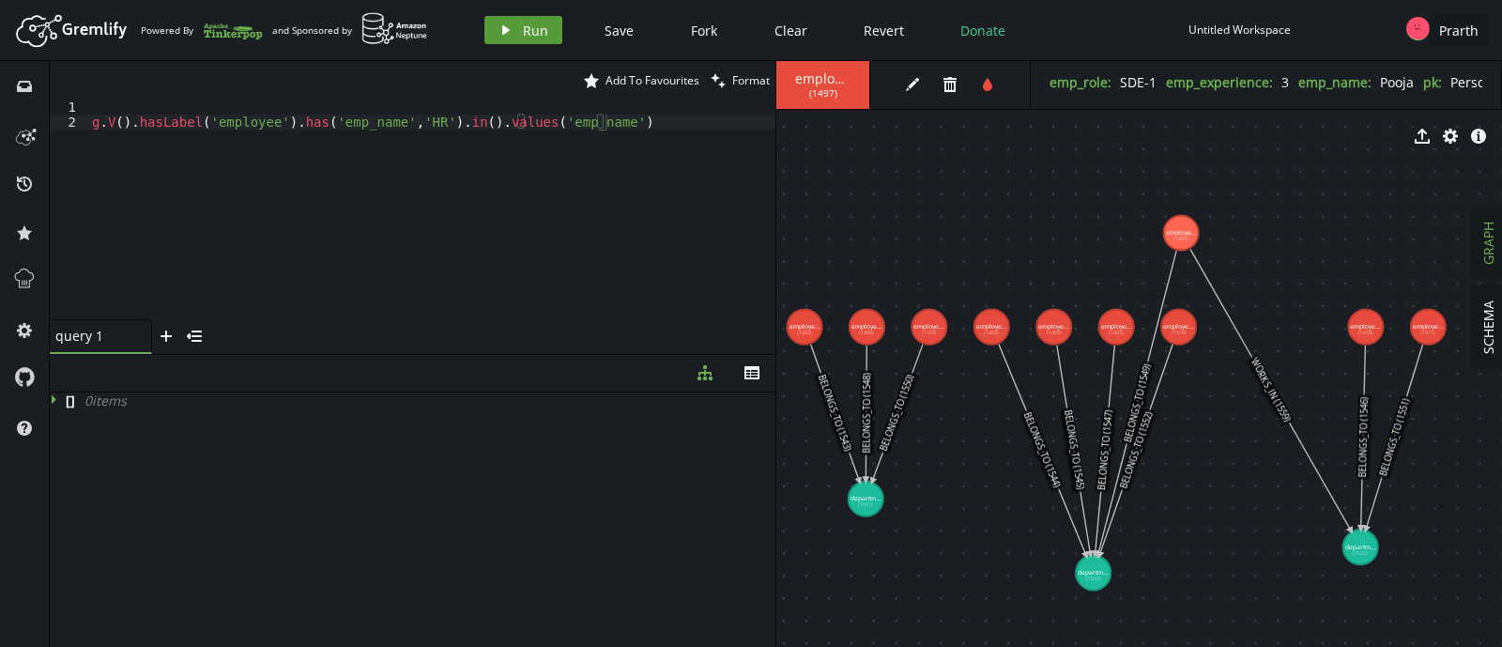
click at [542, 25] on span "Run" at bounding box center [535, 31] width 25 height 18
click at [371, 120] on div "g . V ( ) . hasLabel ( 'employee' ) . has ( 'emp_name' , 'HR' ) . in ( ) . valu…" at bounding box center [431, 224] width 687 height 250
click at [418, 123] on div "g . V ( ) . hasLabel ( 'employee' ) . has ( 'emp_name' , 'HR' ) . in ( ) . valu…" at bounding box center [431, 224] width 687 height 250
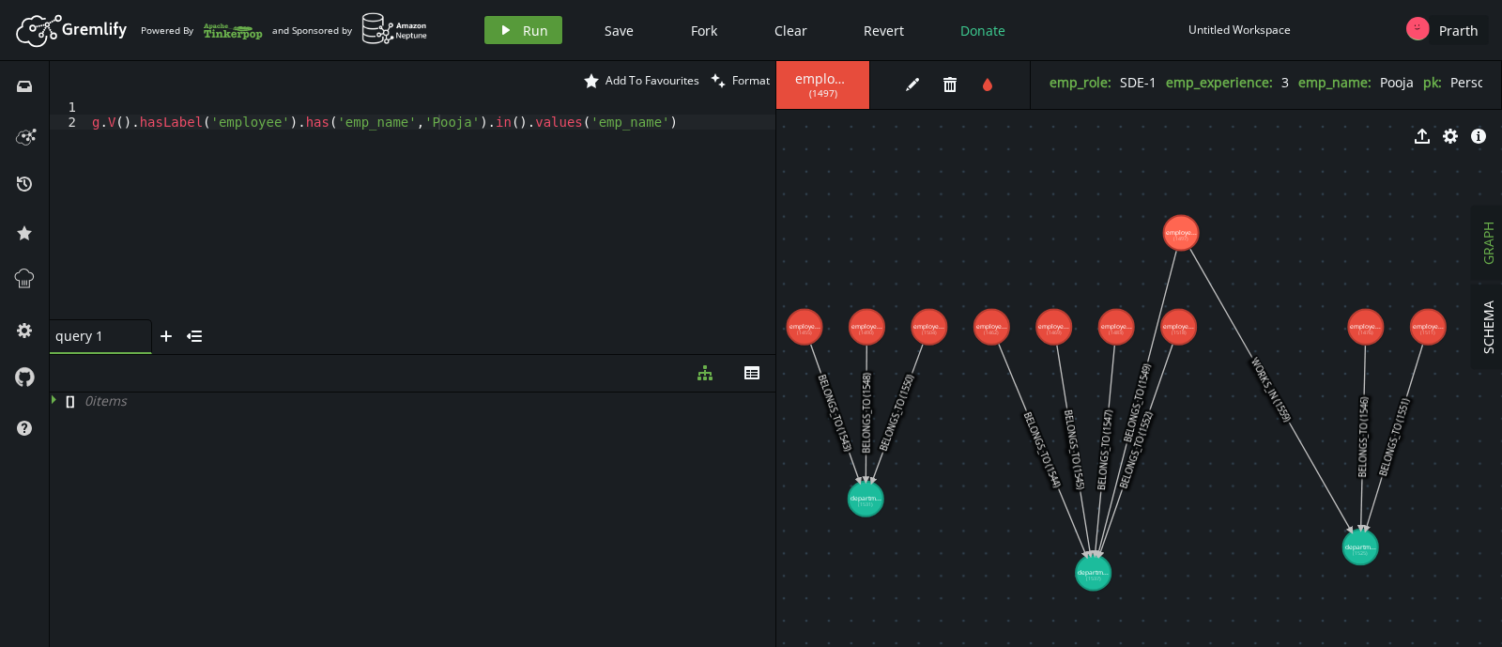
click at [523, 23] on span "Run" at bounding box center [535, 31] width 25 height 18
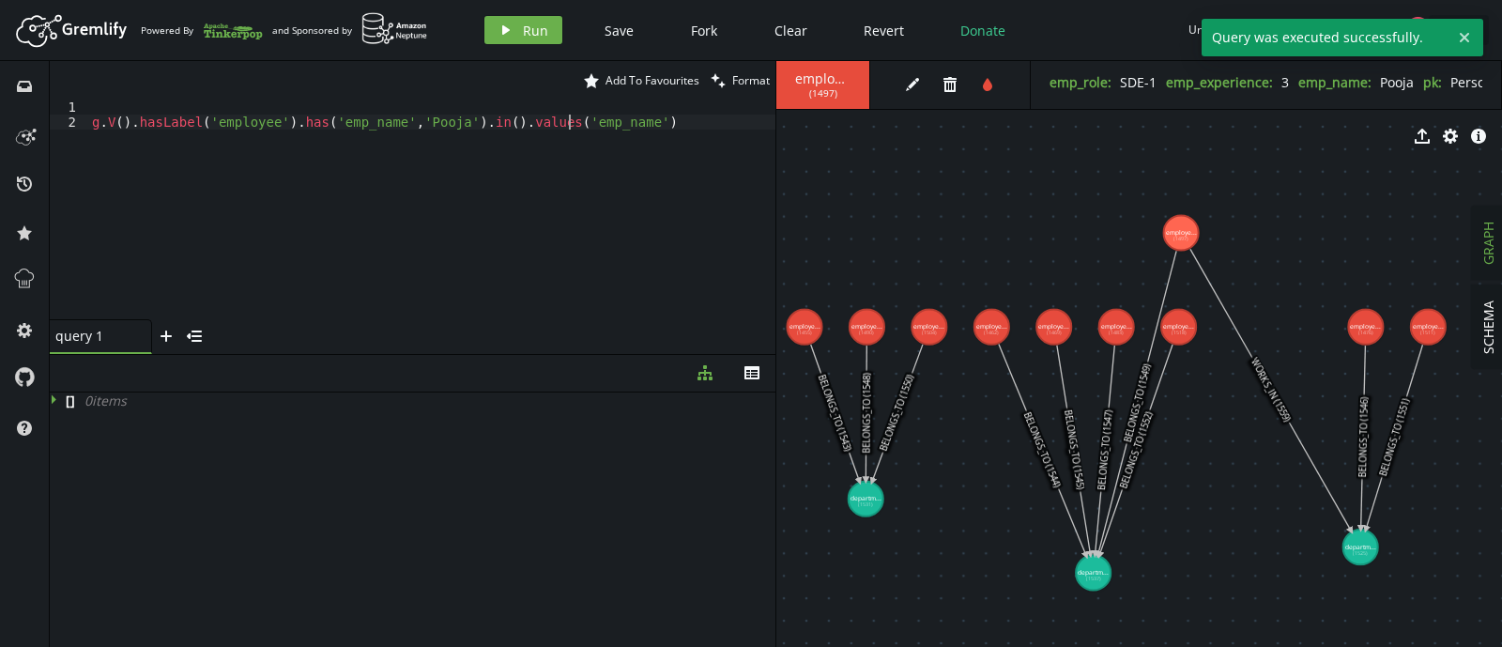
click at [572, 122] on div "g . V ( ) . hasLabel ( 'employee' ) . has ( 'emp_name' , 'Pooja' ) . in ( ) . v…" at bounding box center [431, 224] width 687 height 250
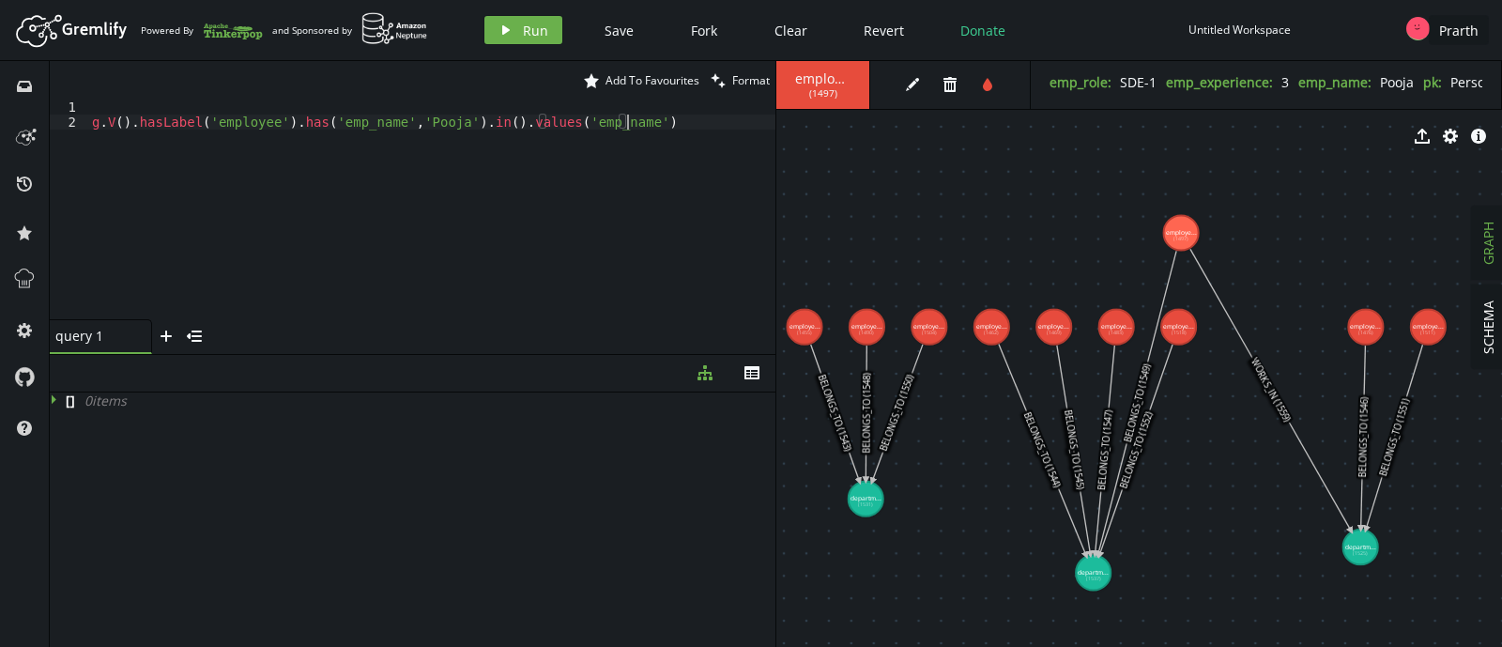
click at [469, 132] on div "g . V ( ) . hasLabel ( 'employee' ) . has ( 'emp_name' , 'Pooja' ) . in ( ) . v…" at bounding box center [431, 224] width 687 height 250
click at [470, 131] on div "g . V ( ) . hasLabel ( 'employee' ) . has ( 'emp_name' , 'Pooja' ) . in ( ) . v…" at bounding box center [431, 224] width 687 height 250
click at [476, 118] on div "g . V ( ) . hasLabel ( 'employee' ) . has ( 'emp_name' , 'Pooja' ) . in ( ) . v…" at bounding box center [431, 224] width 687 height 250
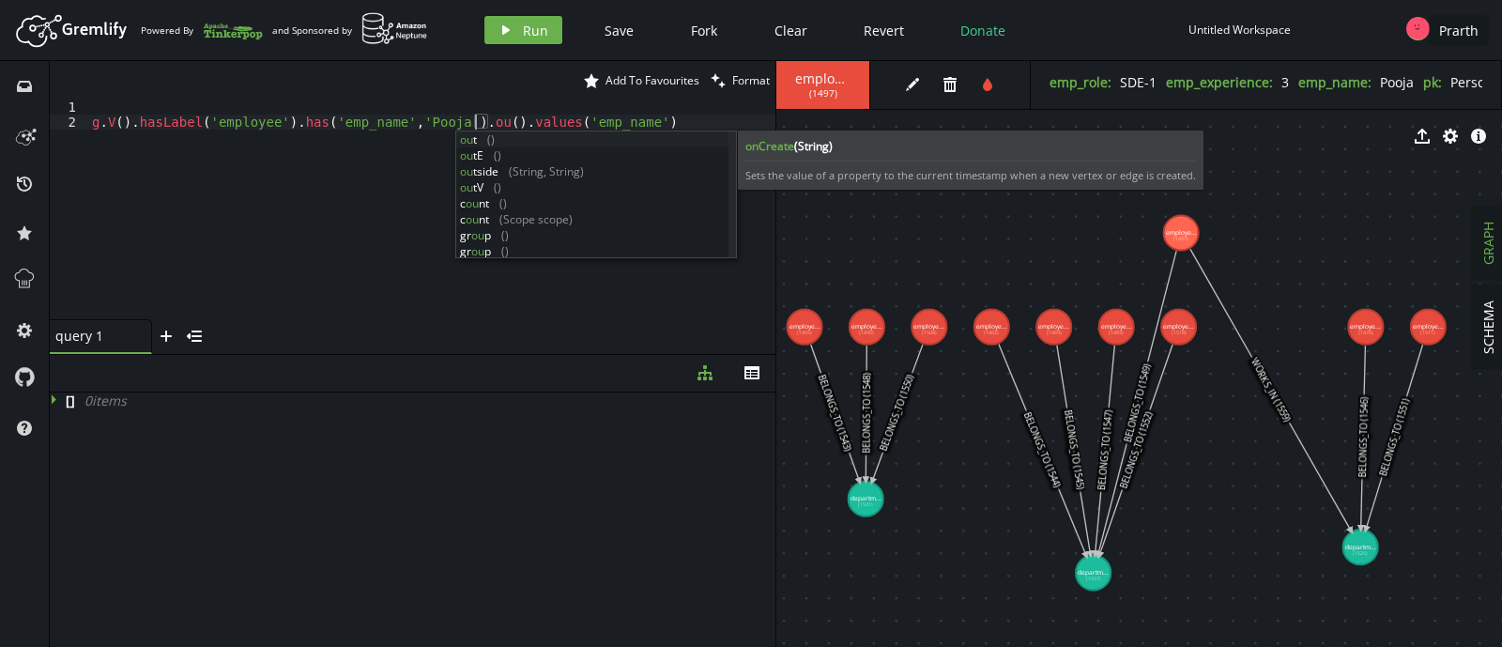
scroll to position [0, 389]
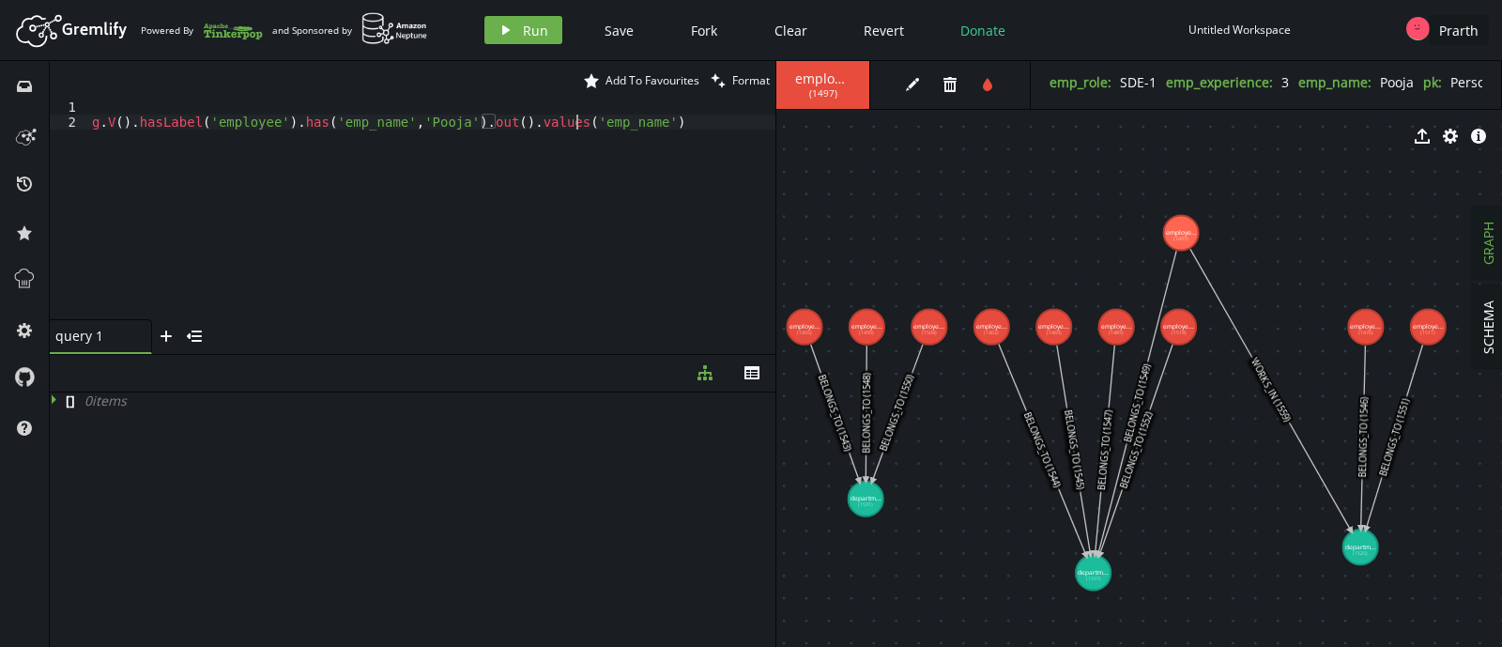
click at [577, 123] on div "g . V ( ) . hasLabel ( 'employee' ) . has ( 'emp_name' , 'Pooja' ) . out ( ) . …" at bounding box center [431, 224] width 687 height 250
click at [518, 37] on button "play Run" at bounding box center [523, 30] width 78 height 28
click at [287, 124] on div "g . V ( ) . hasLabel ( 'employee' ) . has ( 'emp_name' , 'Pooja' ) . out ( ) . …" at bounding box center [431, 224] width 687 height 250
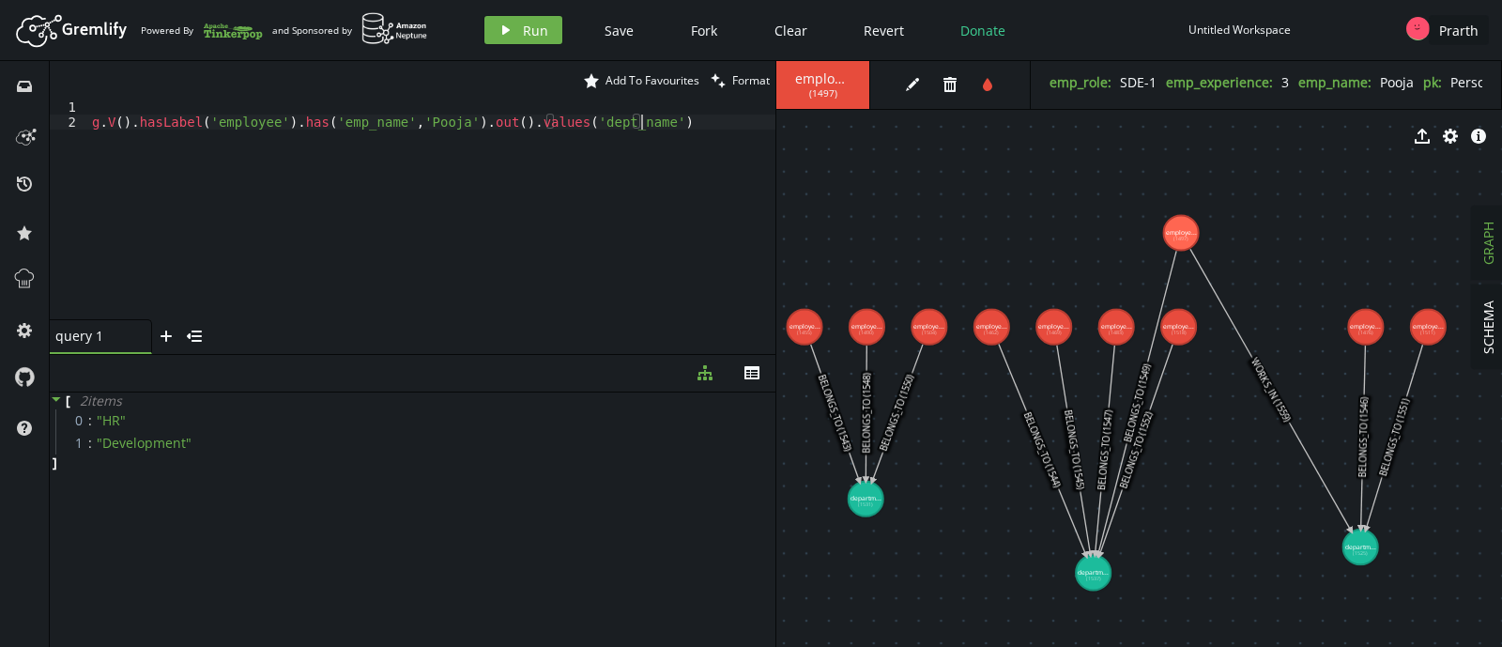
click at [464, 131] on div "g . V ( ) . hasLabel ( 'employee' ) . has ( 'emp_name' , 'Pooja' ) . out ( ) . …" at bounding box center [431, 224] width 687 height 250
click at [459, 127] on div "g . V ( ) . hasLabel ( 'employee' ) . has ( 'emp_name' , 'Pooja' ) . out ( ) . …" at bounding box center [431, 224] width 687 height 250
click at [741, 124] on div "g . V ( ) . hasLabel ( 'employee' ) . has ( 'emp_name' , 'Pooja' ) . project ( …" at bounding box center [312, 220] width 925 height 242
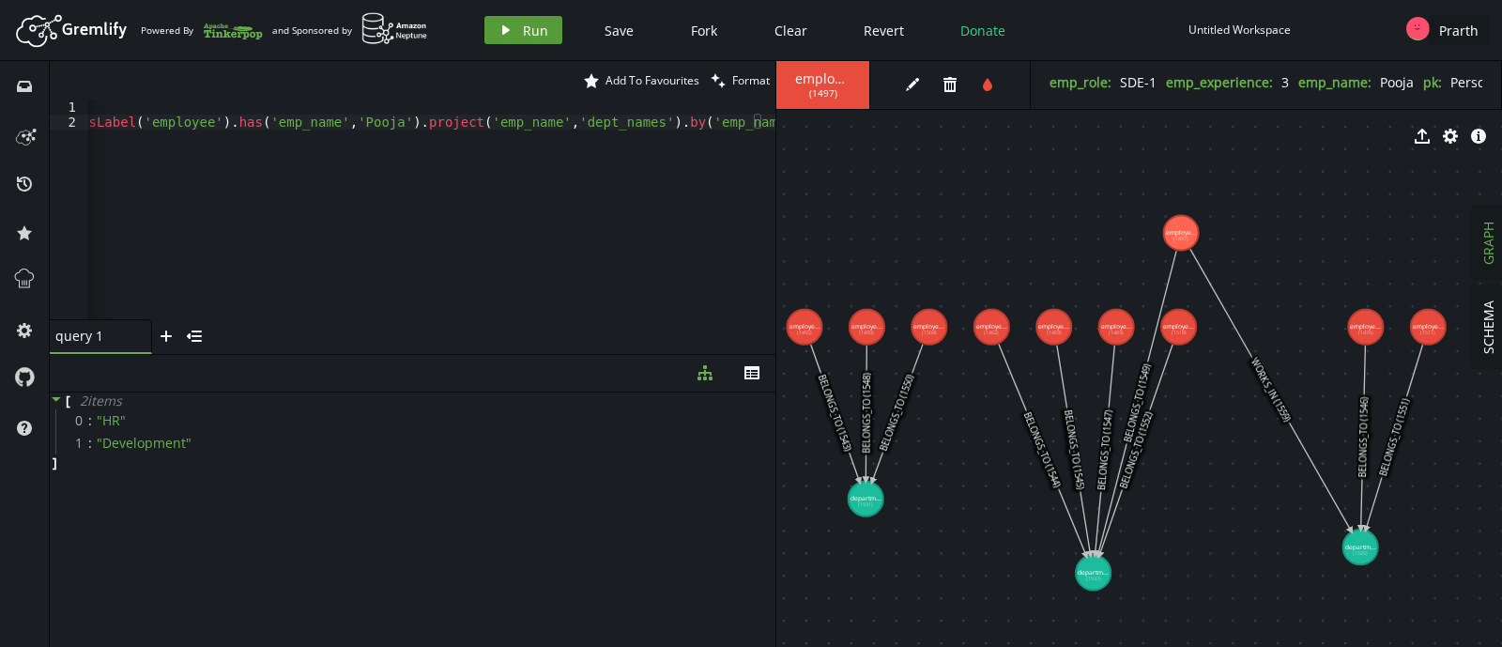
click at [544, 33] on span "Run" at bounding box center [535, 31] width 25 height 18
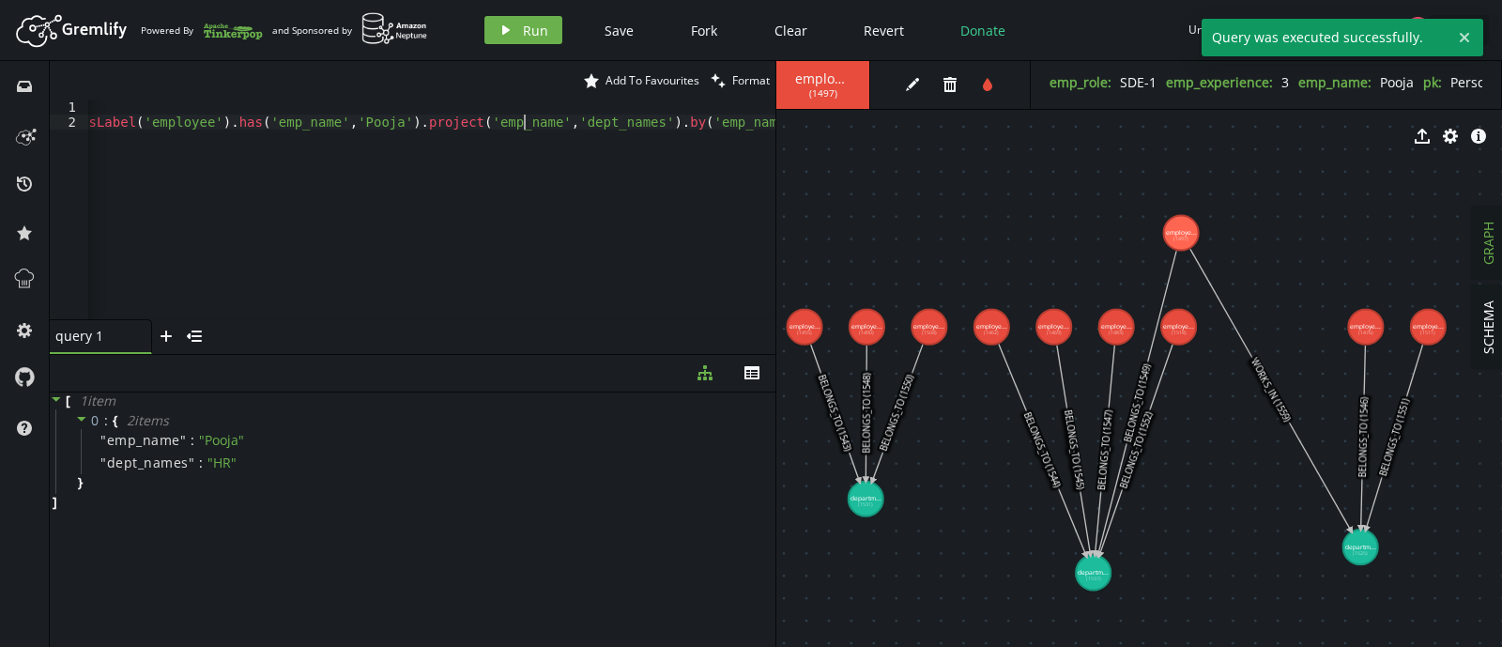
click at [524, 122] on div "g . V ( ) . hasLabel ( 'employee' ) . has ( 'emp_name' , 'Pooja' ) . project ( …" at bounding box center [488, 220] width 932 height 242
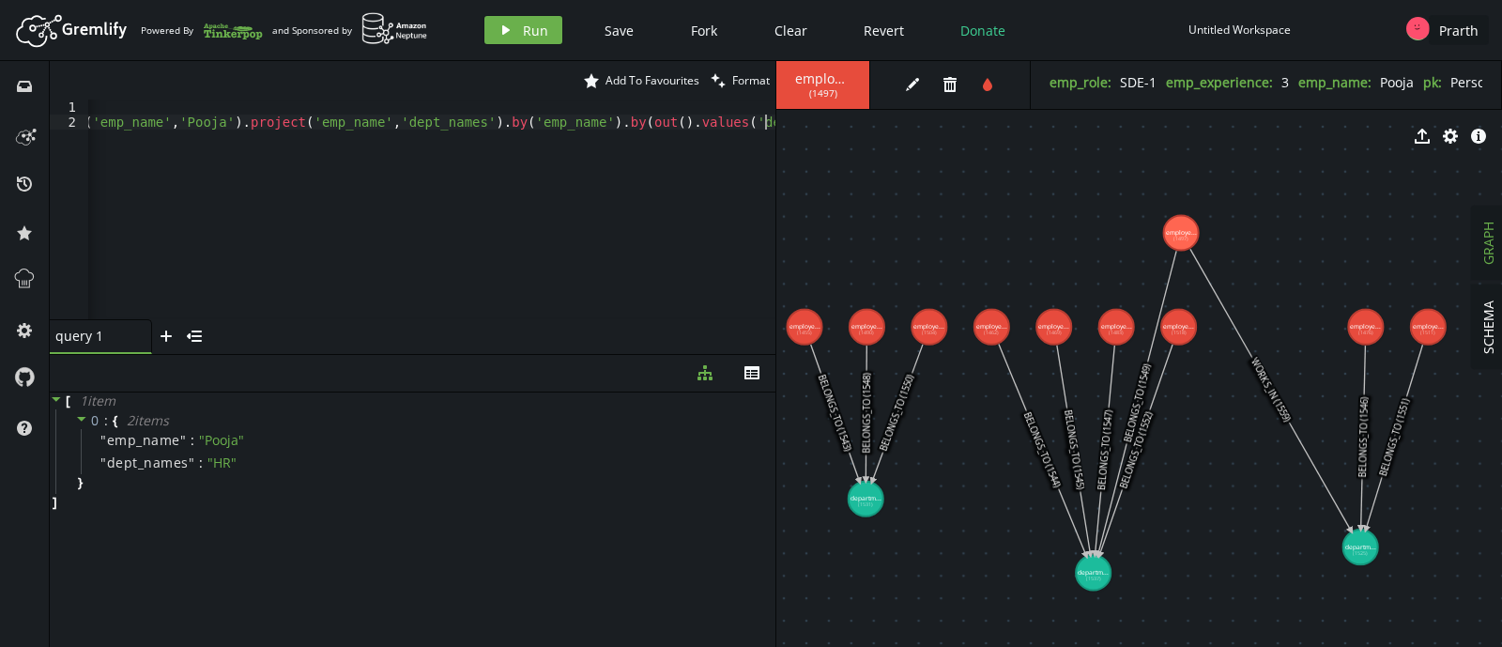
click at [768, 123] on div "g . V ( ) . hasLabel ( 'employee' ) . has ( 'emp_name' , 'Pooja' ) . project ( …" at bounding box center [309, 220] width 932 height 242
drag, startPoint x: 544, startPoint y: 130, endPoint x: 587, endPoint y: 115, distance: 44.5
click at [587, 115] on div "g . V ( ) . hasLabel ( 'employee' ) . has ( 'emp_name' , 'Pooja' ) . project ( …" at bounding box center [291, 220] width 969 height 242
click at [587, 115] on div "g . V ( ) . hasLabel ( 'employee' ) . has ( 'emp_name' , 'Pooja' ) . project ( …" at bounding box center [431, 209] width 687 height 220
drag, startPoint x: 545, startPoint y: 122, endPoint x: 723, endPoint y: 127, distance: 177.5
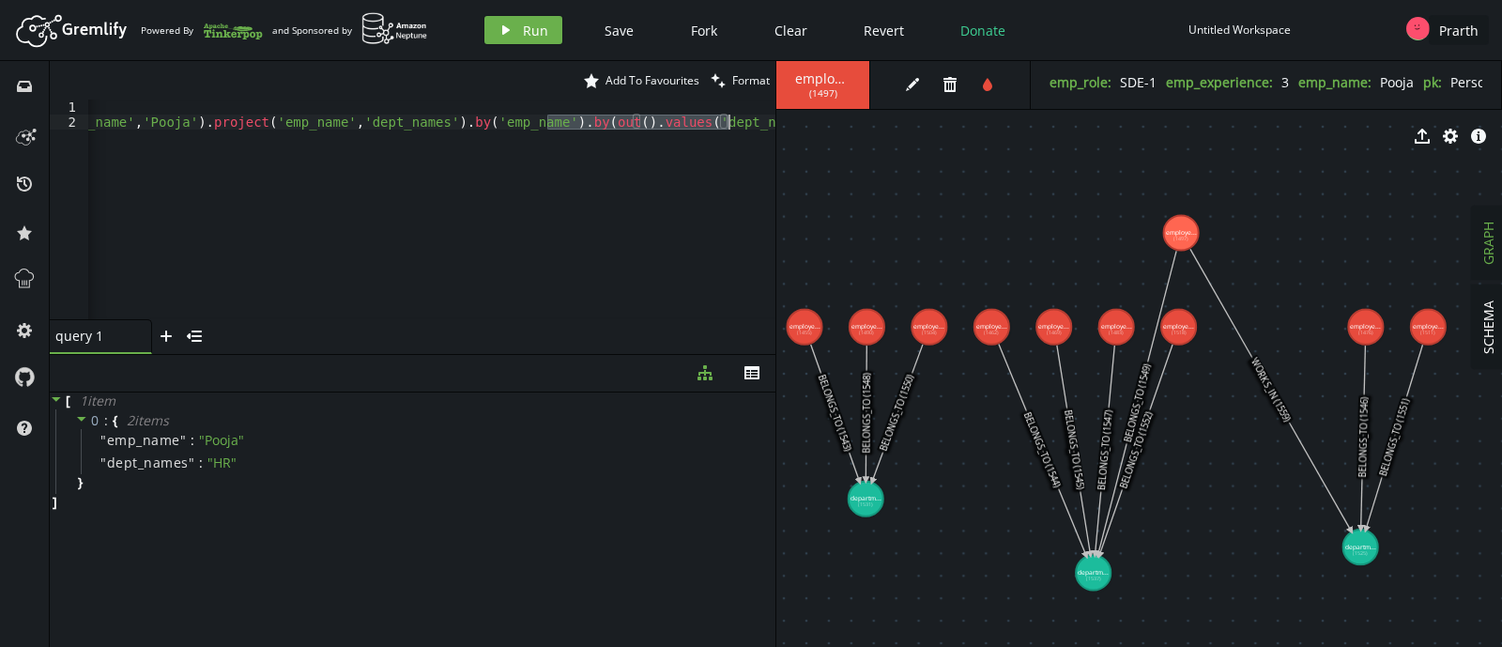
click at [723, 127] on div "g . V ( ) . hasLabel ( 'employee' ) . has ( 'emp_name' , 'Pooja' ) . project ( …" at bounding box center [291, 220] width 969 height 242
click at [765, 128] on div "g . V ( ) . hasLabel ( 'employee' ) . has ( 'emp_name' , 'Pooja' ) . project ( …" at bounding box center [291, 220] width 969 height 242
paste textarea "out().values('dept_name')"
click at [518, 32] on button "play Run" at bounding box center [523, 30] width 78 height 28
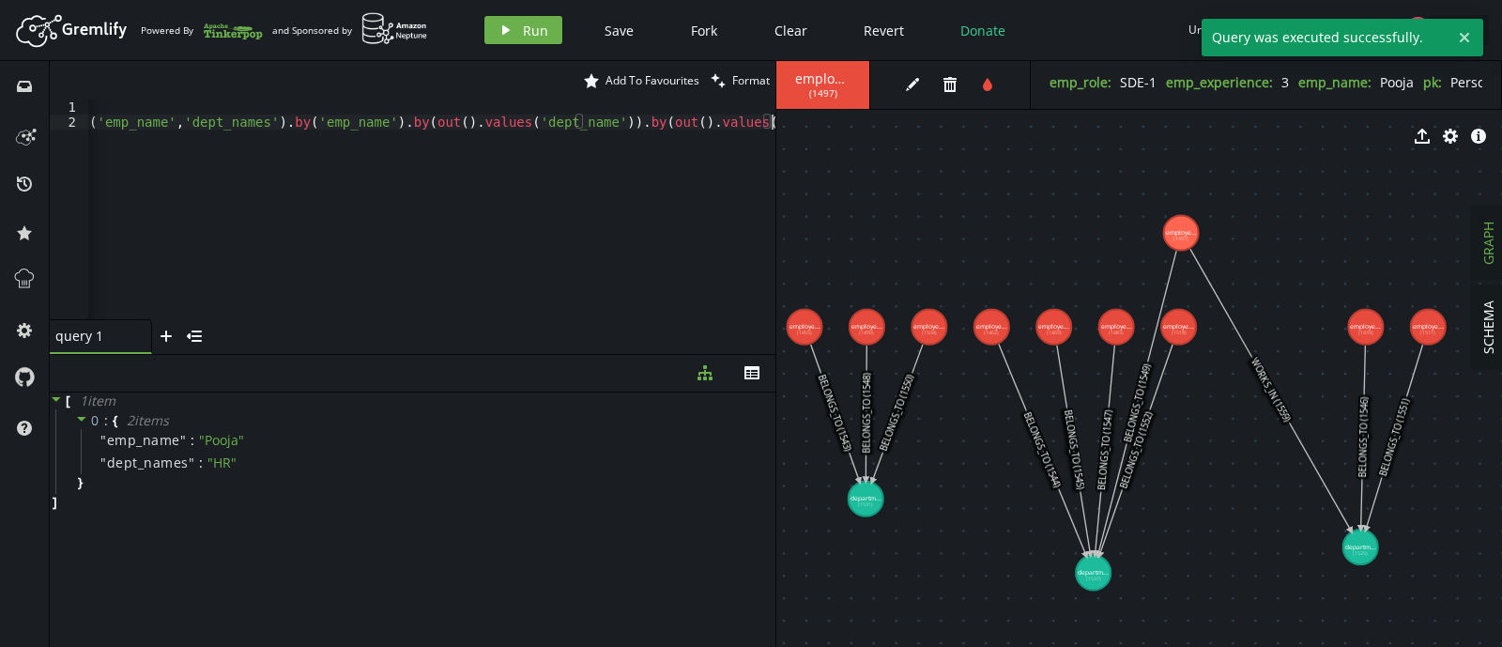
click at [532, 146] on div "g . V ( ) . hasLabel ( 'employee' ) . has ( 'emp_name' , 'Pooja' ) . project ( …" at bounding box center [200, 220] width 1149 height 242
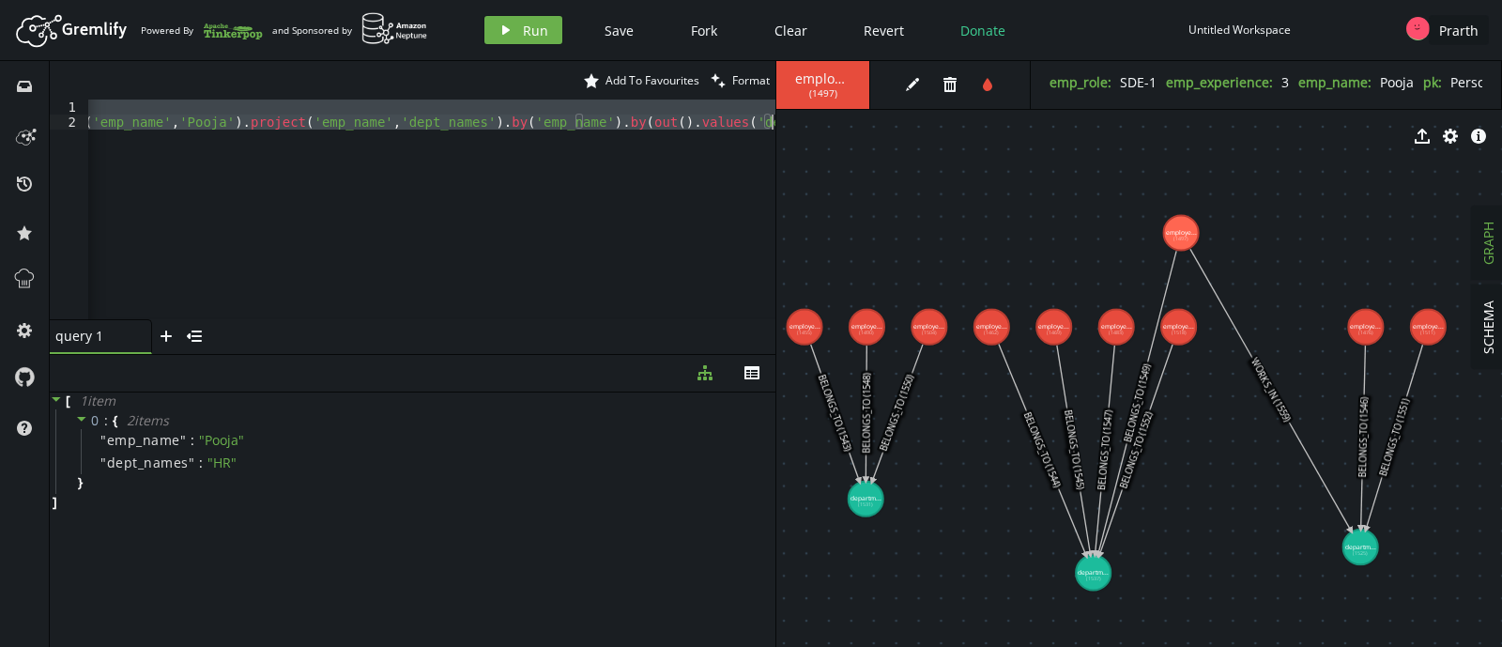
click at [685, 124] on div "g . V ( ) . hasLabel ( 'employee' ) . has ( 'emp_name' , 'Pooja' ) . project ( …" at bounding box center [431, 209] width 687 height 220
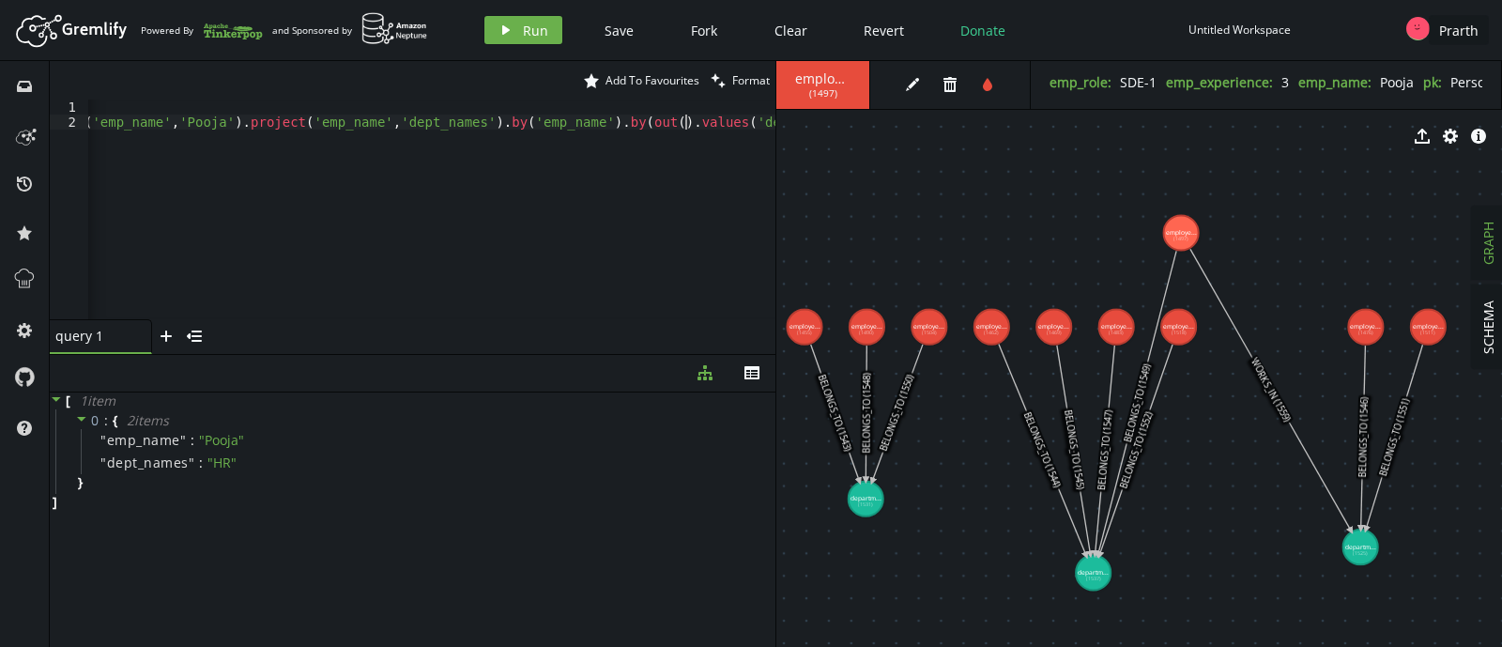
click at [685, 124] on div "g . V ( ) . hasLabel ( 'employee' ) . has ( 'emp_name' , 'Pooja' ) . project ( …" at bounding box center [309, 220] width 932 height 242
click at [550, 30] on button "play Run" at bounding box center [523, 30] width 78 height 28
click at [262, 127] on div "g . V ( ) . hasLabel ( 'employee' ) . has ( 'emp_name' , 'Pooja' ) . project ( …" at bounding box center [284, 220] width 983 height 242
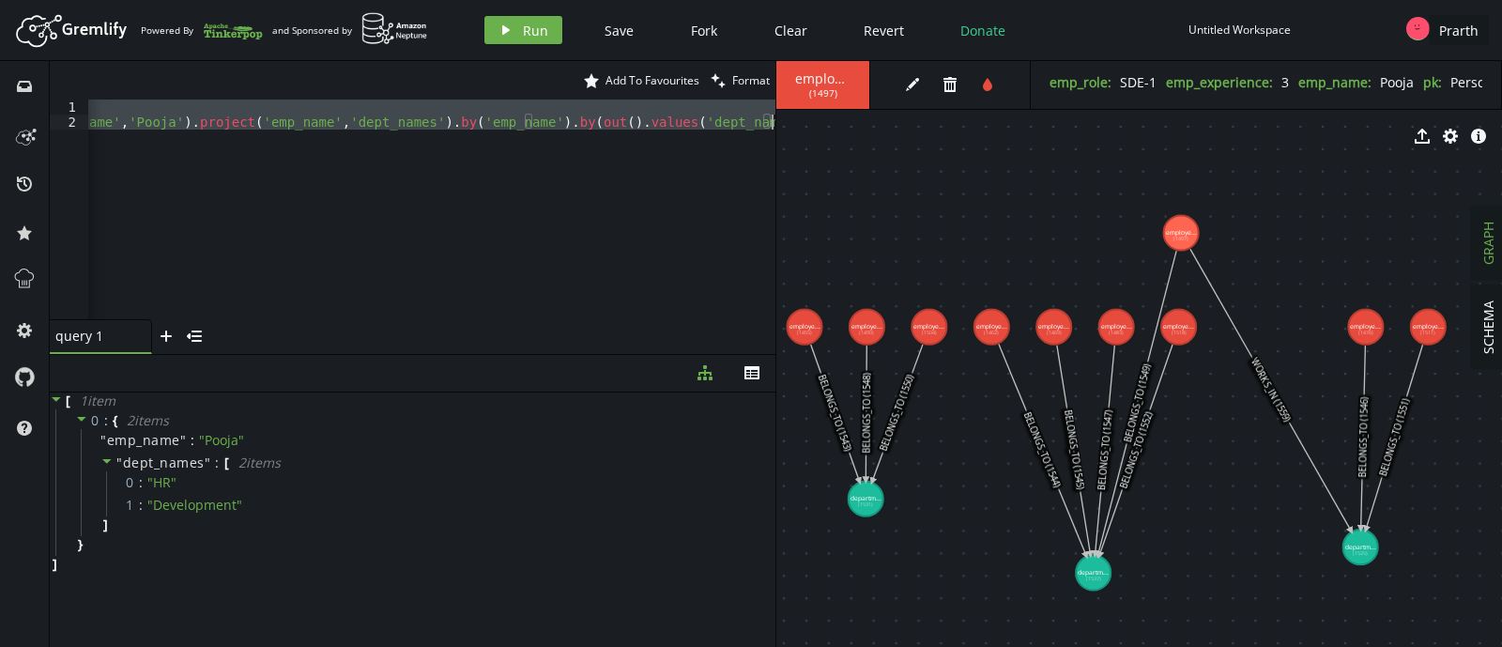
click at [446, 236] on div "g . V ( ) . hasLabel ( 'employee' ) . has ( 'emp_name' , 'Pooja' ) . project ( …" at bounding box center [431, 209] width 687 height 220
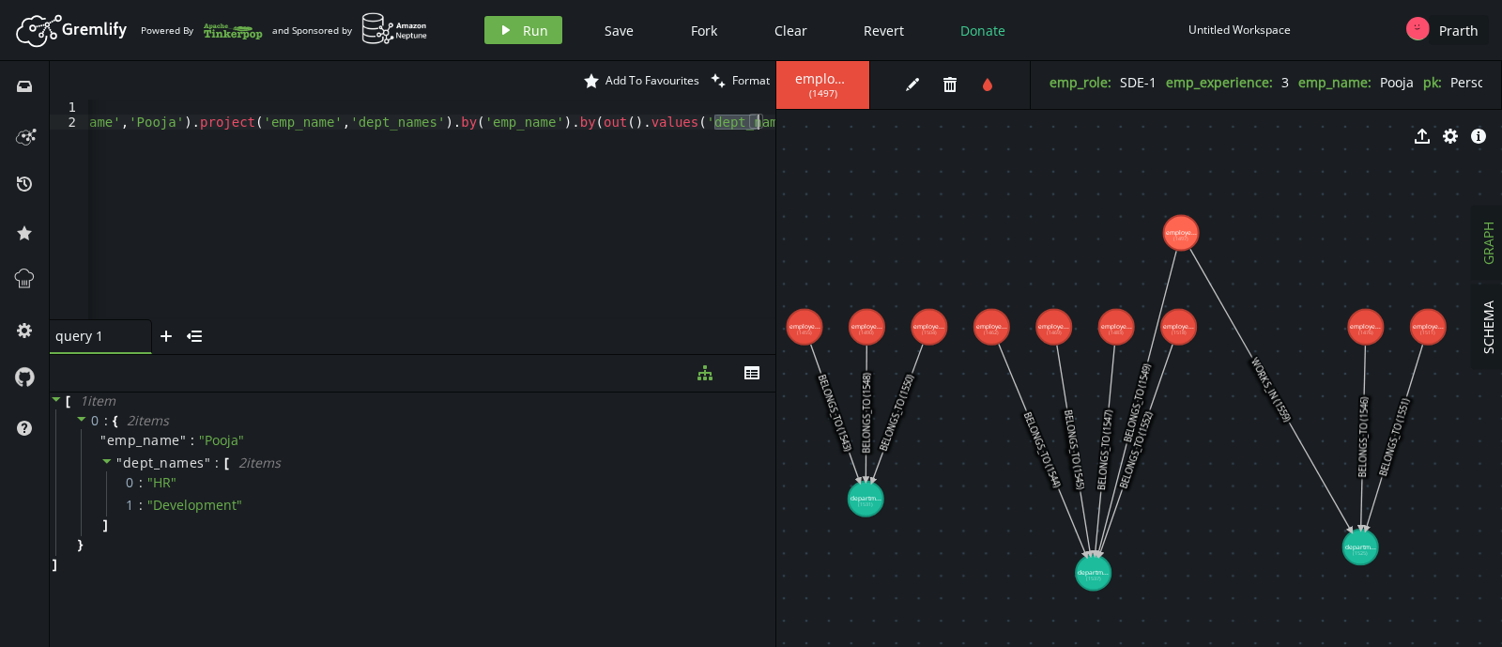
drag, startPoint x: 713, startPoint y: 125, endPoint x: 755, endPoint y: 125, distance: 41.3
click at [755, 125] on div "g . V ( ) . hasLabel ( 'employee' ) . has ( 'emp_name' , 'Pooja' ) . project ( …" at bounding box center [284, 220] width 983 height 242
click at [509, 30] on icon "play" at bounding box center [505, 30] width 15 height 15
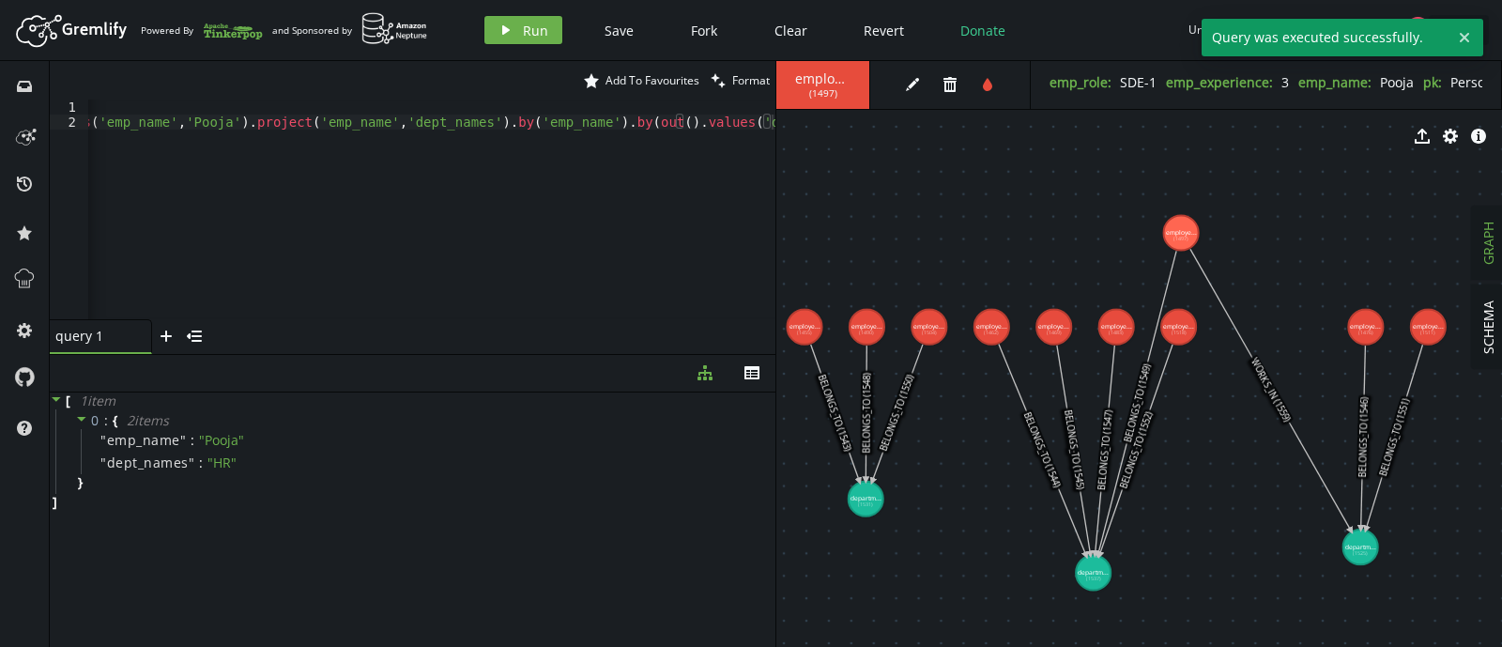
scroll to position [0, 296]
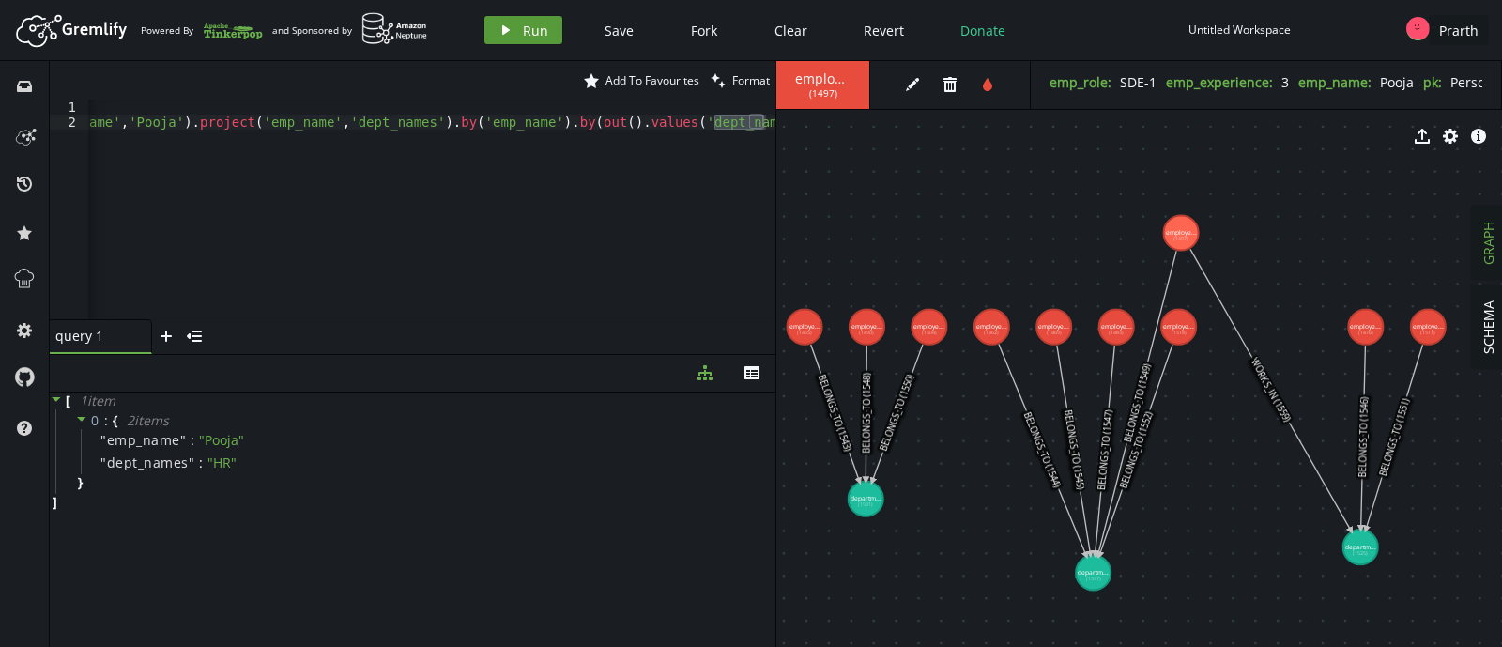
click at [491, 38] on button "play Run" at bounding box center [523, 30] width 78 height 28
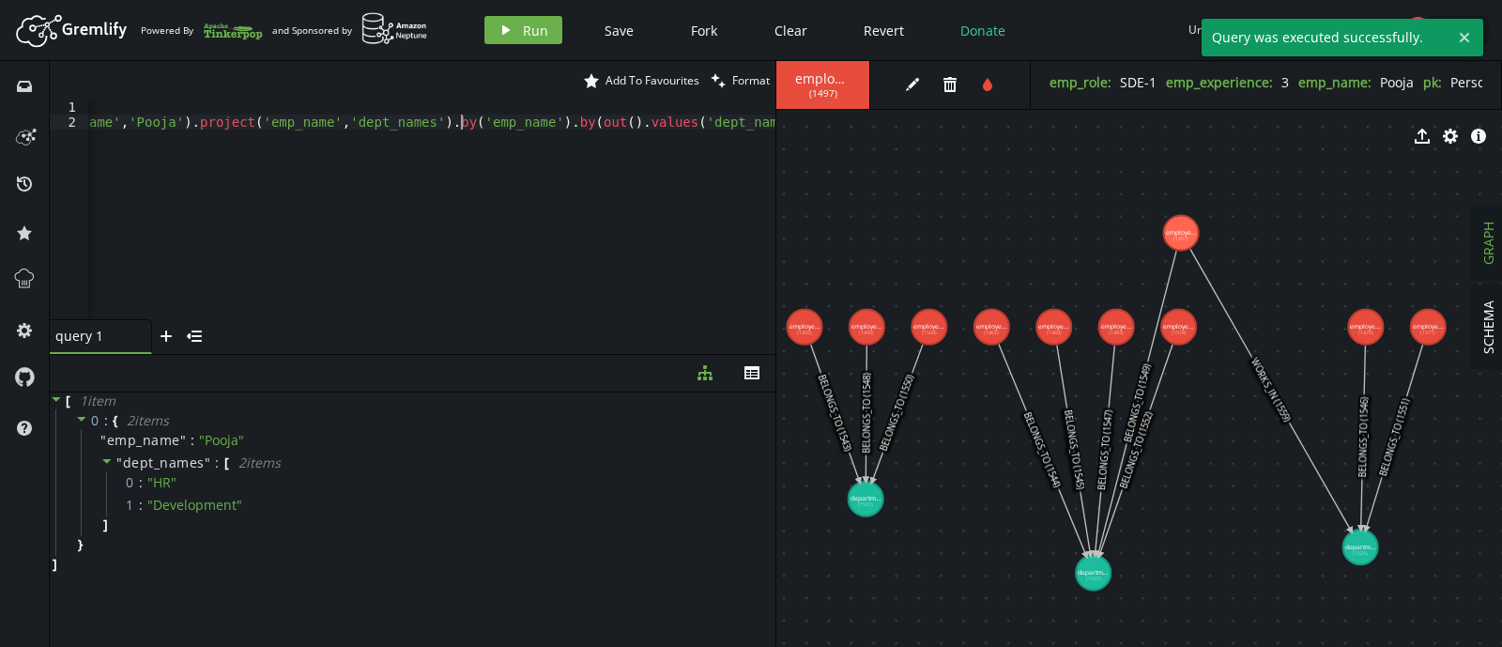
click at [458, 116] on div "g . V ( ) . hasLabel ( 'employee' ) . has ( 'emp_name' , 'Pooja' ) . project ( …" at bounding box center [284, 220] width 983 height 242
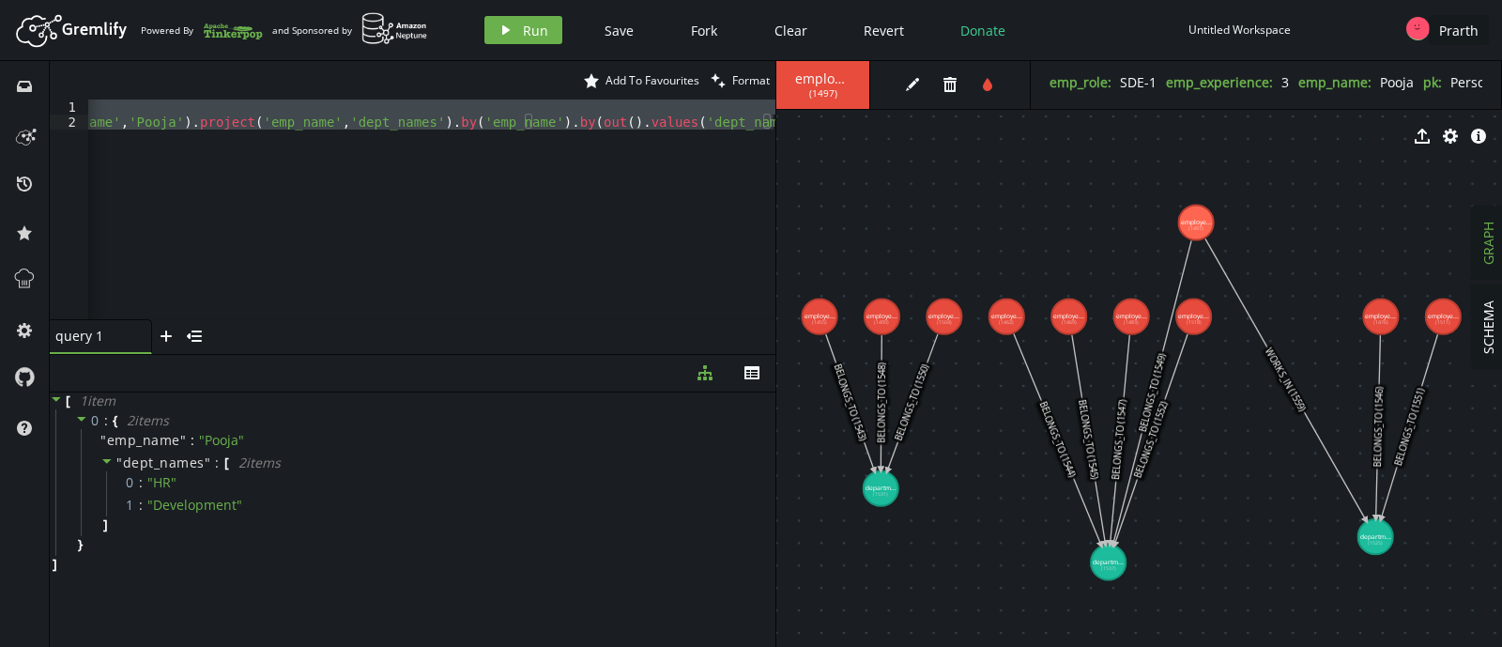
drag, startPoint x: 925, startPoint y: 405, endPoint x: 940, endPoint y: 391, distance: 19.3
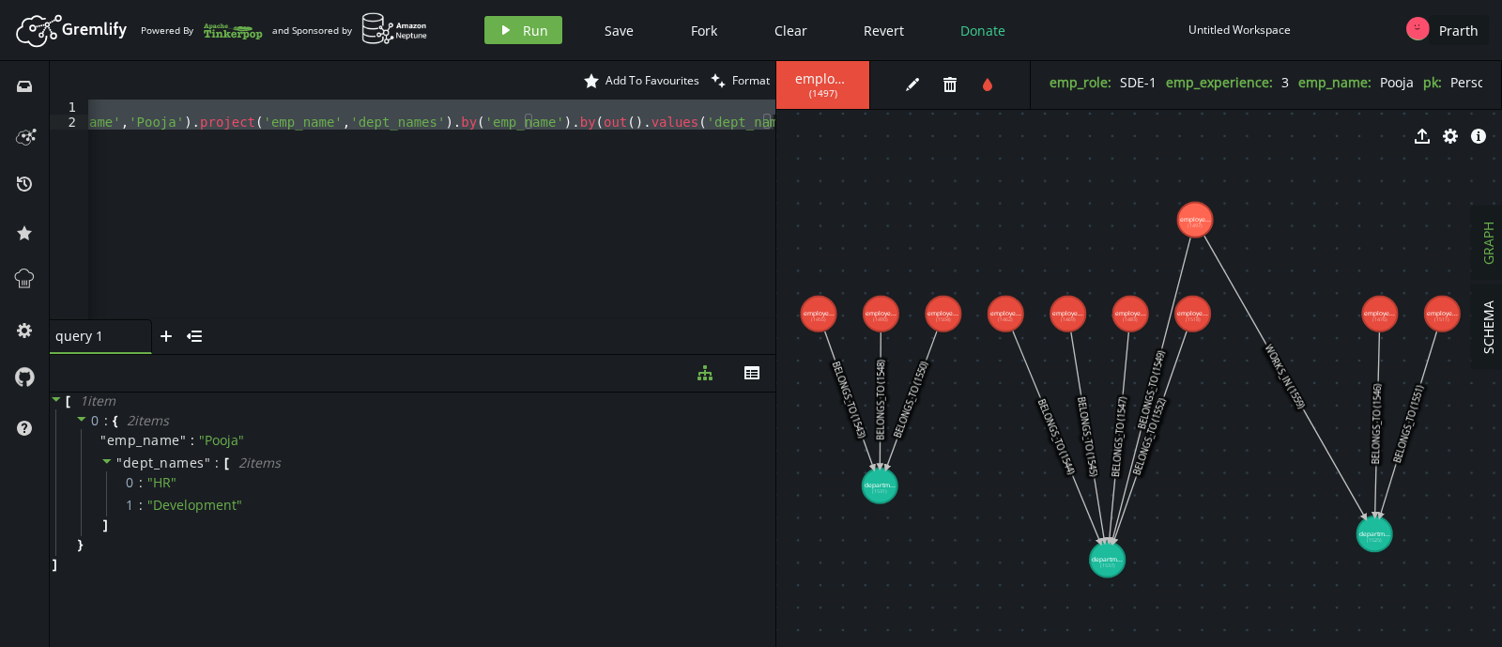
scroll to position [0, 0]
click at [343, 132] on div "g . V ( ) . hasLabel ( 'employee' ) . has ( 'emp_name' , 'Pooja' ) . project ( …" at bounding box center [431, 209] width 687 height 220
paste textarea "g.V().hasLabel('employee').group().by('emp_role').by(out('BELONGS_TO').values('…"
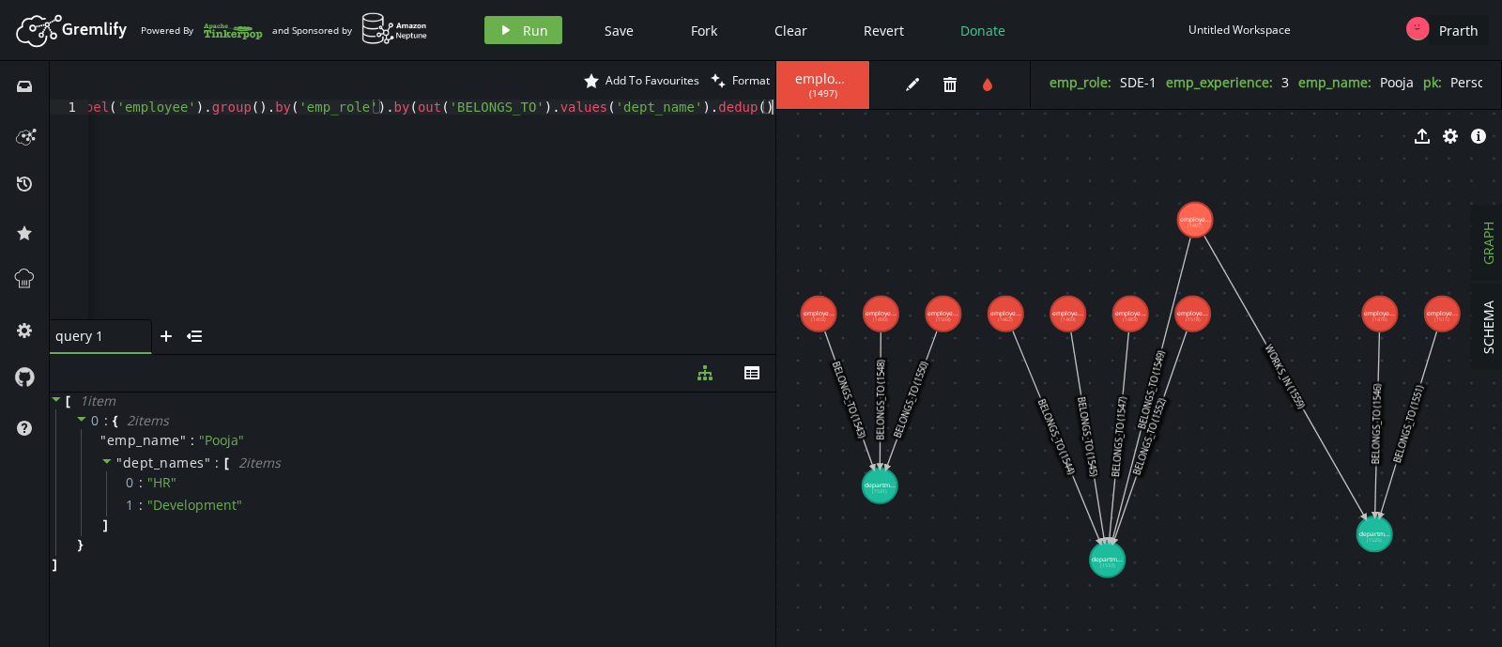
scroll to position [0, 93]
click at [499, 29] on icon "play" at bounding box center [505, 30] width 15 height 15
click at [410, 191] on div "g . V ( ) . hasLabel ( 'employee' ) . group ( ) . by ( 'emp_role' ) . by ( out …" at bounding box center [384, 220] width 781 height 242
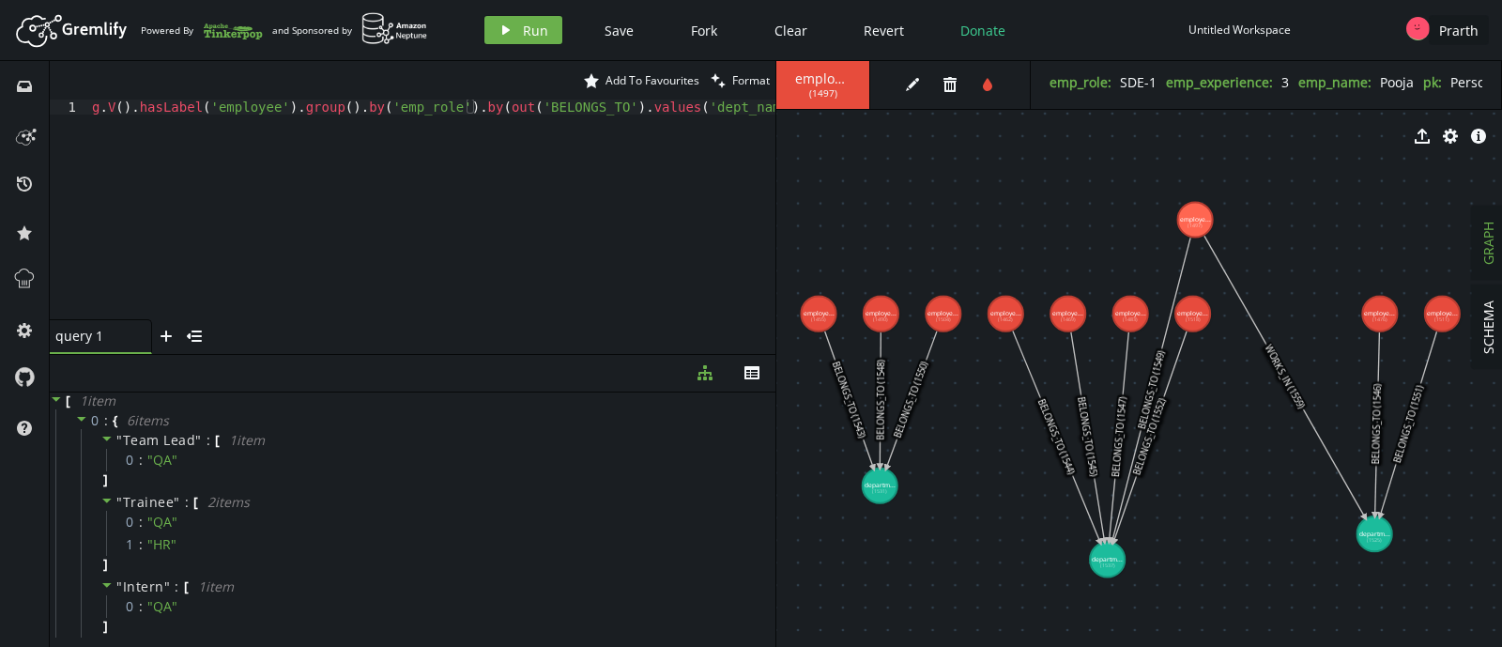
scroll to position [0, 0]
click at [649, 110] on div "g . V ( ) . hasLabel ( 'employee' ) . group ( ) . by ( 'emp_role' ) . by ( out …" at bounding box center [478, 220] width 781 height 242
click at [535, 26] on span "Run" at bounding box center [535, 31] width 25 height 18
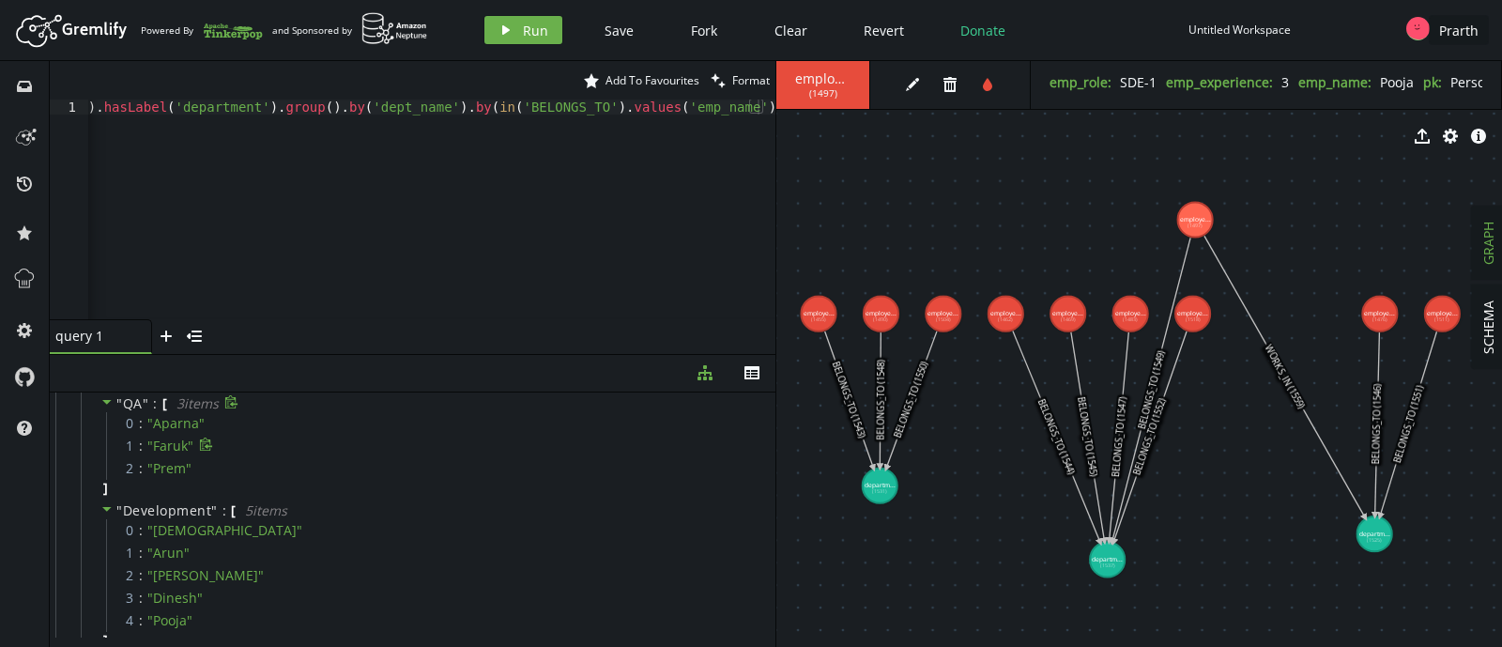
scroll to position [0, 0]
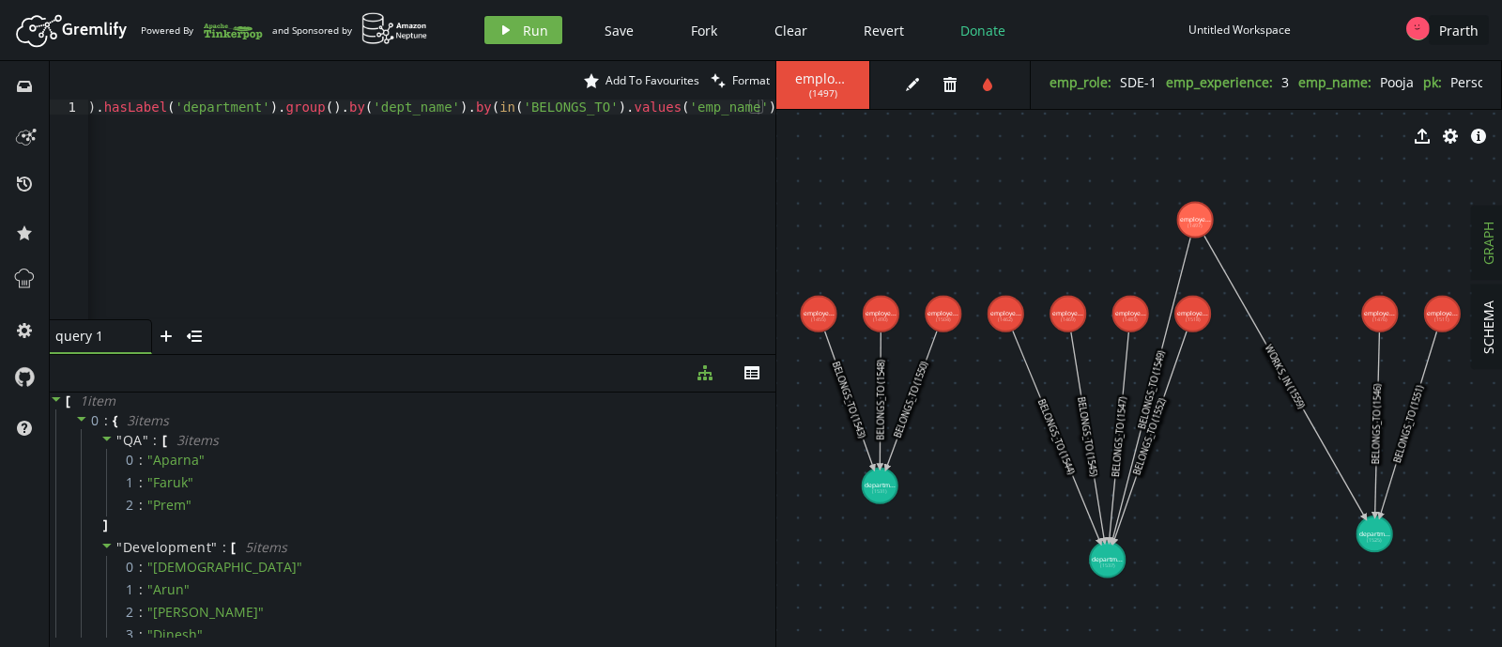
type textarea "g.V().hasLabel('department').group().by('dept_name').by(in('BELONGS_TO').values…"
click at [515, 118] on div "g . V ( ) . hasLabel ( 'department' ) . group ( ) . by ( 'dept_name' ) . by ( i…" at bounding box center [414, 220] width 723 height 242
click at [515, 118] on div "g . V ( ) . hasLabel ( 'department' ) . group ( ) . by ( 'dept_name' ) . by ( i…" at bounding box center [431, 209] width 687 height 220
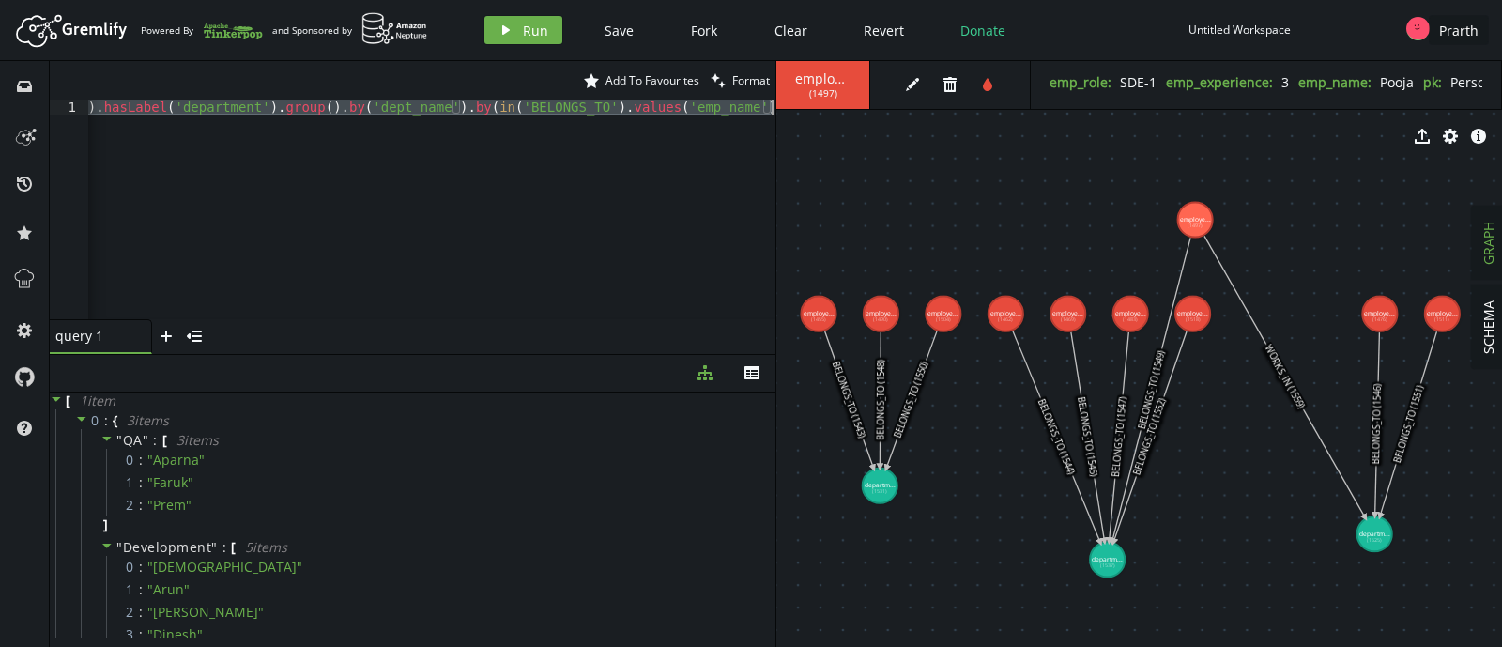
click at [553, 145] on div "g . V ( ) . hasLabel ( 'department' ) . group ( ) . by ( 'dept_name' ) . by ( i…" at bounding box center [431, 209] width 687 height 220
paste textarea
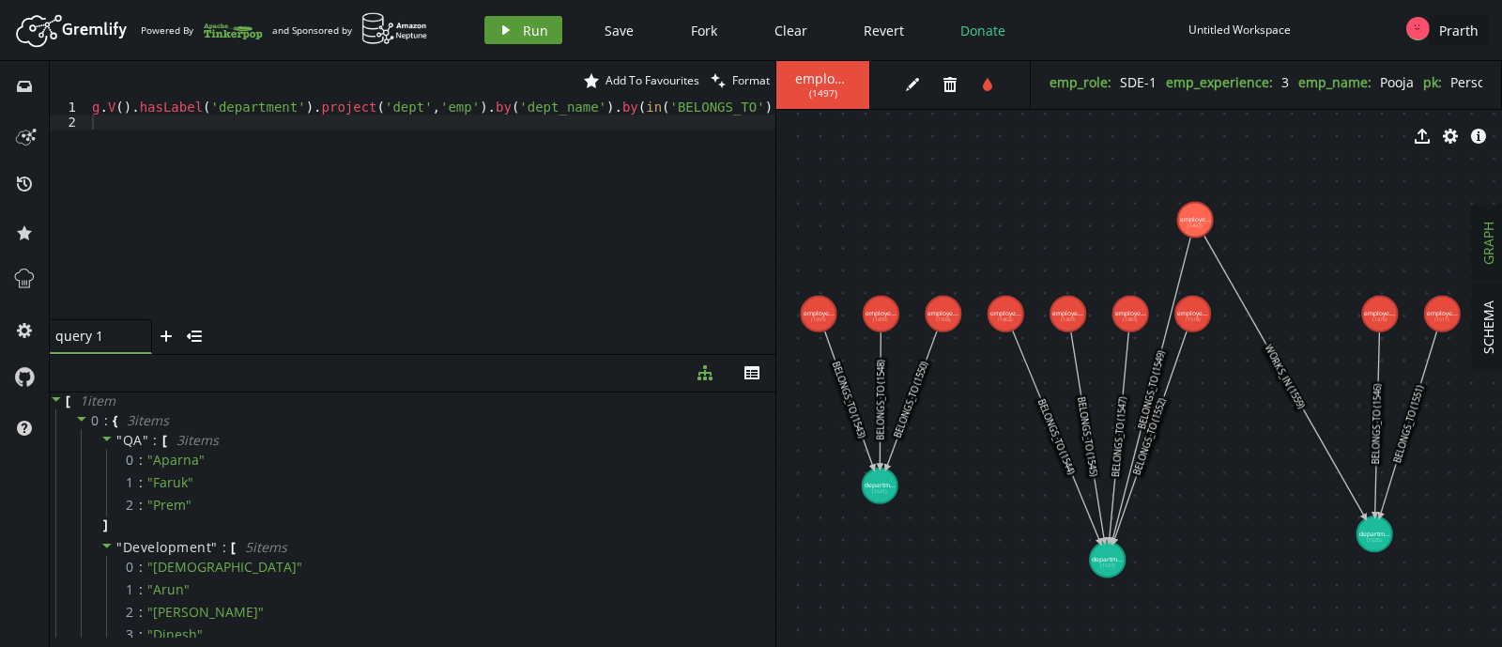
click at [513, 28] on button "play Run" at bounding box center [523, 30] width 78 height 28
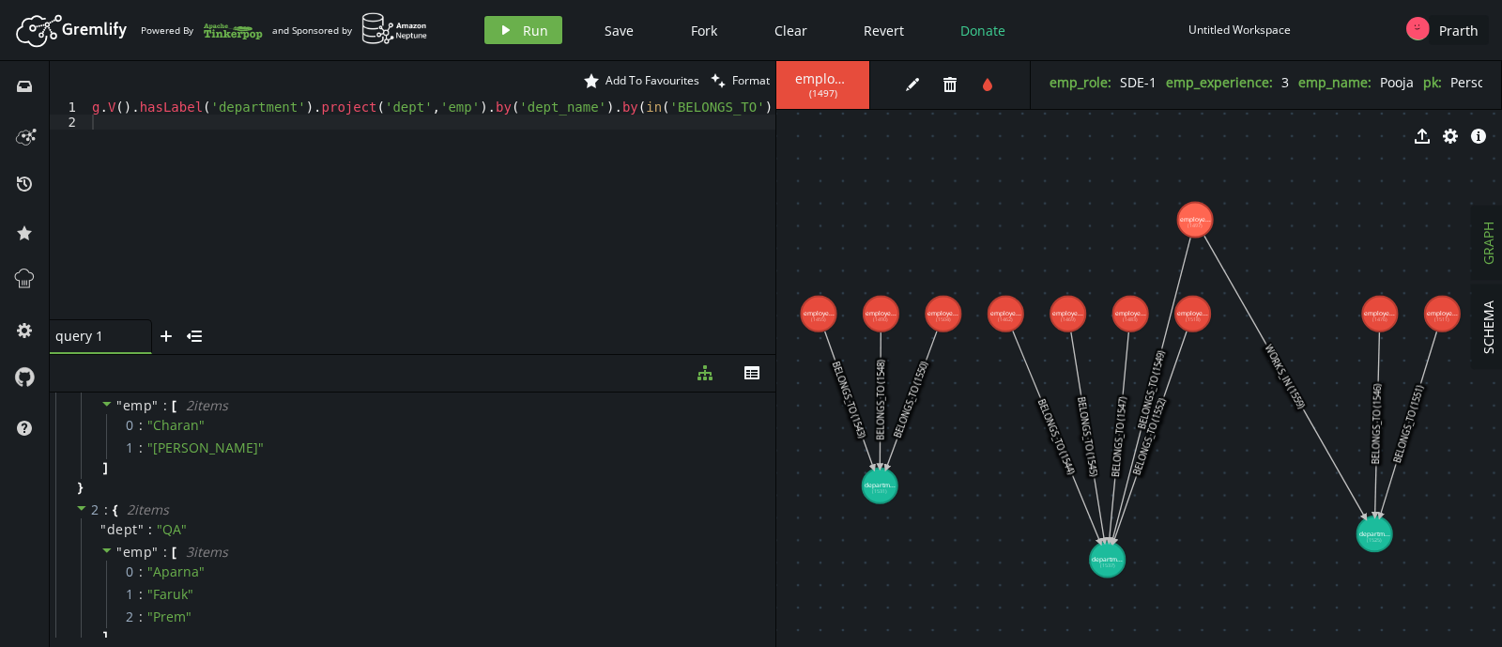
scroll to position [317, 0]
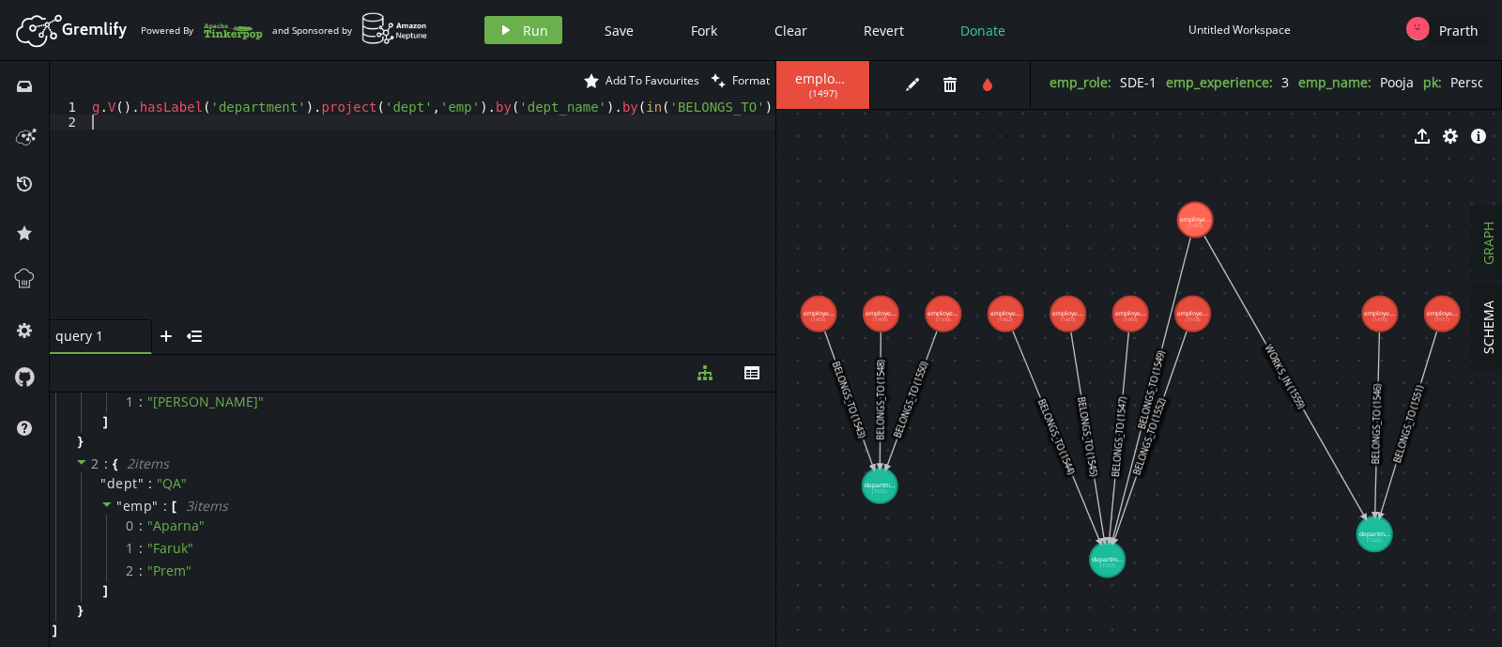
click at [394, 125] on div "g . V ( ) . hasLabel ( 'department' ) . project ( 'dept' , 'emp' ) . by ( 'dept…" at bounding box center [500, 220] width 824 height 242
click at [279, 110] on div "g . V ( ) . hasLabel ( 'employee' ) . order ( ) . by ( 'emp_exp' ) ." at bounding box center [431, 224] width 687 height 250
click at [600, 113] on div "g . V ( ) . hasLabel ( 'employee' ) . values ( 'emp_name' ) . order ( ) . by ( …" at bounding box center [431, 224] width 687 height 250
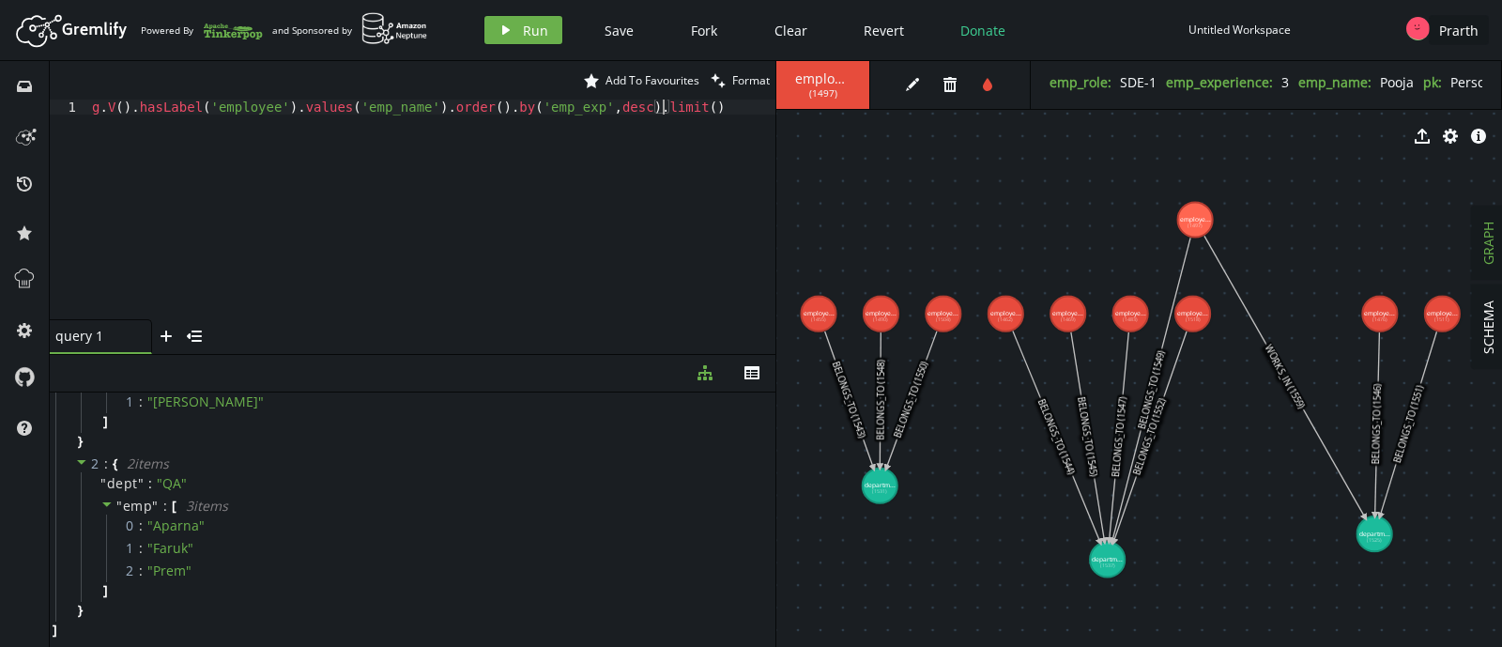
scroll to position [0, 576]
click at [532, 25] on span "Run" at bounding box center [535, 31] width 25 height 18
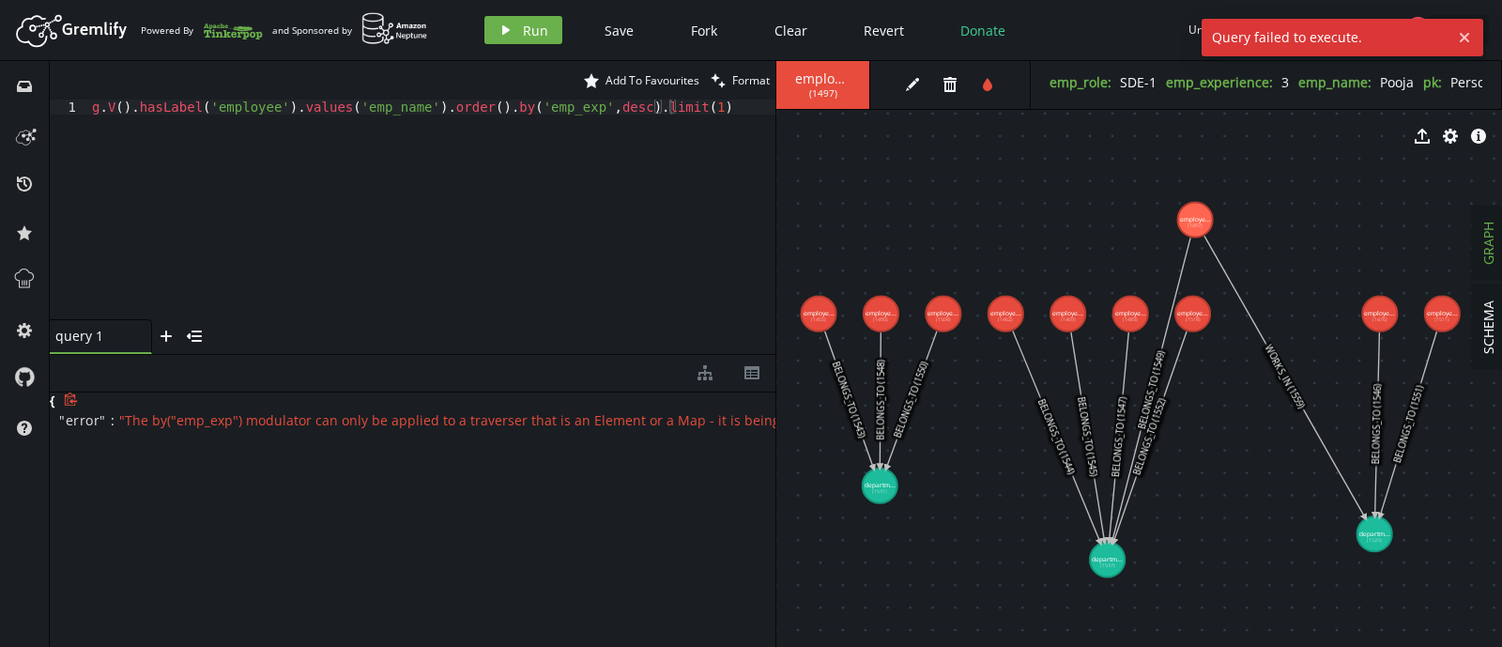
scroll to position [0, 19]
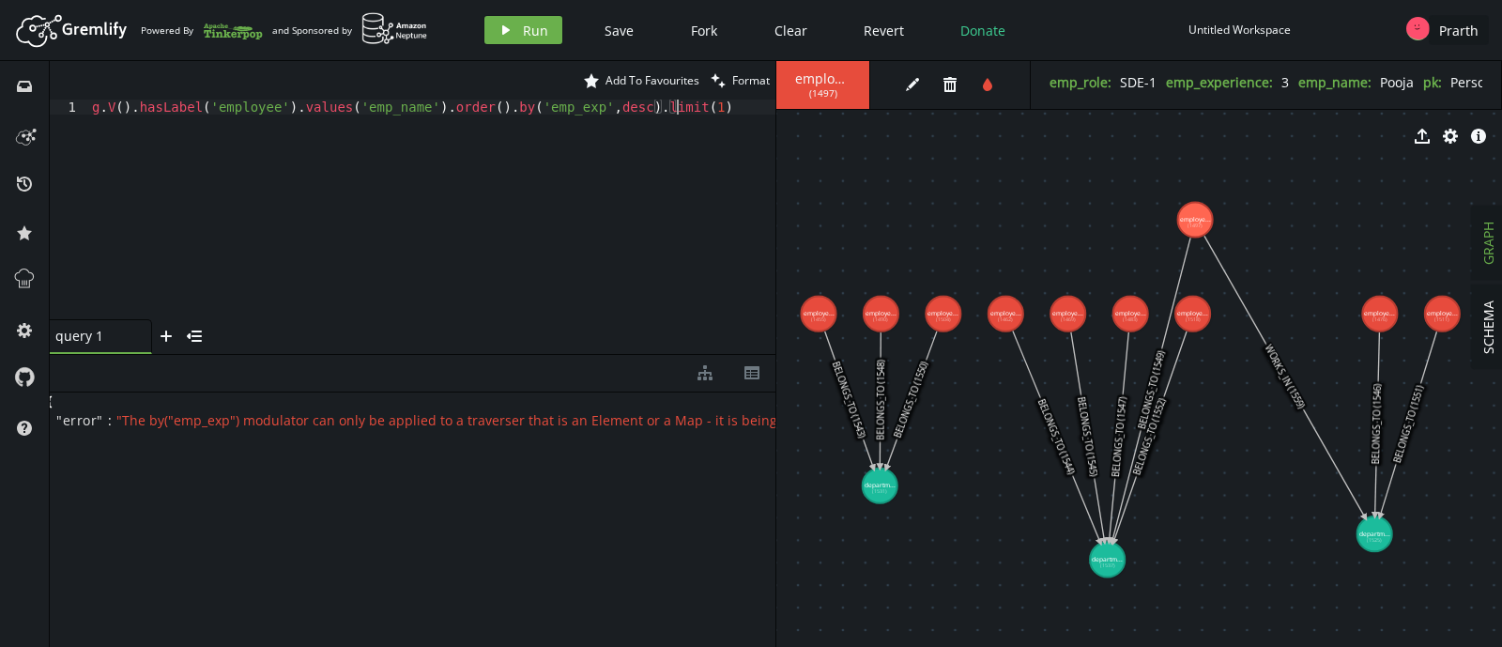
click at [559, 115] on div "g . V ( ) . hasLabel ( 'employee' ) . values ( 'emp_name' ) . order ( ) . by ( …" at bounding box center [431, 224] width 687 height 250
click at [559, 110] on div "g . V ( ) . hasLabel ( 'employee' ) . values ( 'emp_name' ) . order ( ) . by ( …" at bounding box center [431, 224] width 687 height 250
click at [517, 33] on button "play Run" at bounding box center [523, 30] width 78 height 28
drag, startPoint x: 415, startPoint y: 106, endPoint x: 287, endPoint y: 105, distance: 127.7
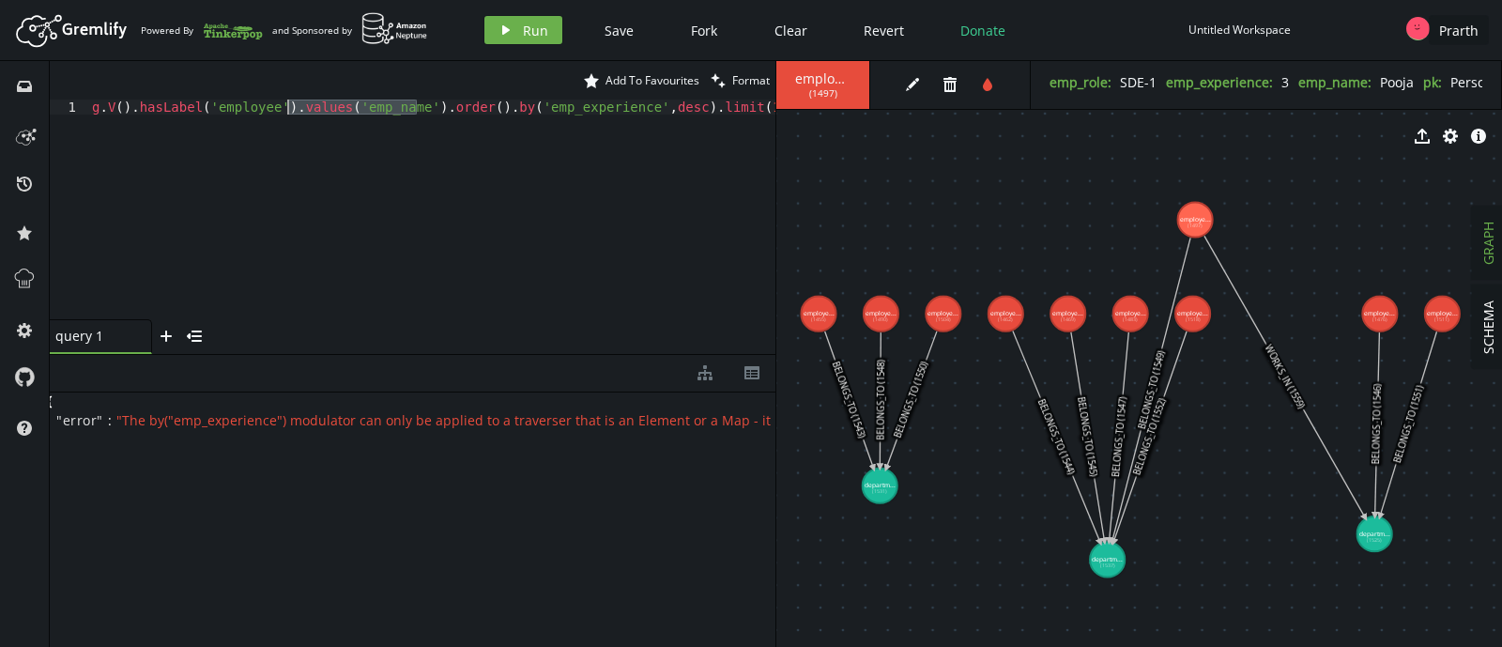
click at [287, 105] on div "g . V ( ) . hasLabel ( 'employee' ) . values ( 'emp_name' ) . order ( ) . by ( …" at bounding box center [431, 224] width 687 height 250
click at [609, 119] on div "g . V ( ) . hasLabel ( 'employee' ) . order ( ) . by ( 'emp_experience' , desc …" at bounding box center [431, 224] width 687 height 250
type textarea "g.V().hasLabel('employee').order().by('emp_experience',desc).limit(1).values('e…"
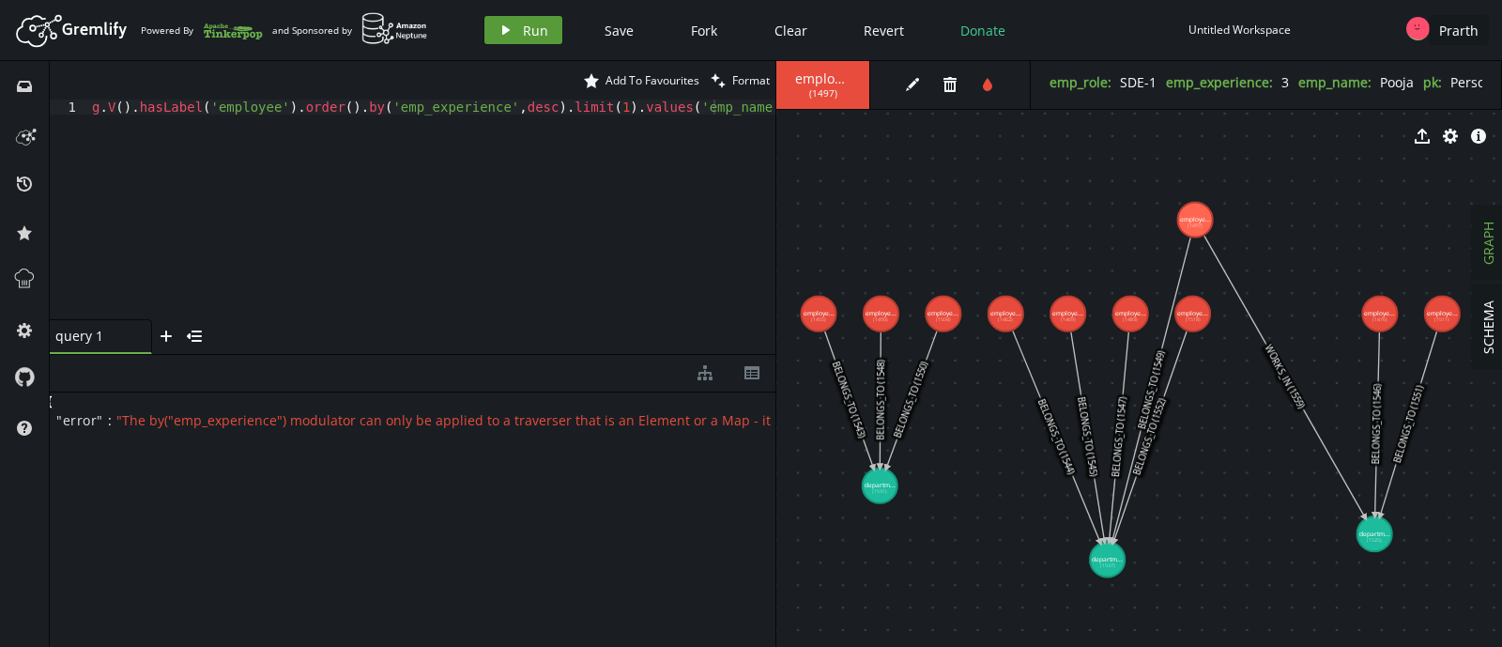
click at [537, 34] on span "Run" at bounding box center [535, 31] width 25 height 18
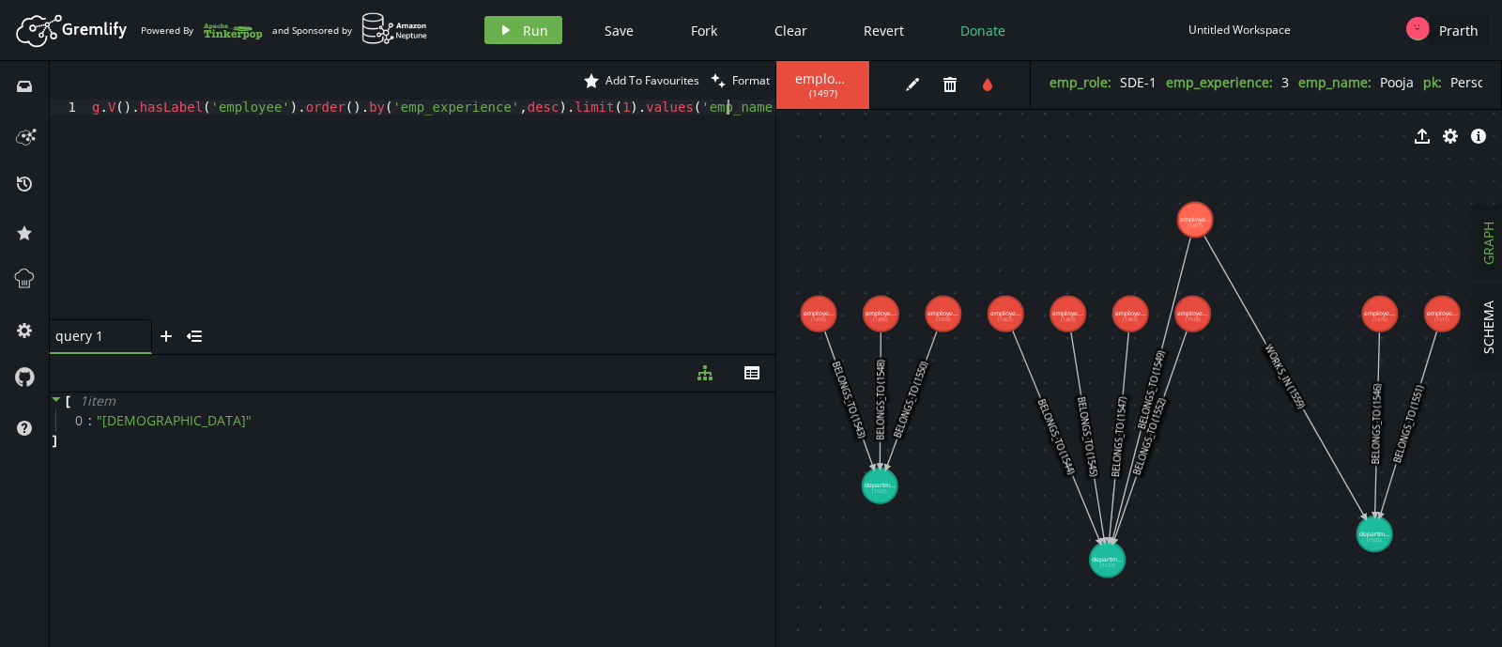
click at [424, 135] on div "g . V ( ) . hasLabel ( 'employee' ) . order ( ) . by ( 'emp_experience' , desc …" at bounding box center [431, 224] width 687 height 250
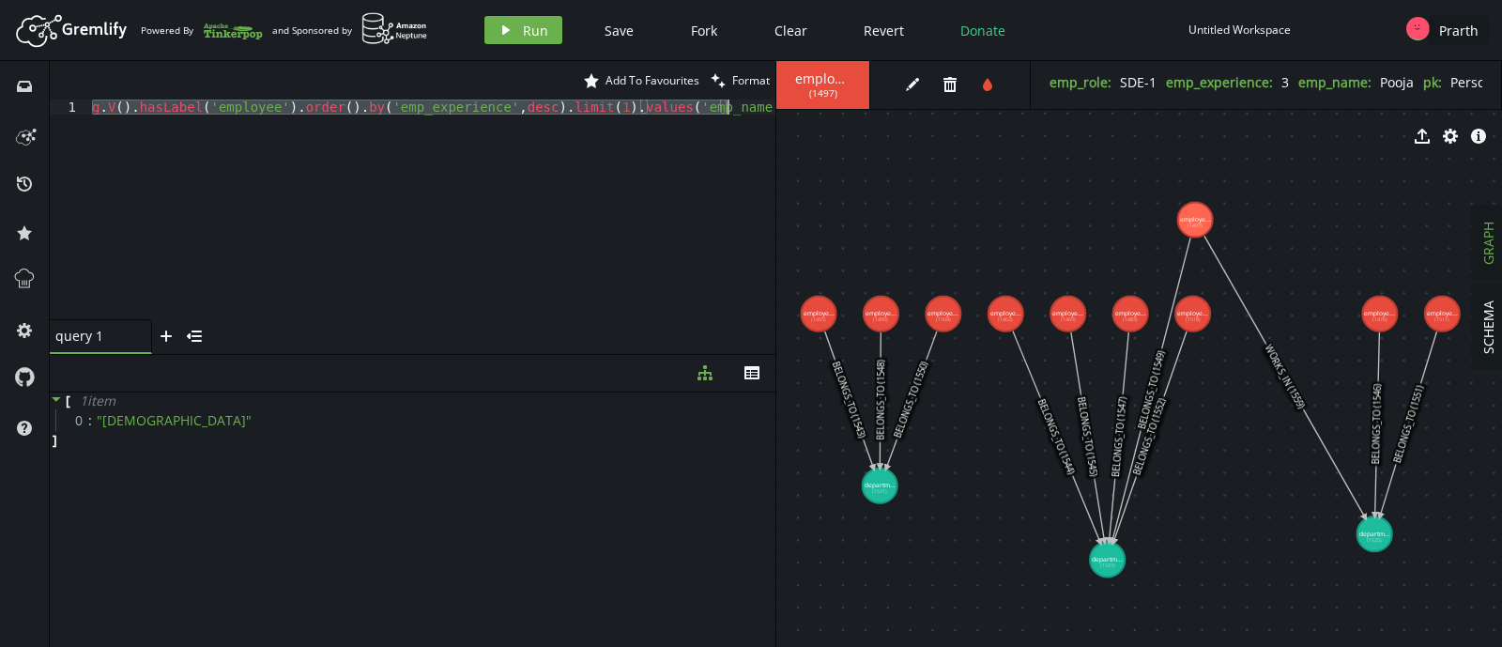
paste textarea
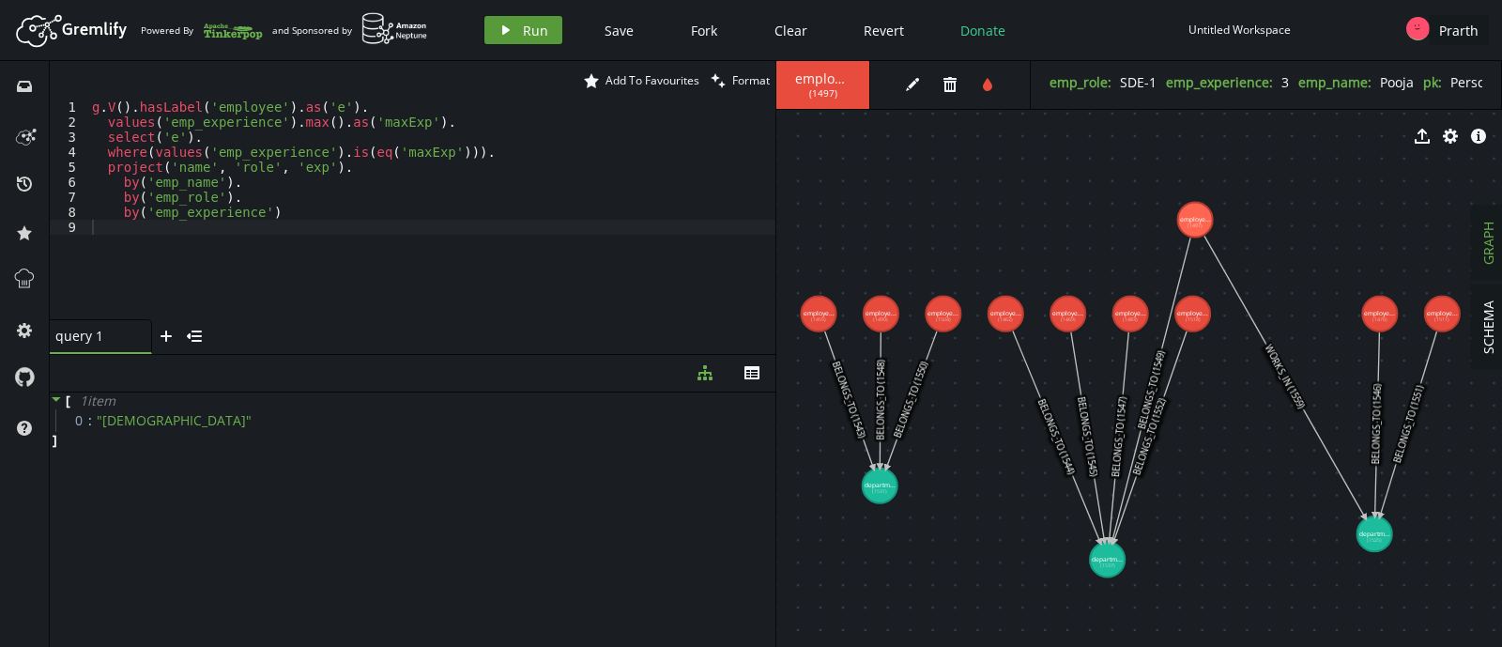
click at [524, 20] on button "play Run" at bounding box center [523, 30] width 78 height 28
click at [362, 140] on div "g . V ( ) . hasLabel ( 'employee' ) . as ( 'e' ) . values ( 'emp_experience' ) …" at bounding box center [431, 224] width 687 height 250
type textarea "by('emp_experience')"
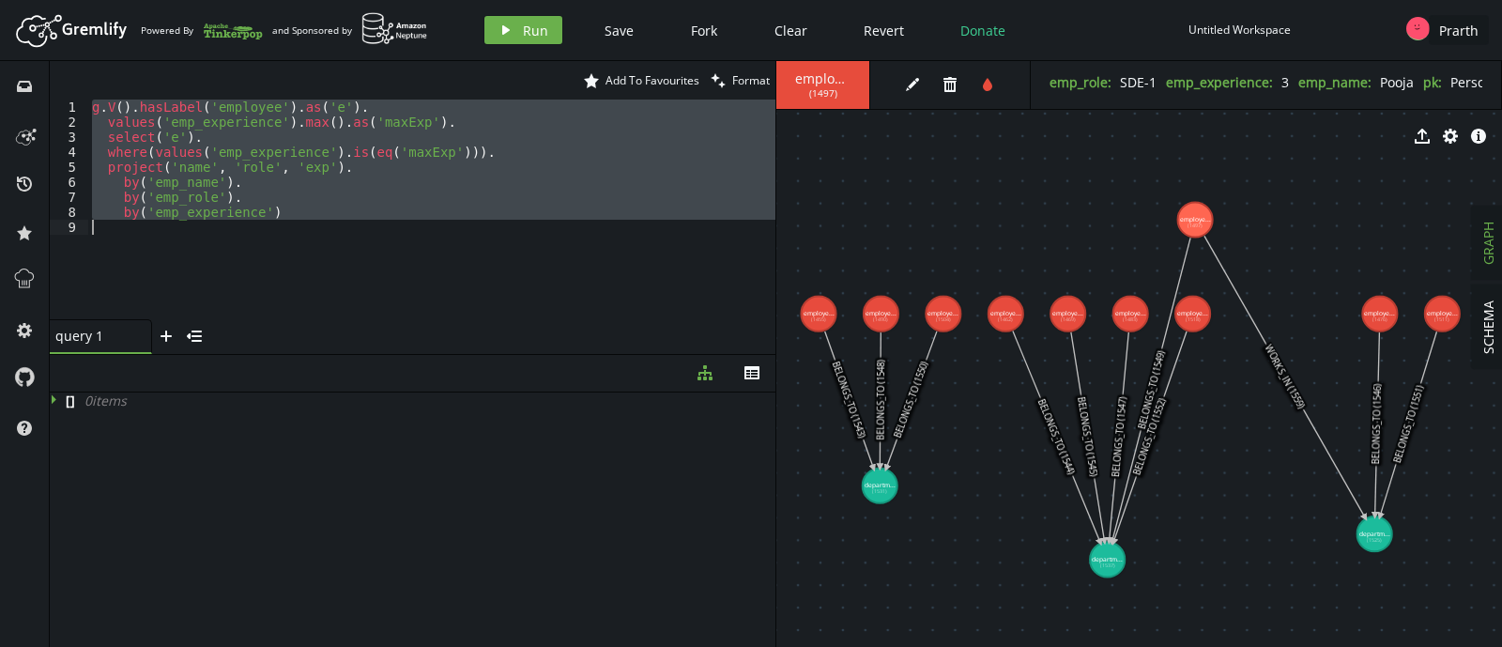
paste textarea
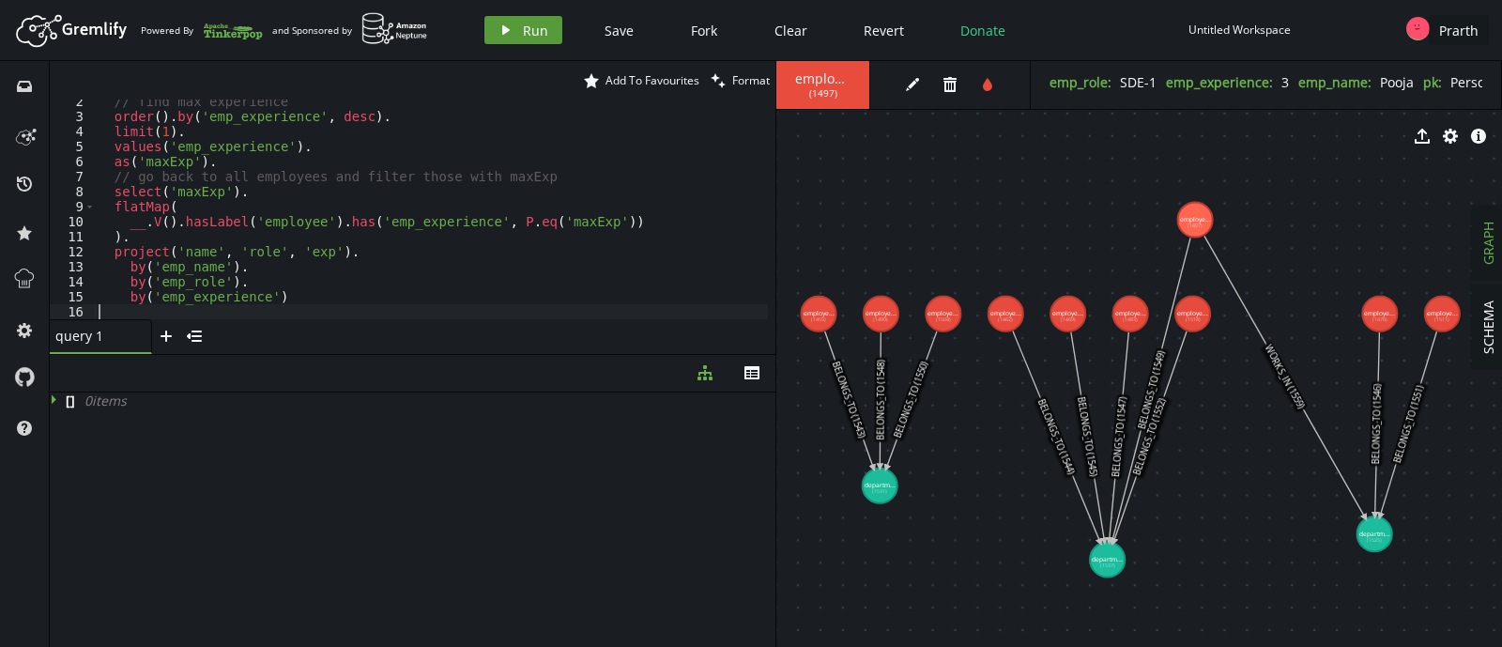
click at [533, 36] on span "Run" at bounding box center [535, 31] width 25 height 18
type textarea "by('emp_experience')"
click at [453, 135] on div "// find max experience order ( ) . by ( 'emp_experience' , desc ) . limit ( 1 )…" at bounding box center [431, 219] width 673 height 250
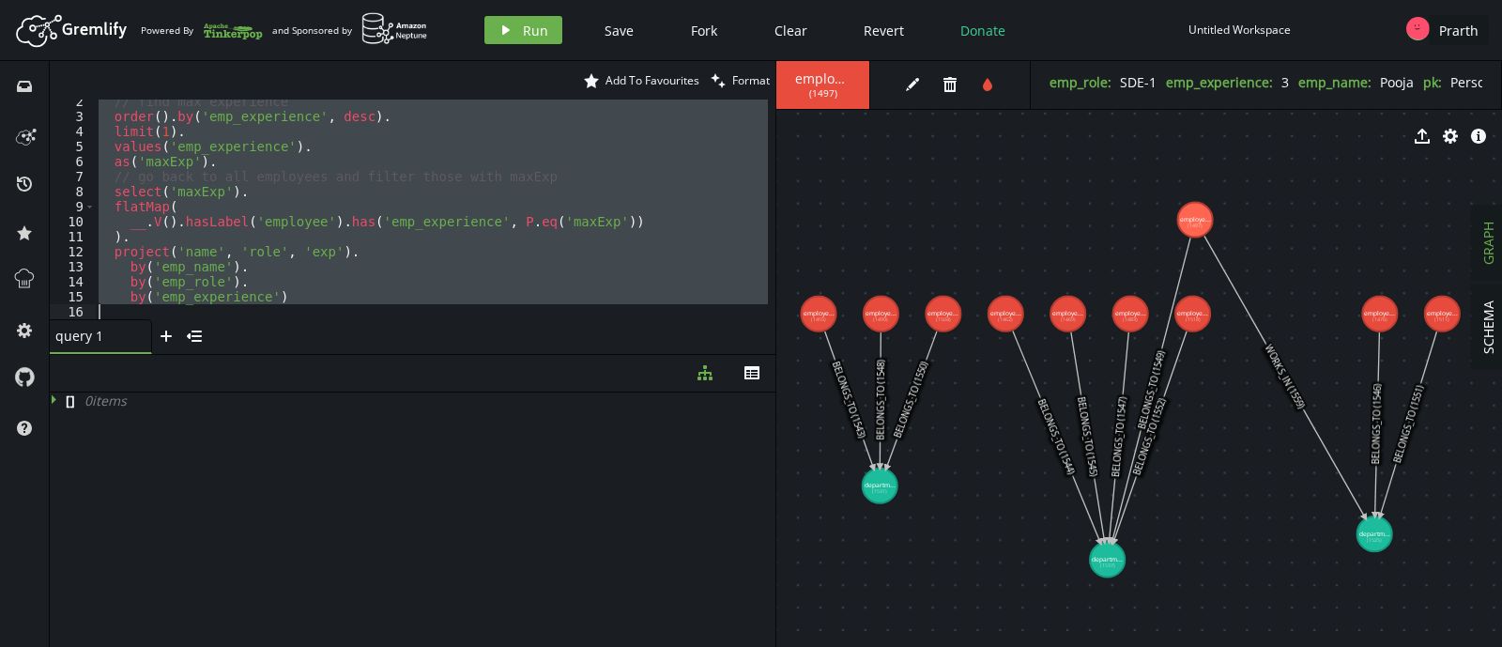
paste textarea
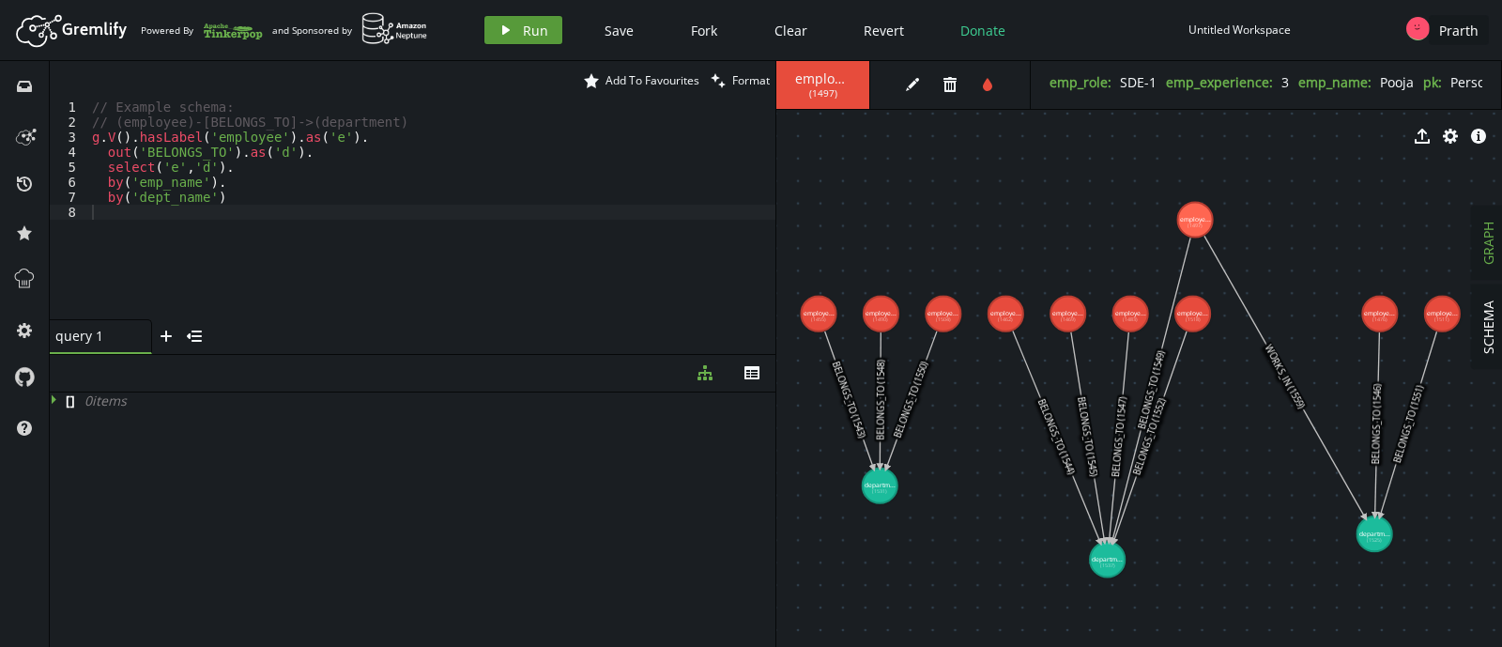
click at [547, 23] on button "play Run" at bounding box center [523, 30] width 78 height 28
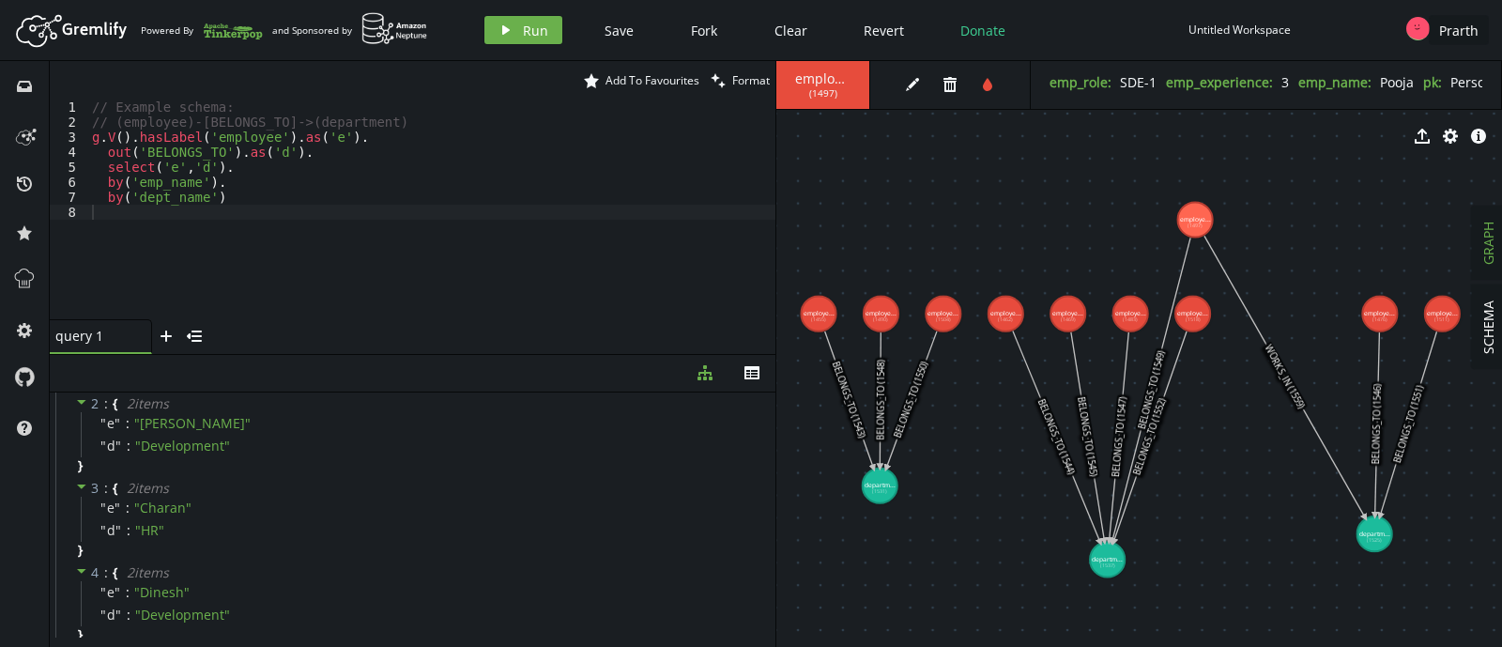
scroll to position [0, 0]
click at [288, 264] on div "// Example schema: // (employee)-[BELONGS_TO]->(department) g . V ( ) . hasLabe…" at bounding box center [431, 224] width 687 height 250
